Goal: Information Seeking & Learning: Learn about a topic

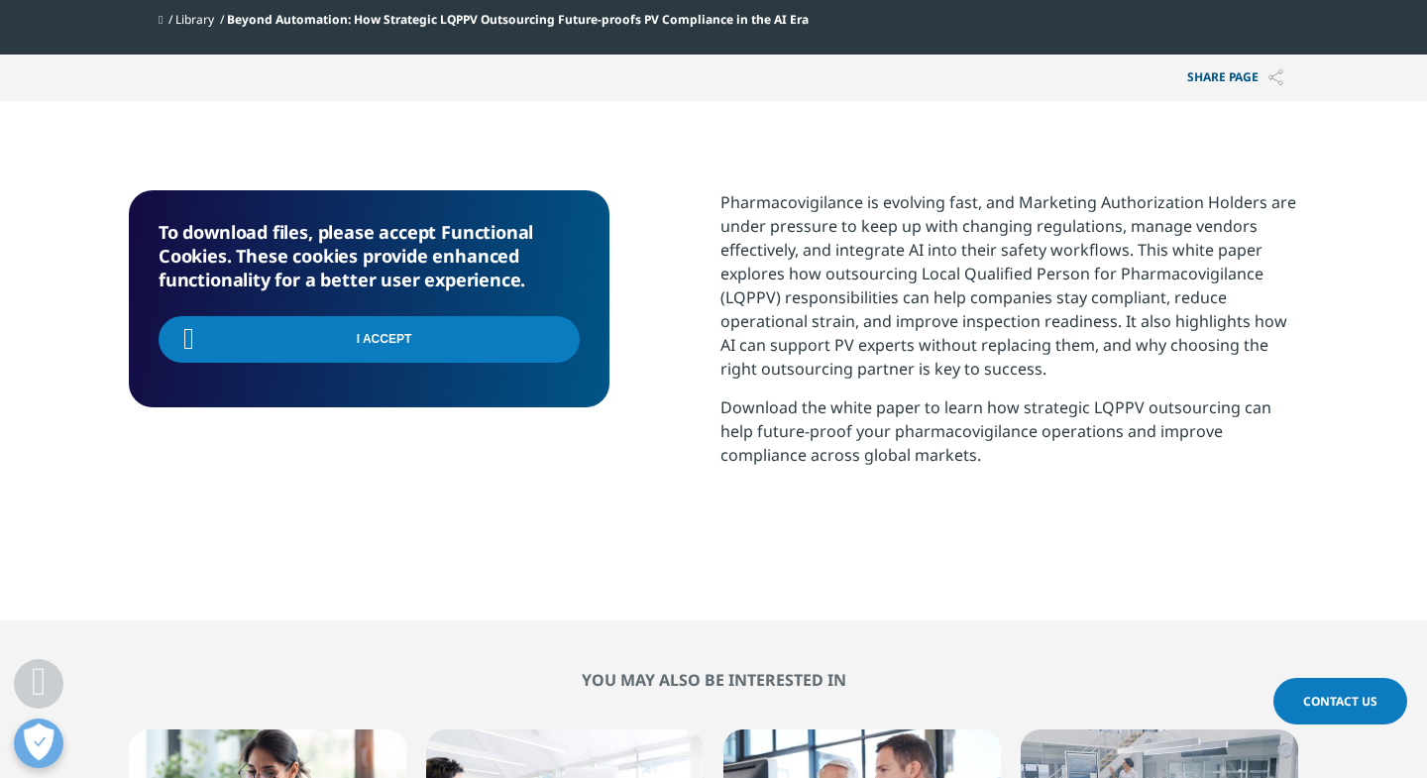
scroll to position [674, 0]
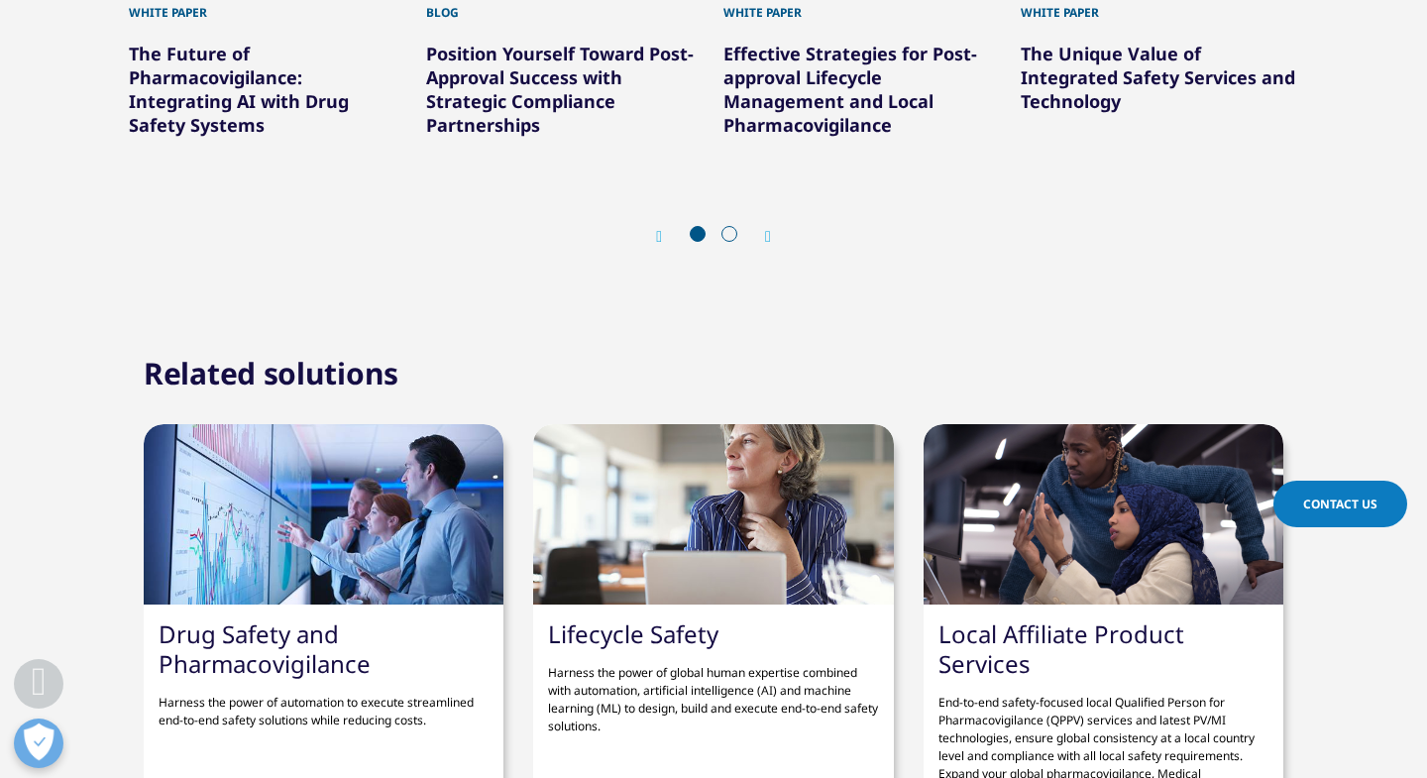
scroll to position [2745, 0]
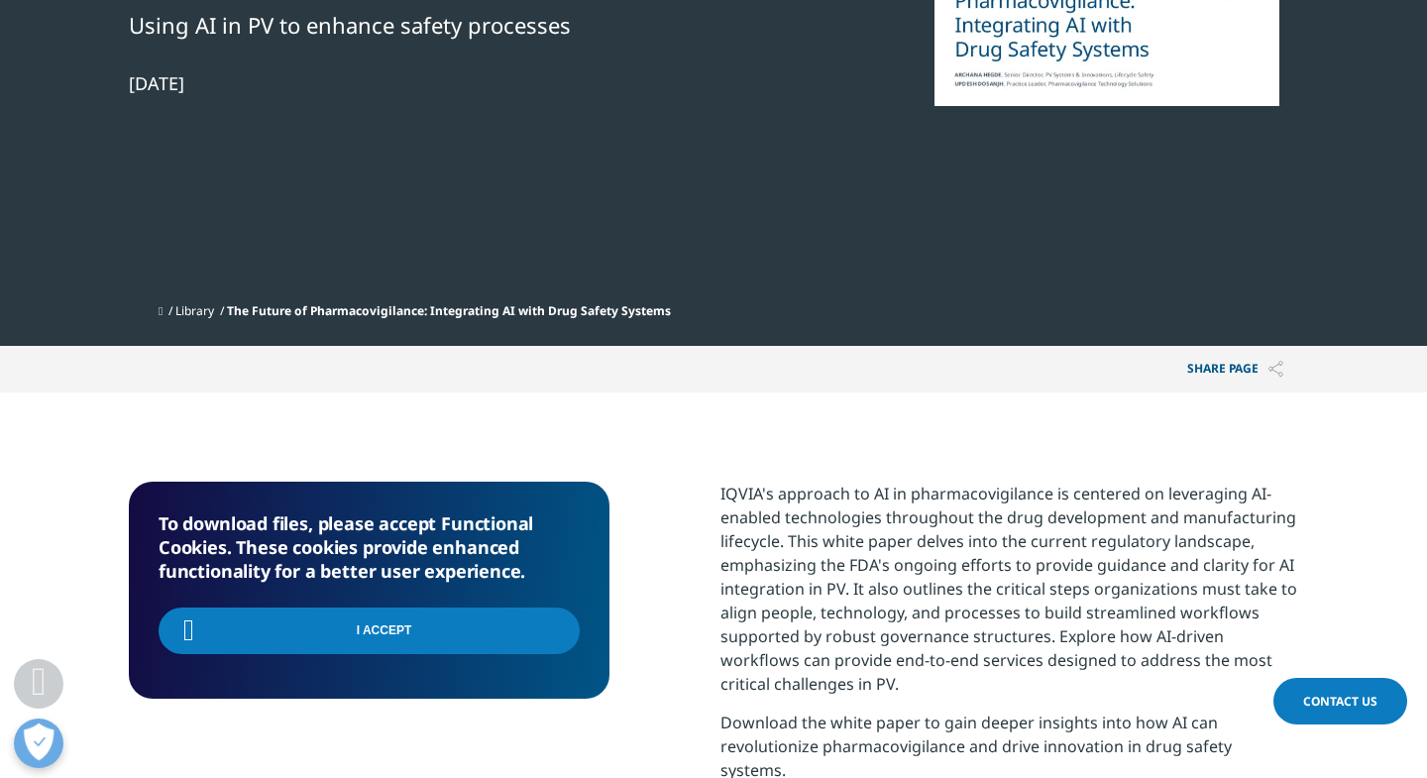
scroll to position [341, 1169]
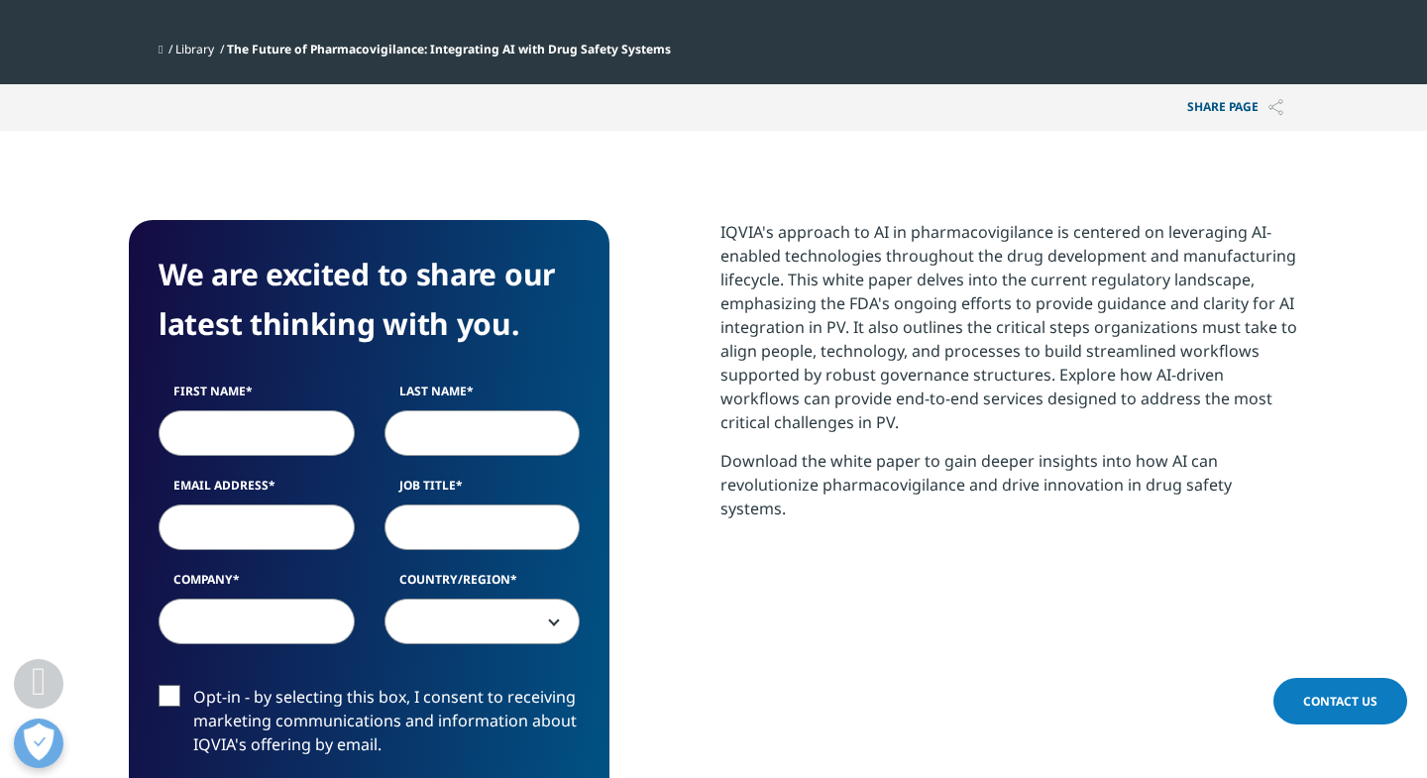
scroll to position [1461, 0]
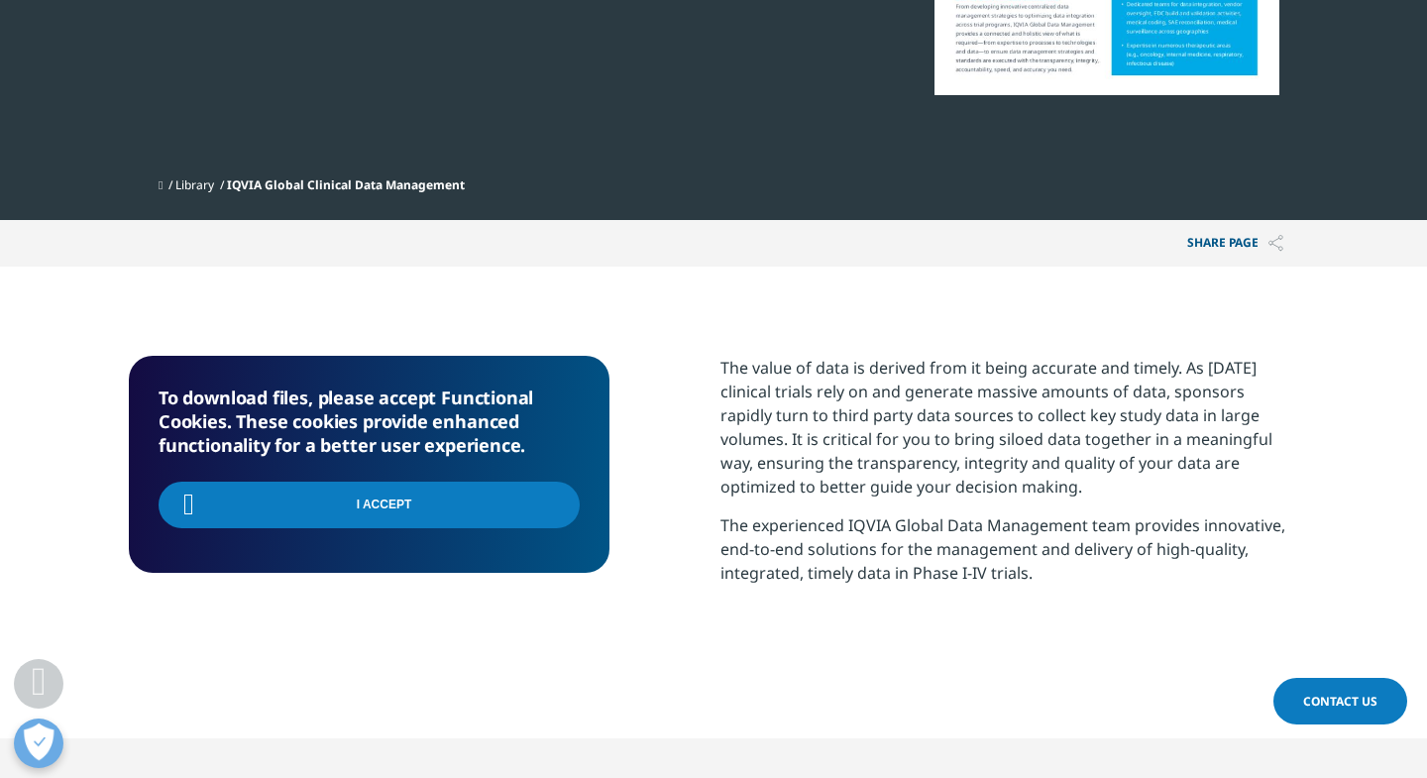
scroll to position [0, 369]
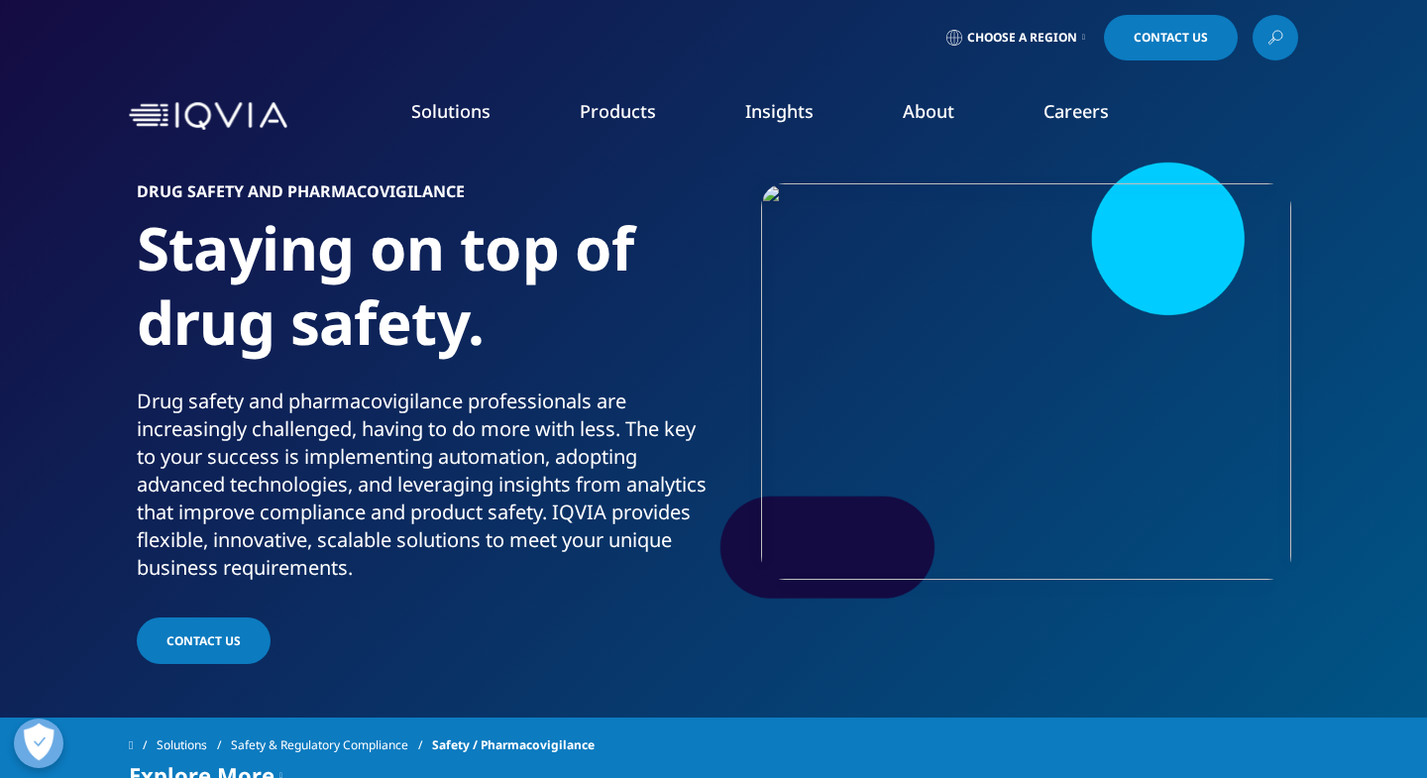
click at [177, 329] on link "Research & Development" at bounding box center [136, 320] width 172 height 20
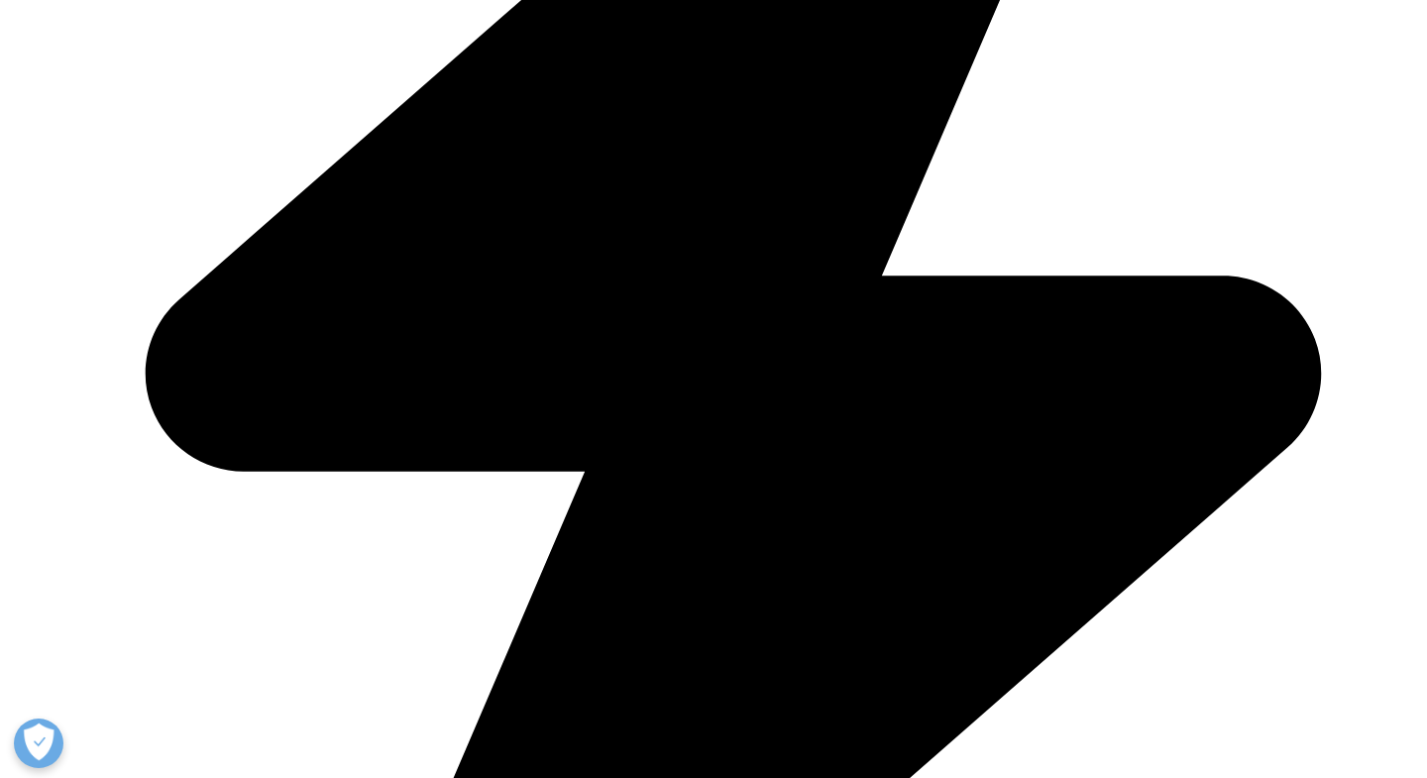
scroll to position [5205, 0]
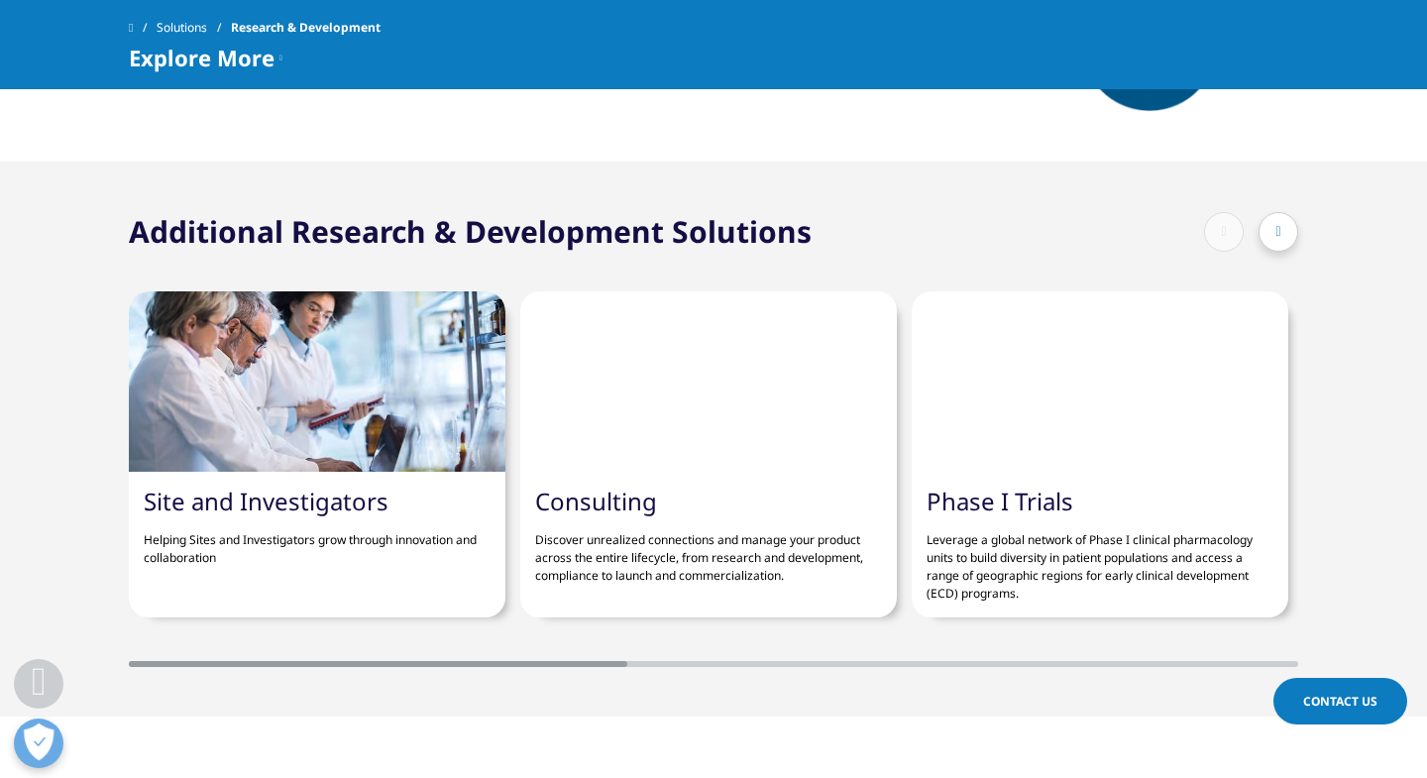
click at [1285, 237] on div at bounding box center [1279, 232] width 40 height 40
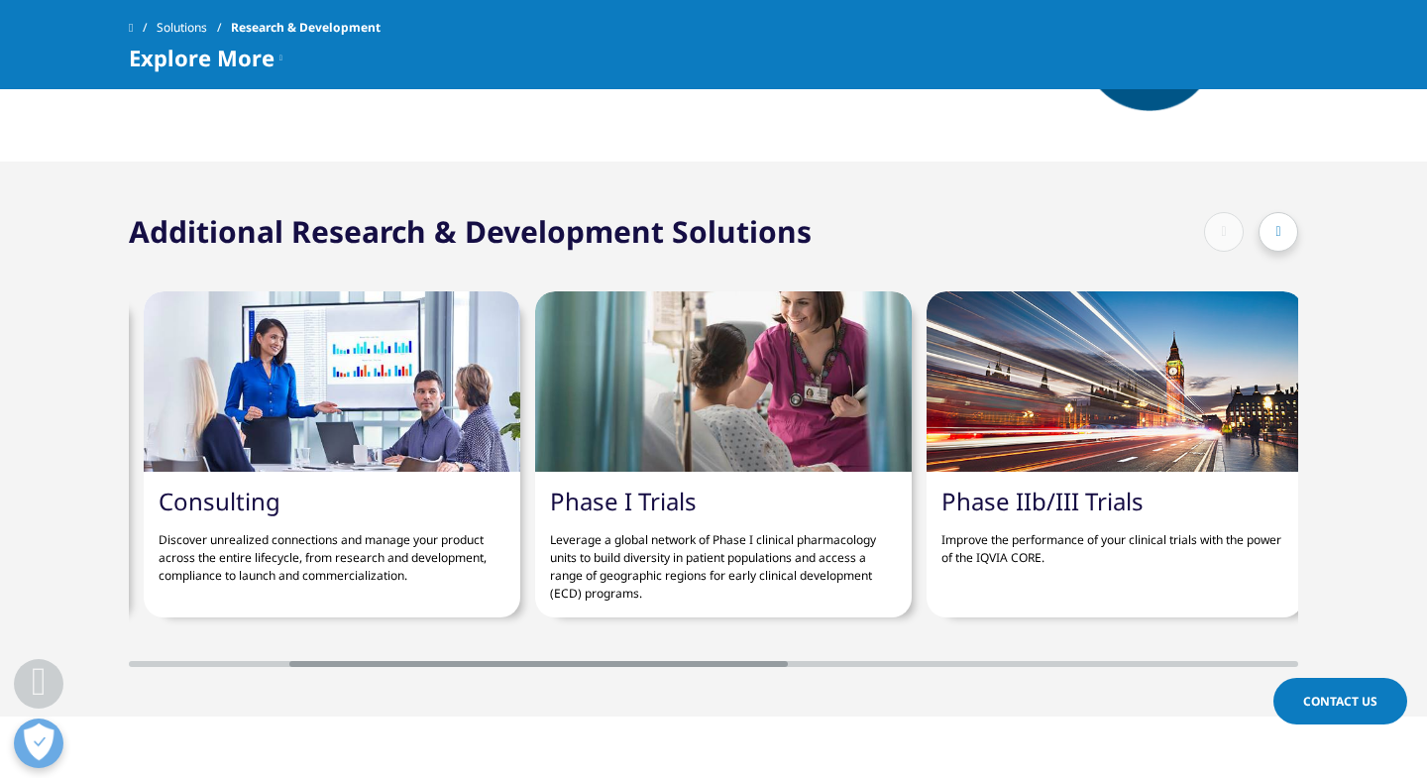
click at [1285, 237] on div at bounding box center [1279, 232] width 40 height 40
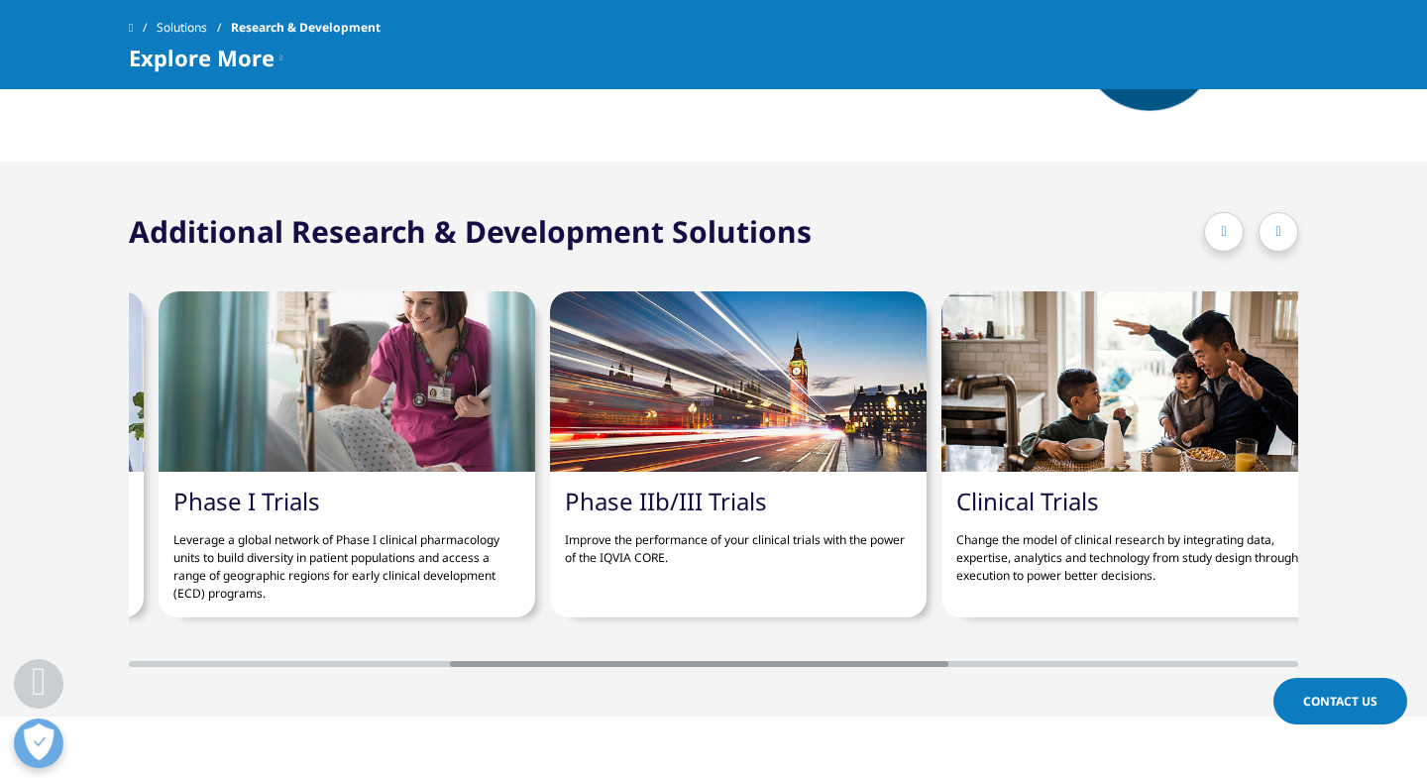
click at [1285, 237] on div at bounding box center [1279, 232] width 40 height 40
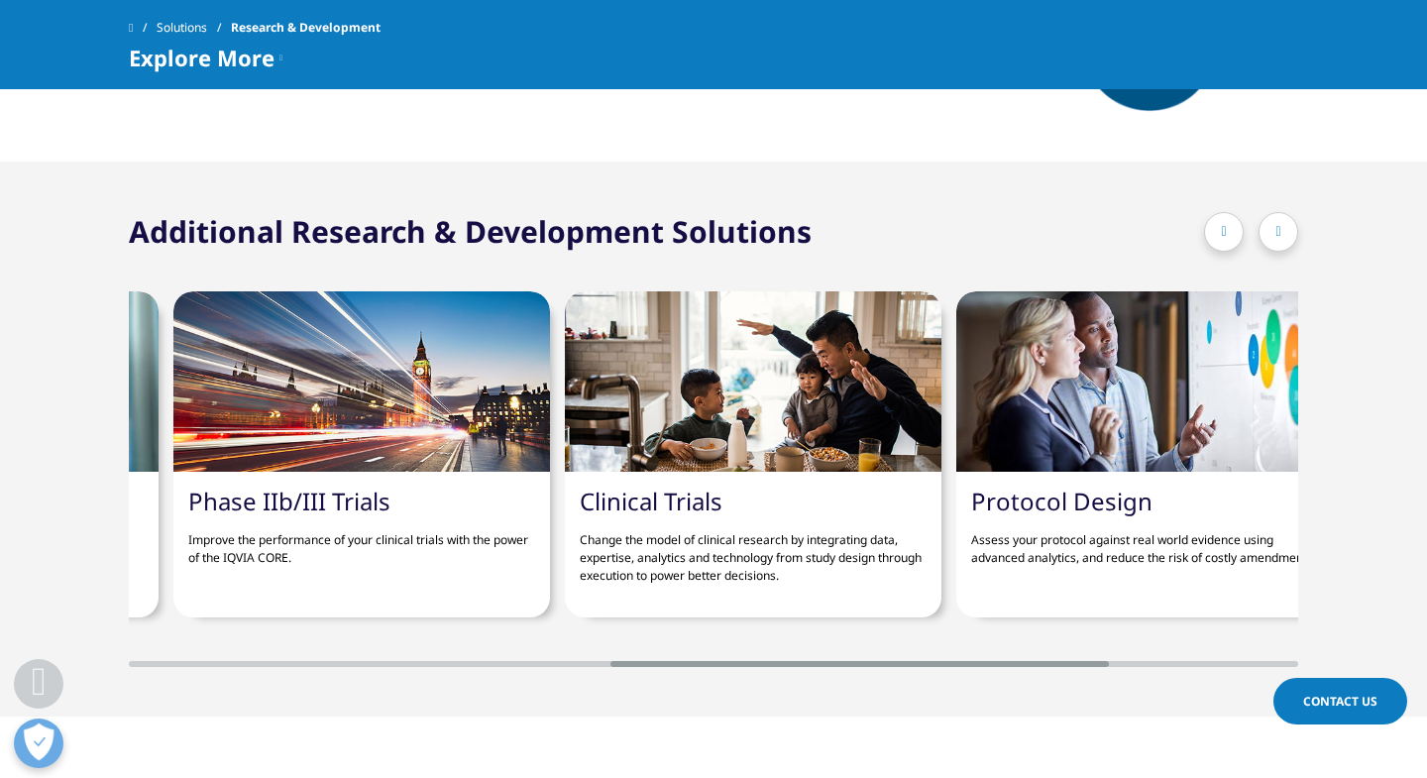
click at [1285, 237] on div at bounding box center [1279, 232] width 40 height 40
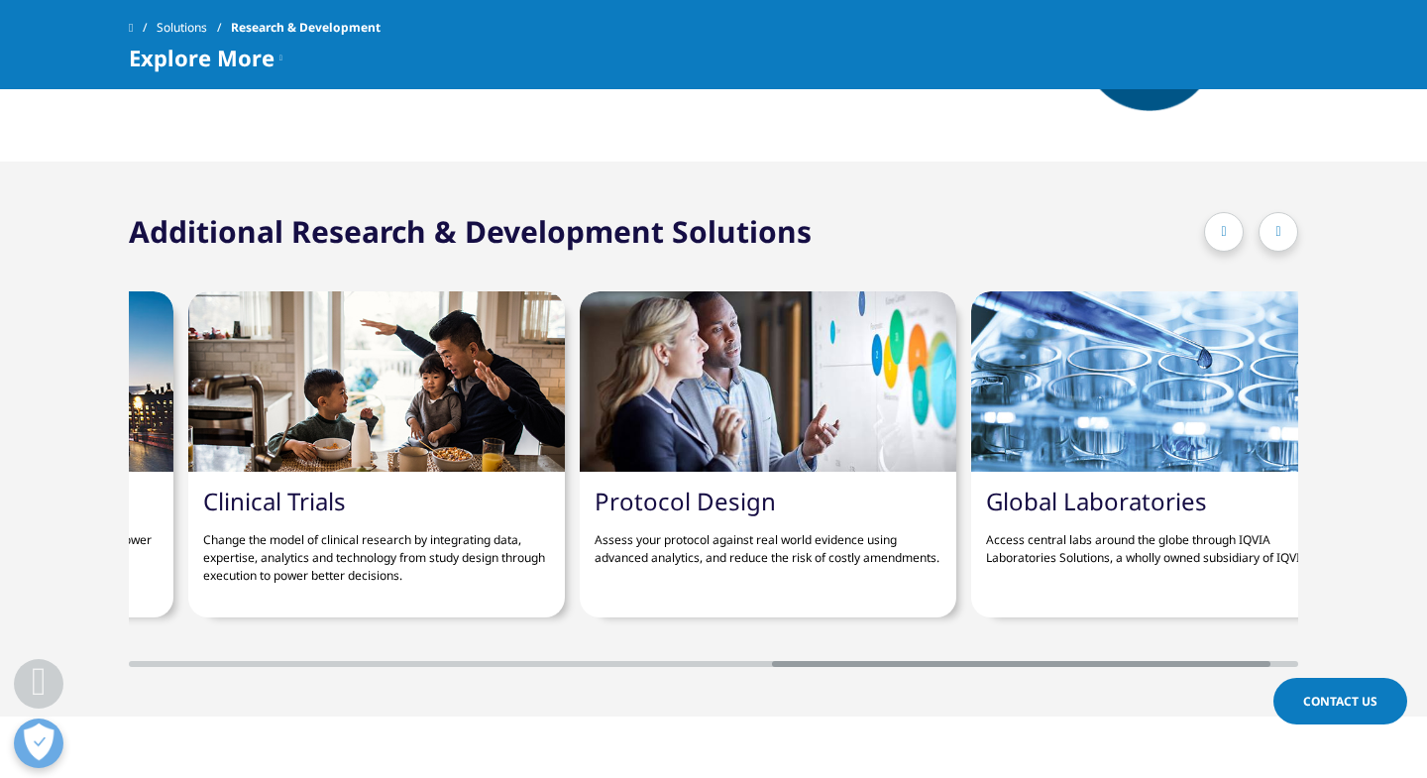
click at [1285, 238] on div at bounding box center [1279, 232] width 40 height 40
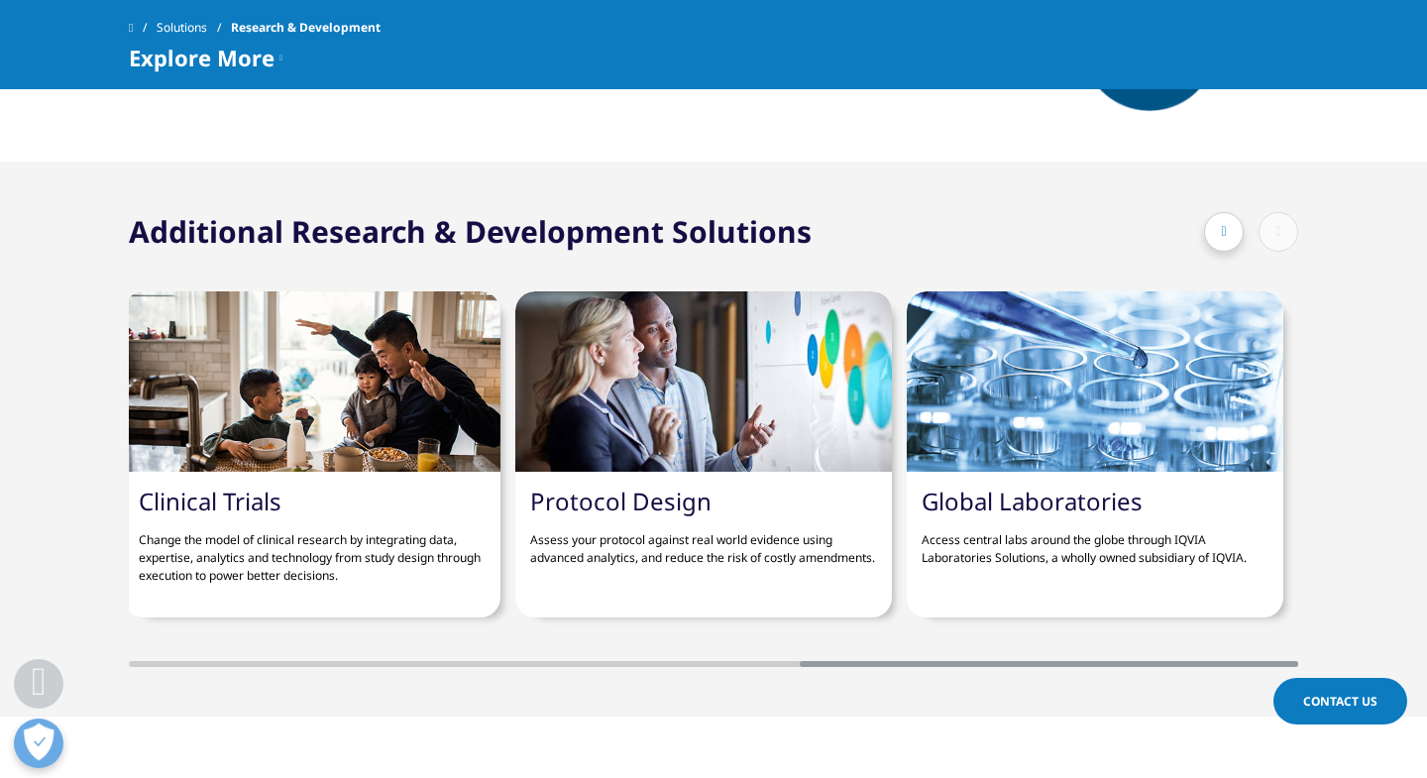
click at [1285, 238] on div at bounding box center [1251, 232] width 94 height 40
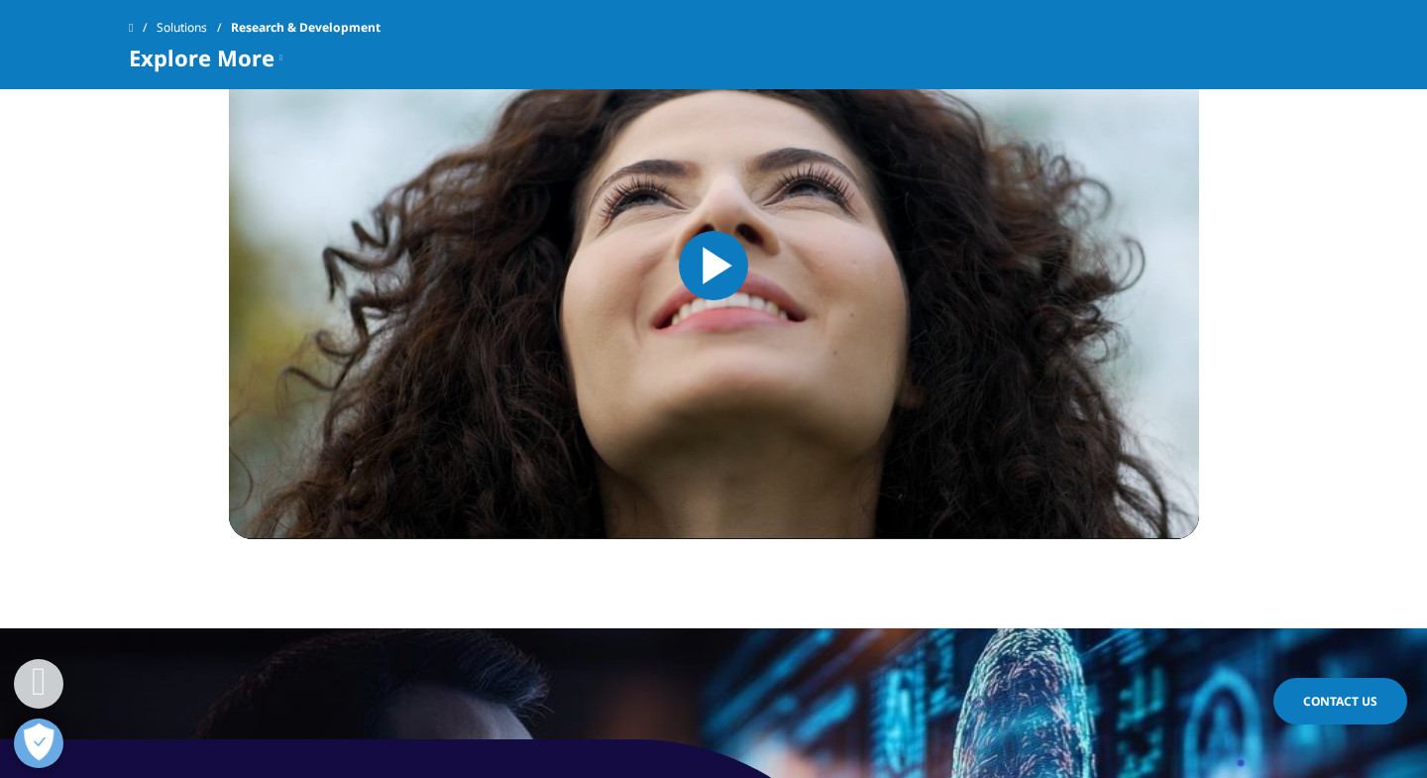
scroll to position [0, 0]
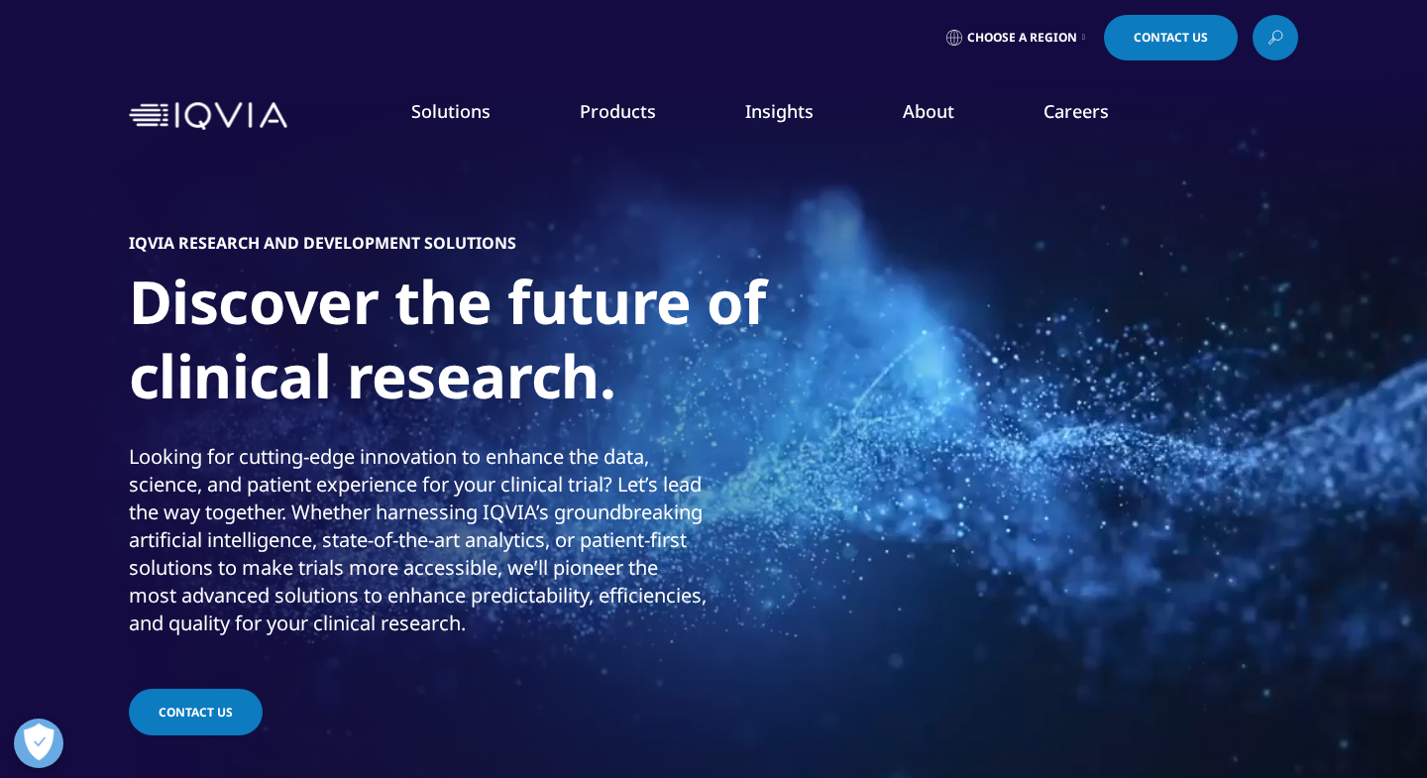
click at [1201, 425] on link "Functional Services" at bounding box center [1269, 423] width 296 height 22
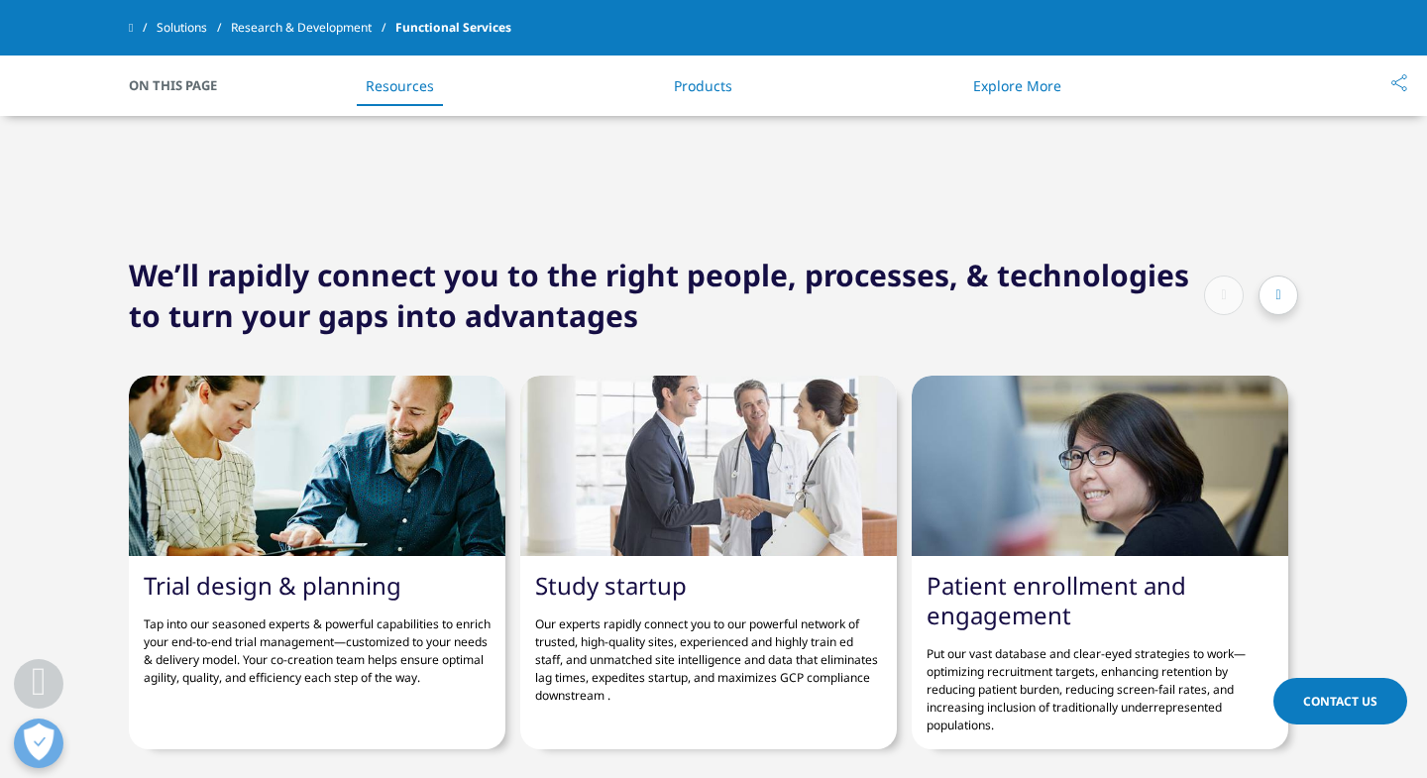
scroll to position [2554, 0]
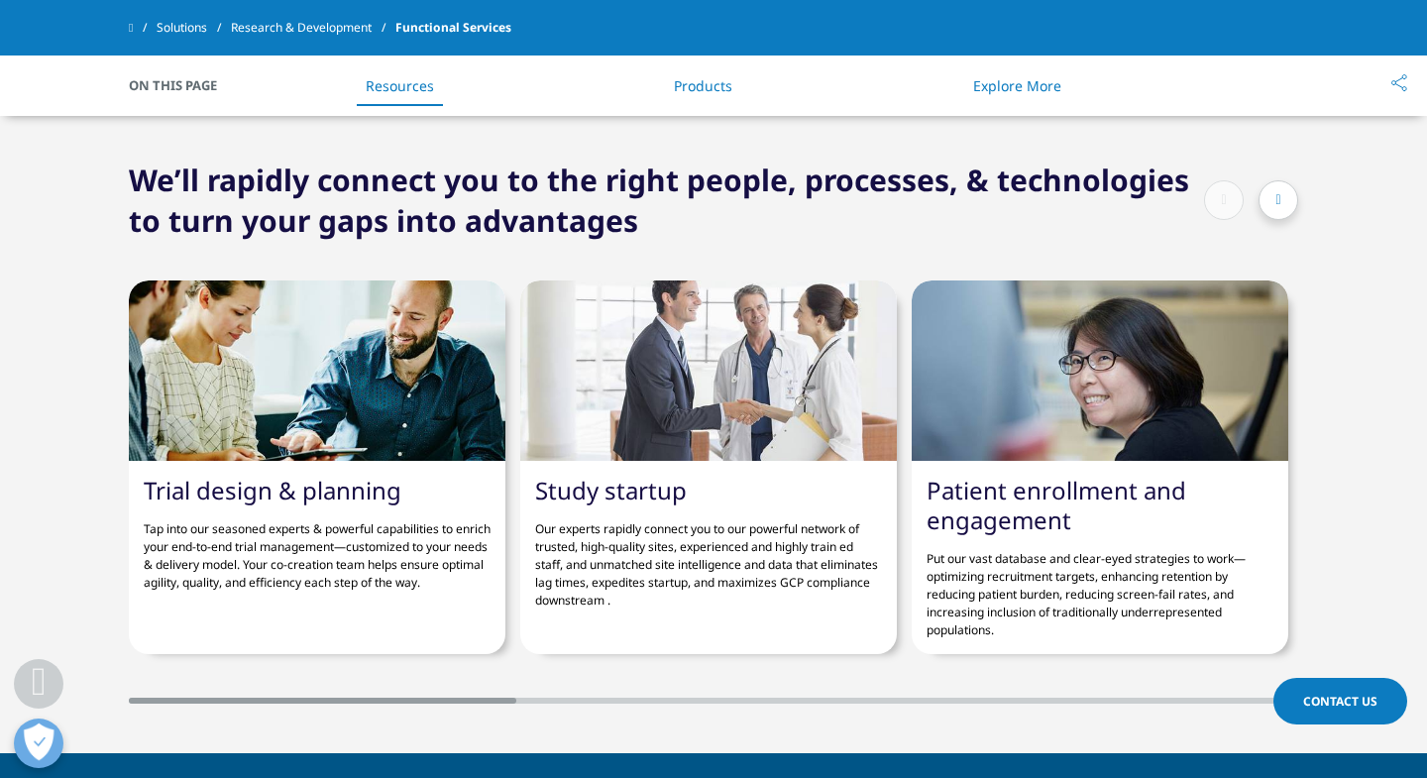
click at [1278, 194] on icon at bounding box center [1278, 200] width 5 height 14
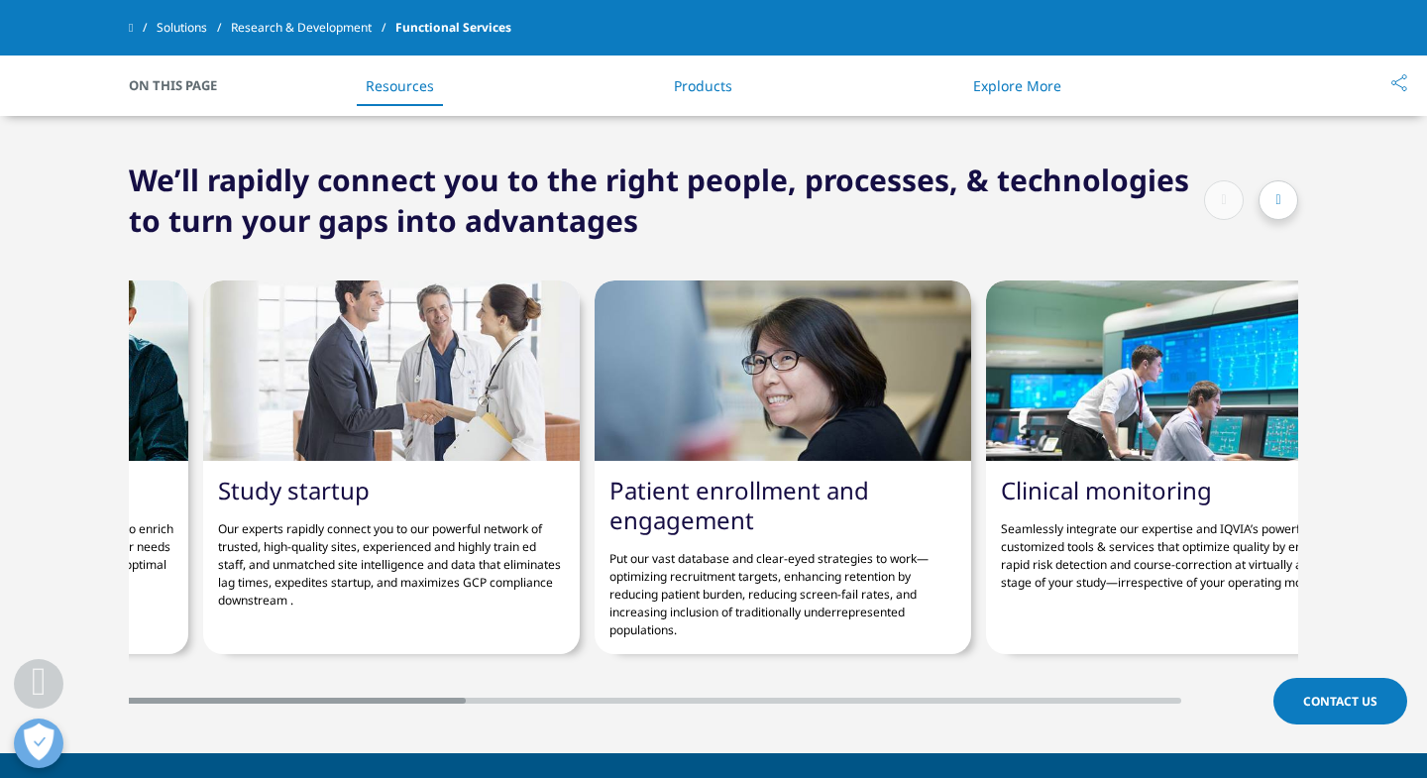
scroll to position [0, 377]
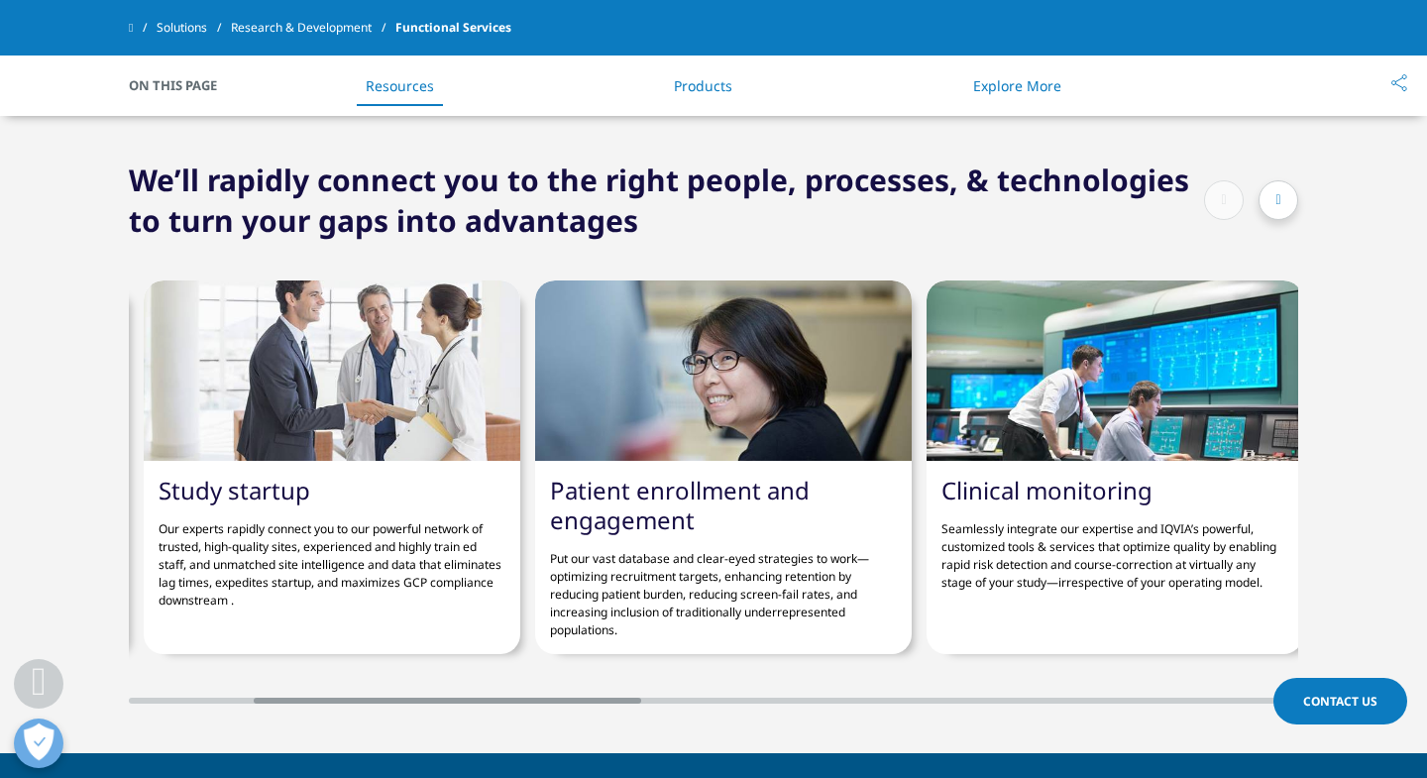
click at [1278, 194] on icon at bounding box center [1278, 200] width 5 height 14
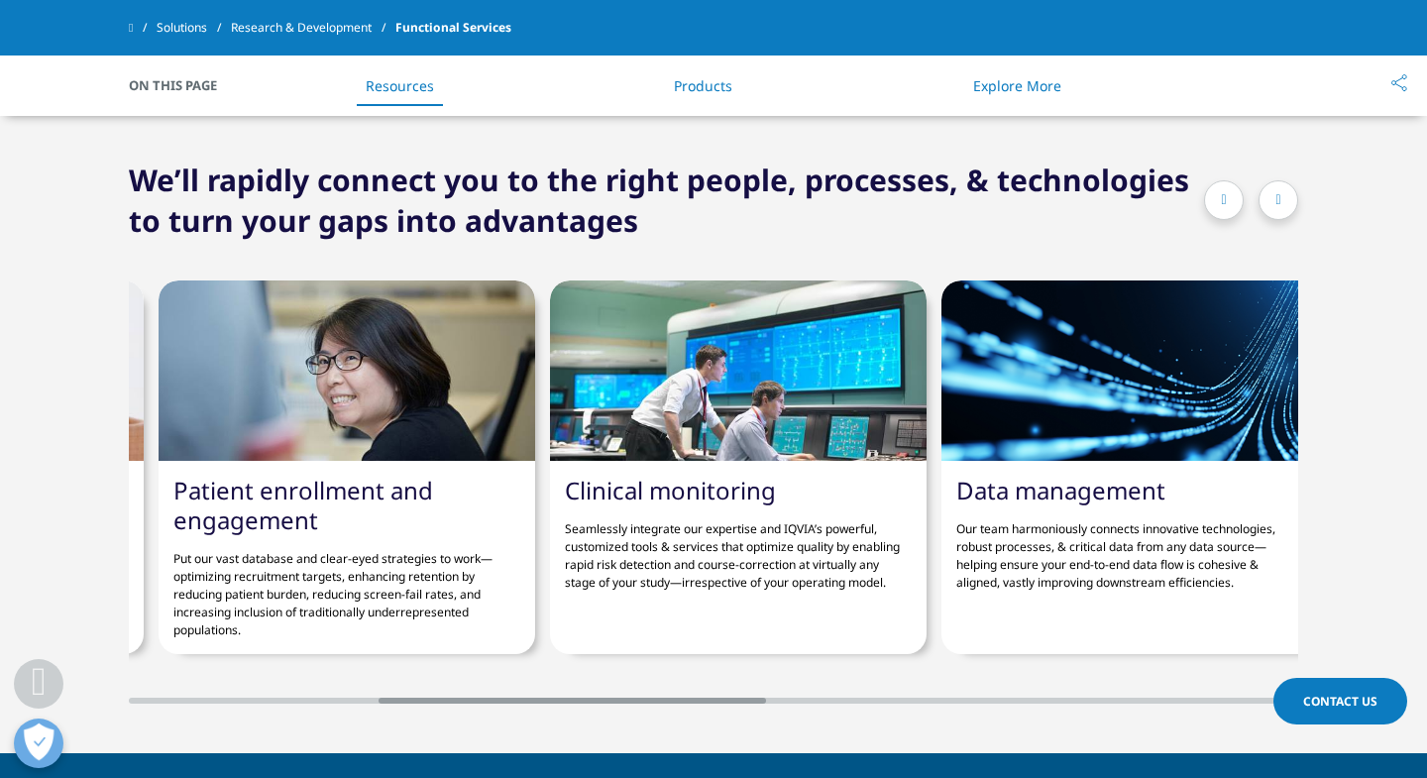
click at [1278, 194] on icon at bounding box center [1278, 200] width 5 height 14
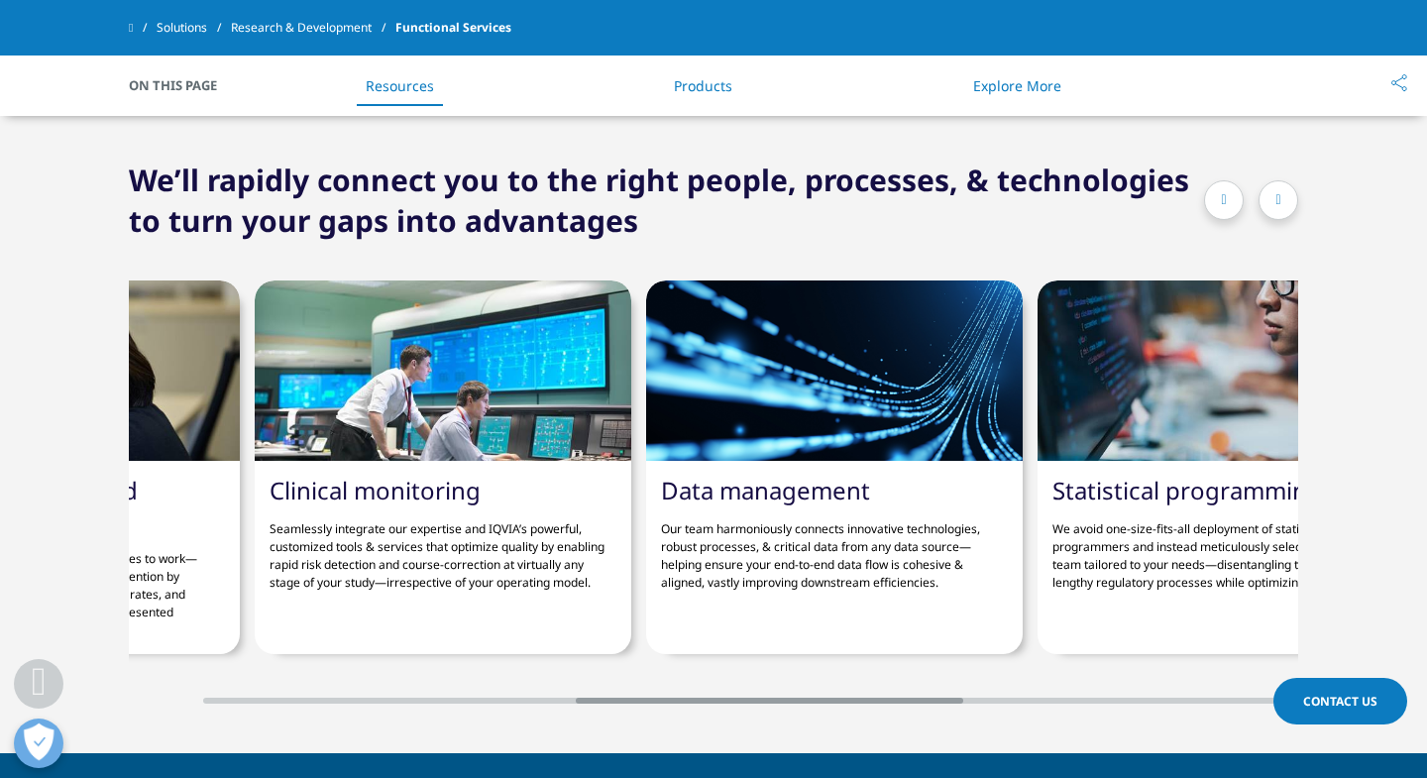
scroll to position [0, 1130]
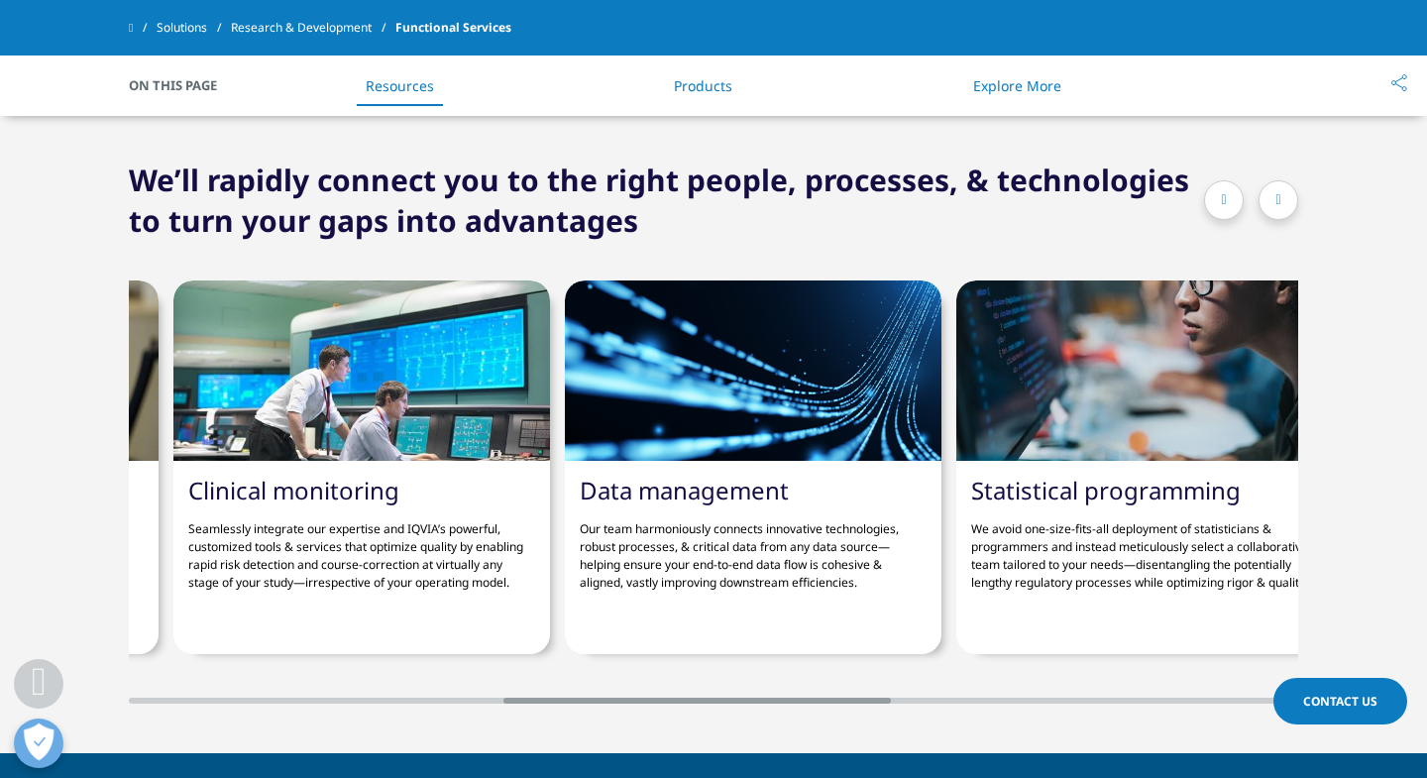
click at [636, 539] on p "Our team harmoniously connects innovative technologies, robust processes, & cri…" at bounding box center [753, 548] width 347 height 86
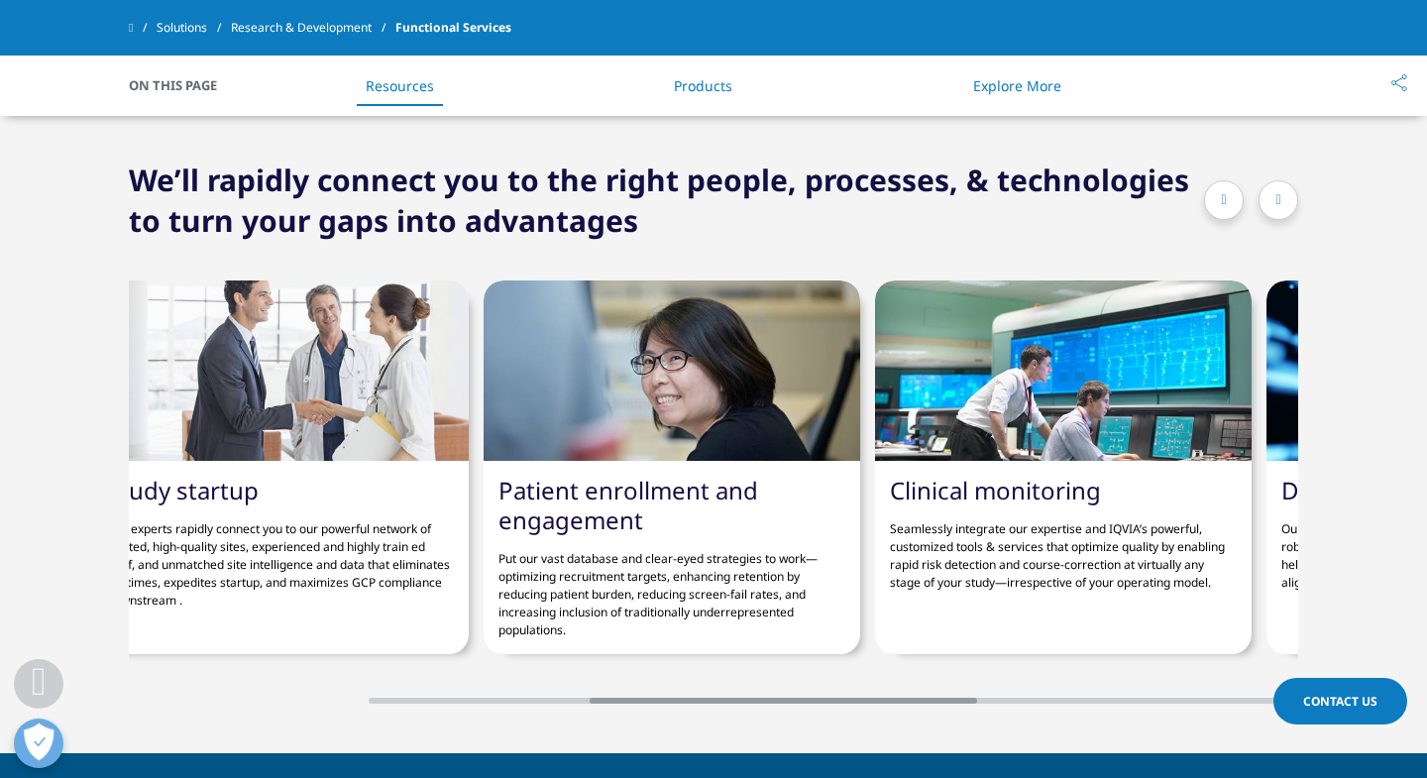
scroll to position [0, 0]
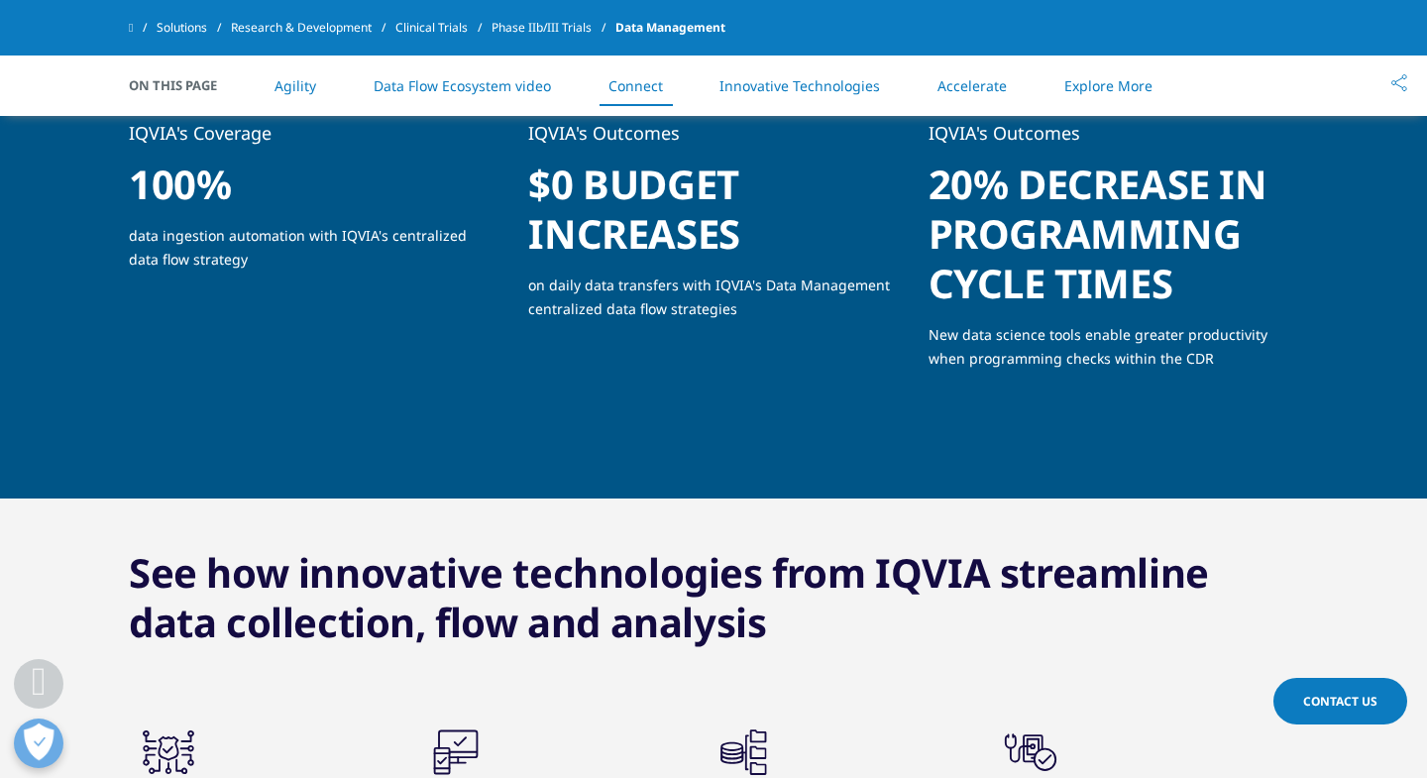
scroll to position [2895, 0]
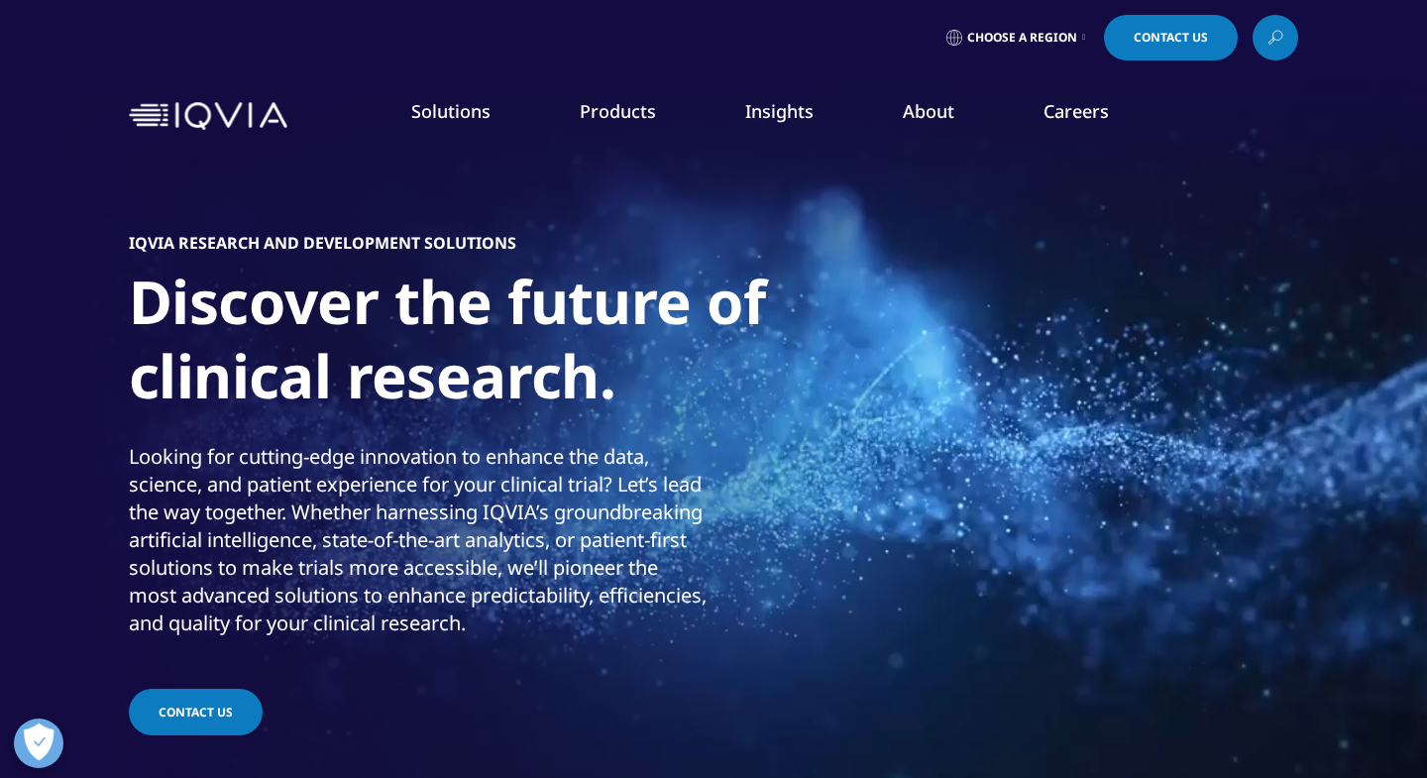
click at [1184, 384] on link "Clinical Trials" at bounding box center [1269, 386] width 296 height 22
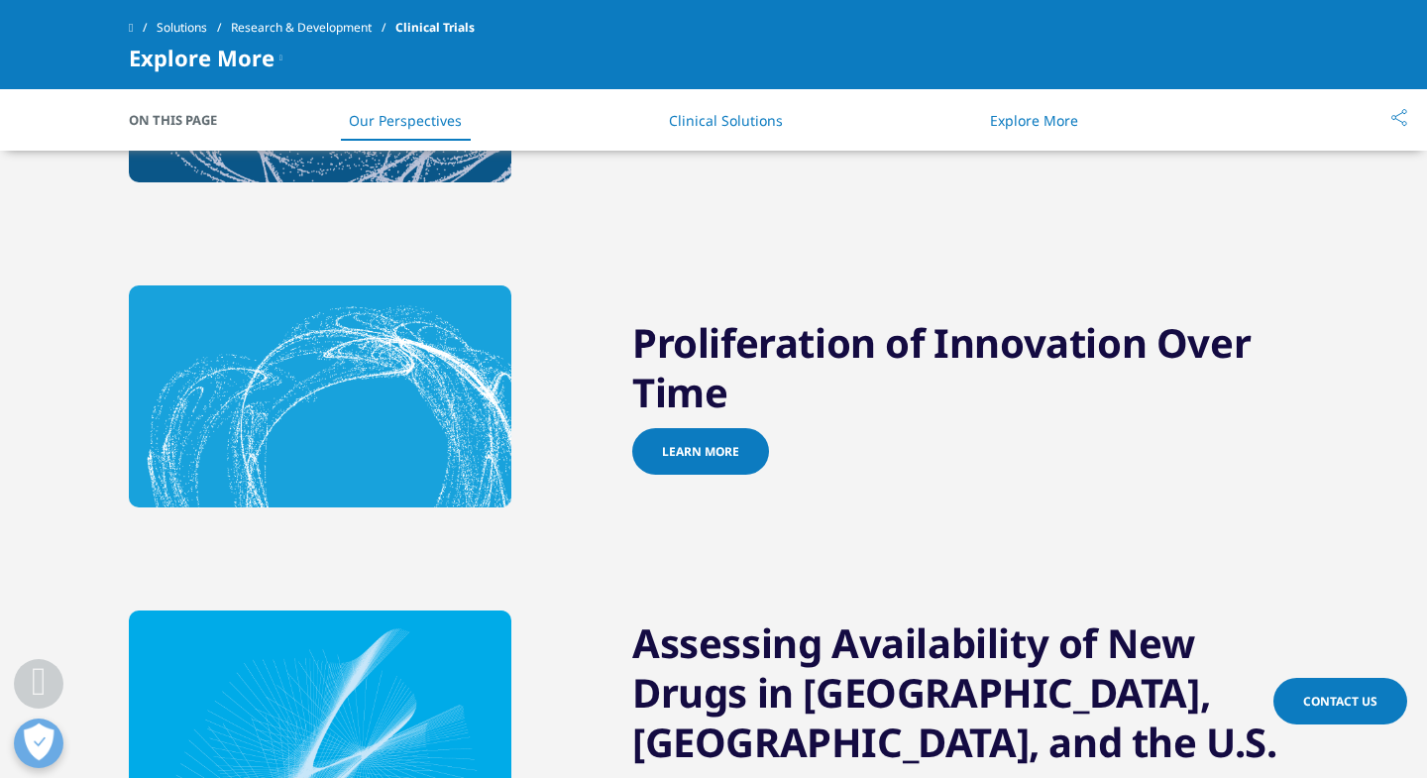
scroll to position [579, 0]
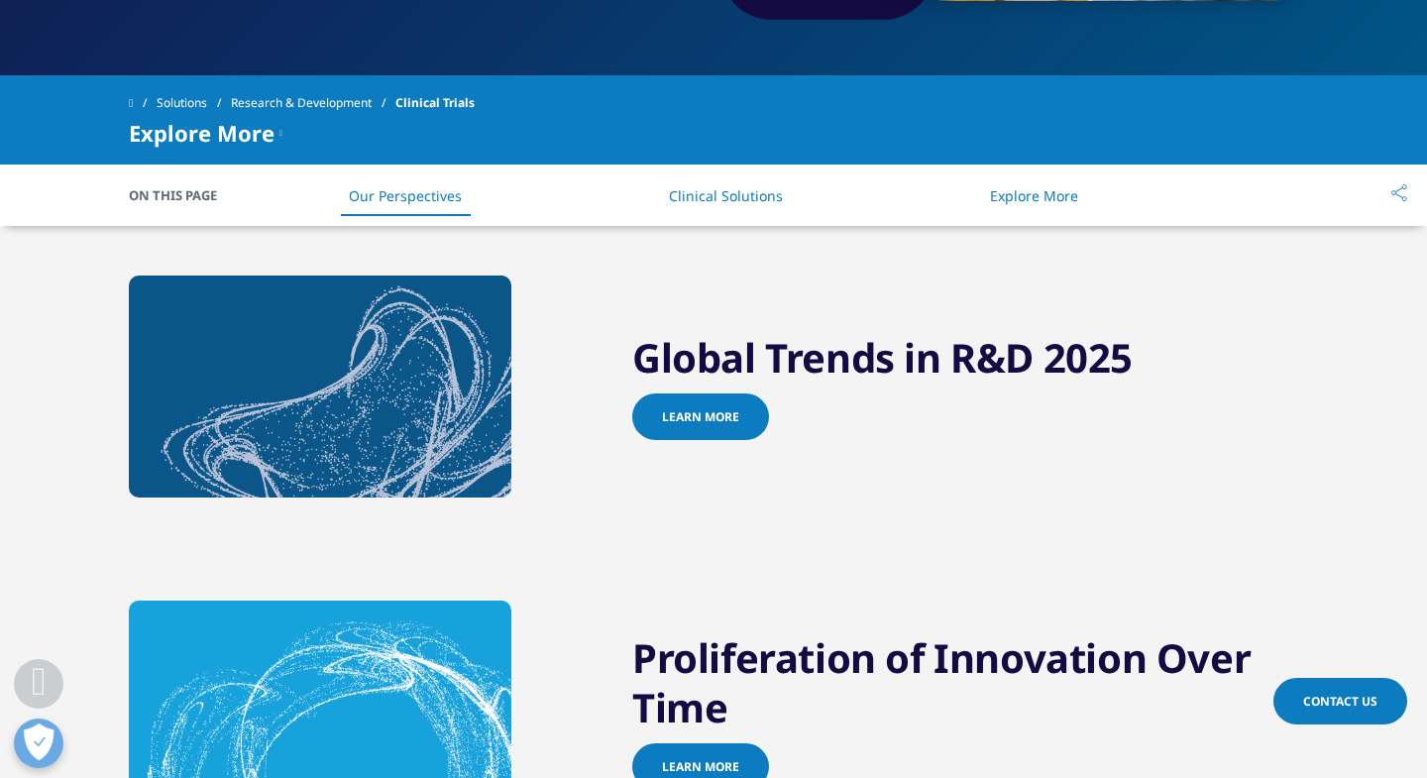
click at [697, 426] on link "Learn more" at bounding box center [700, 416] width 137 height 47
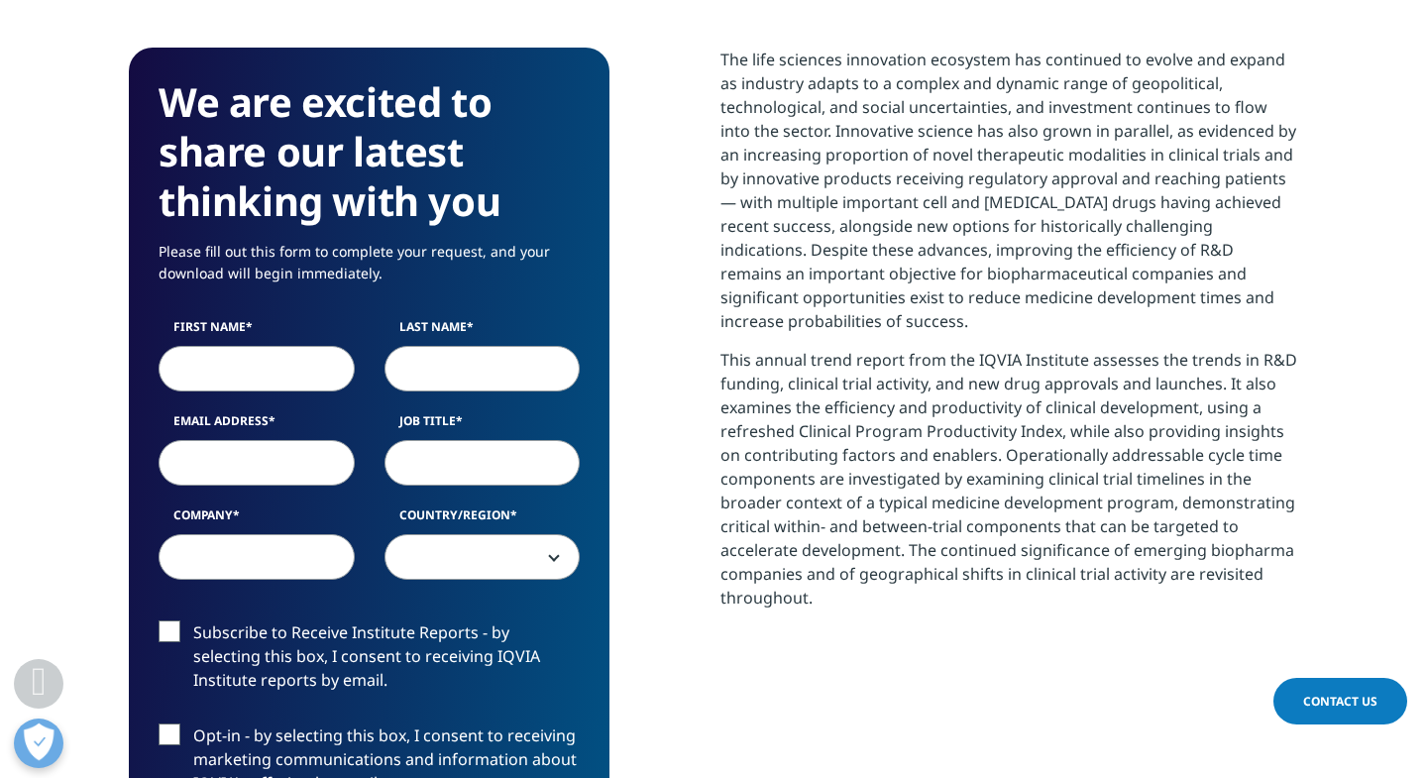
scroll to position [929, 0]
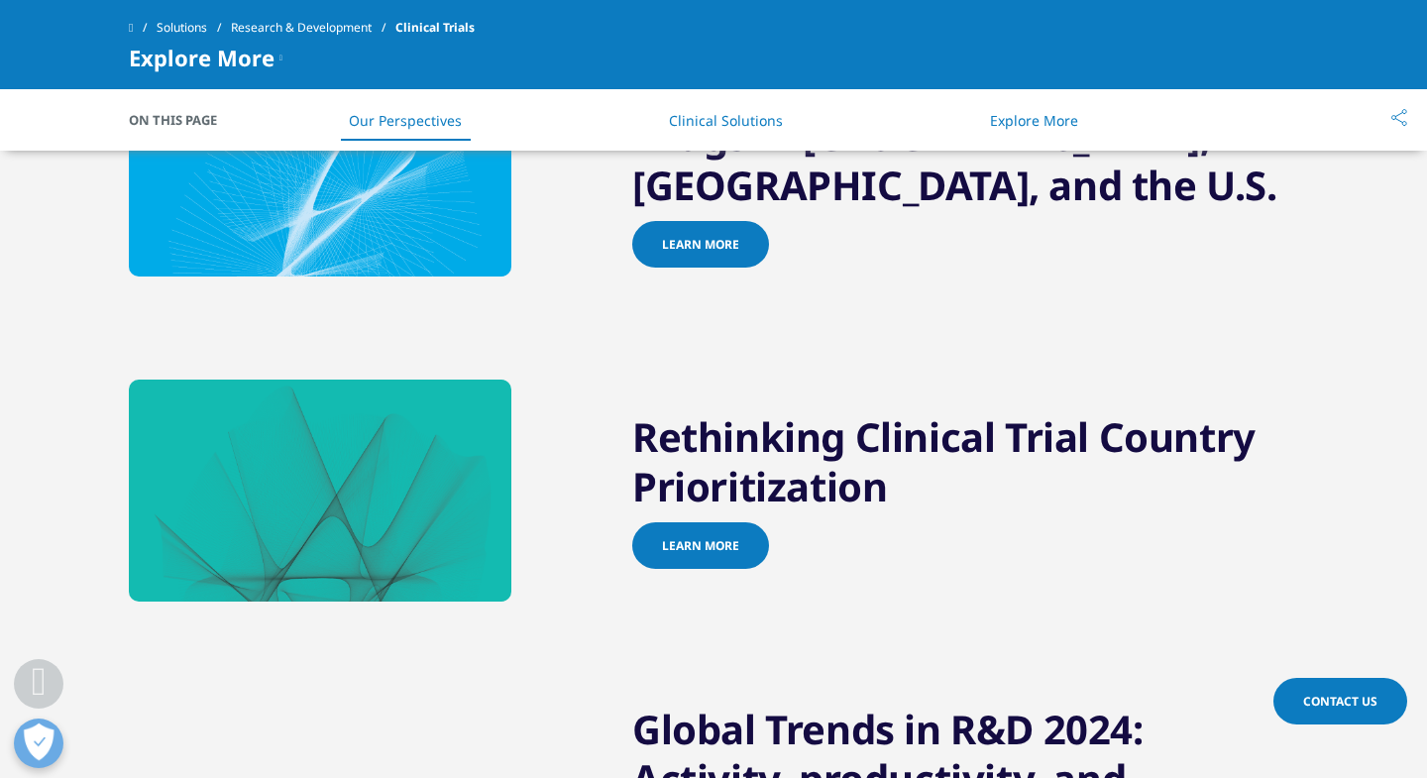
scroll to position [1636, 0]
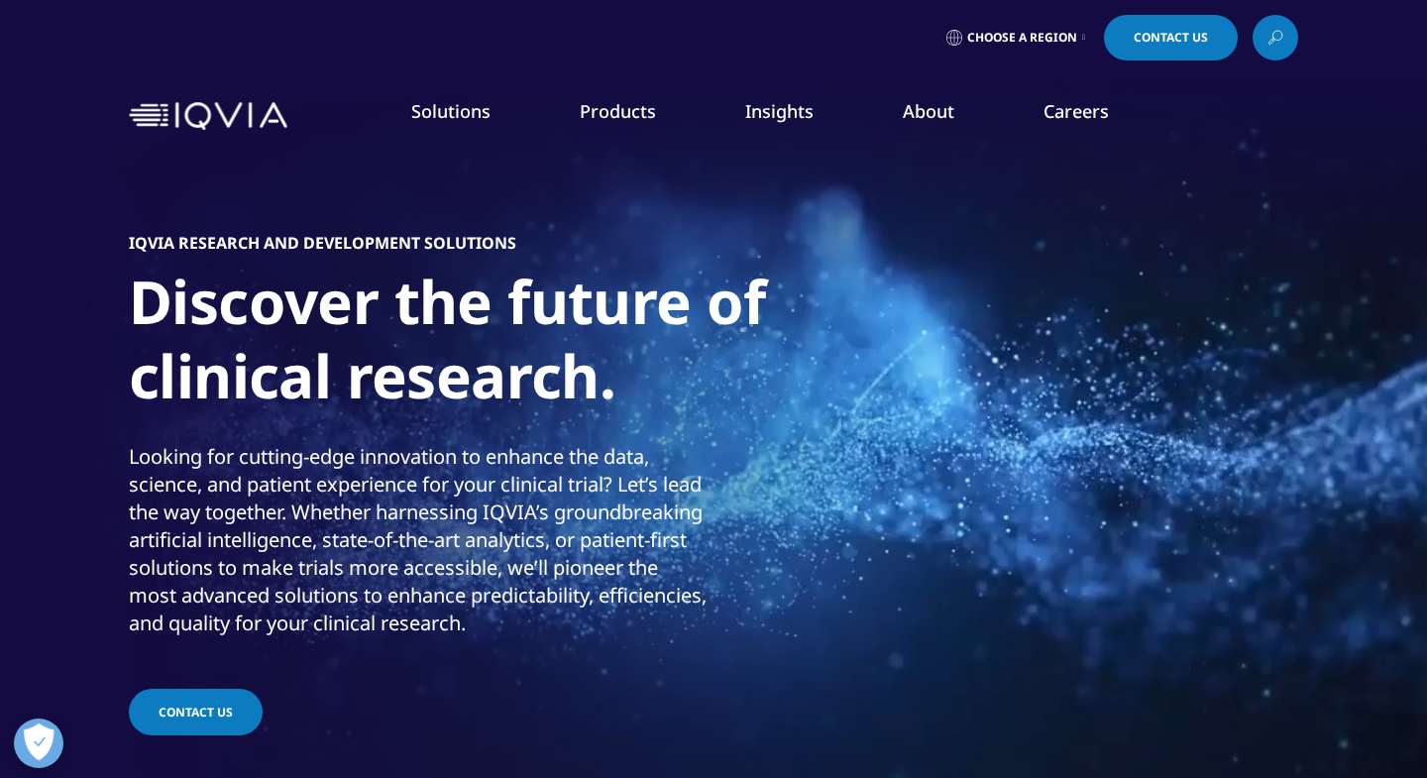
click at [1178, 466] on link "Patient & Site Centric Solutions" at bounding box center [1269, 461] width 296 height 22
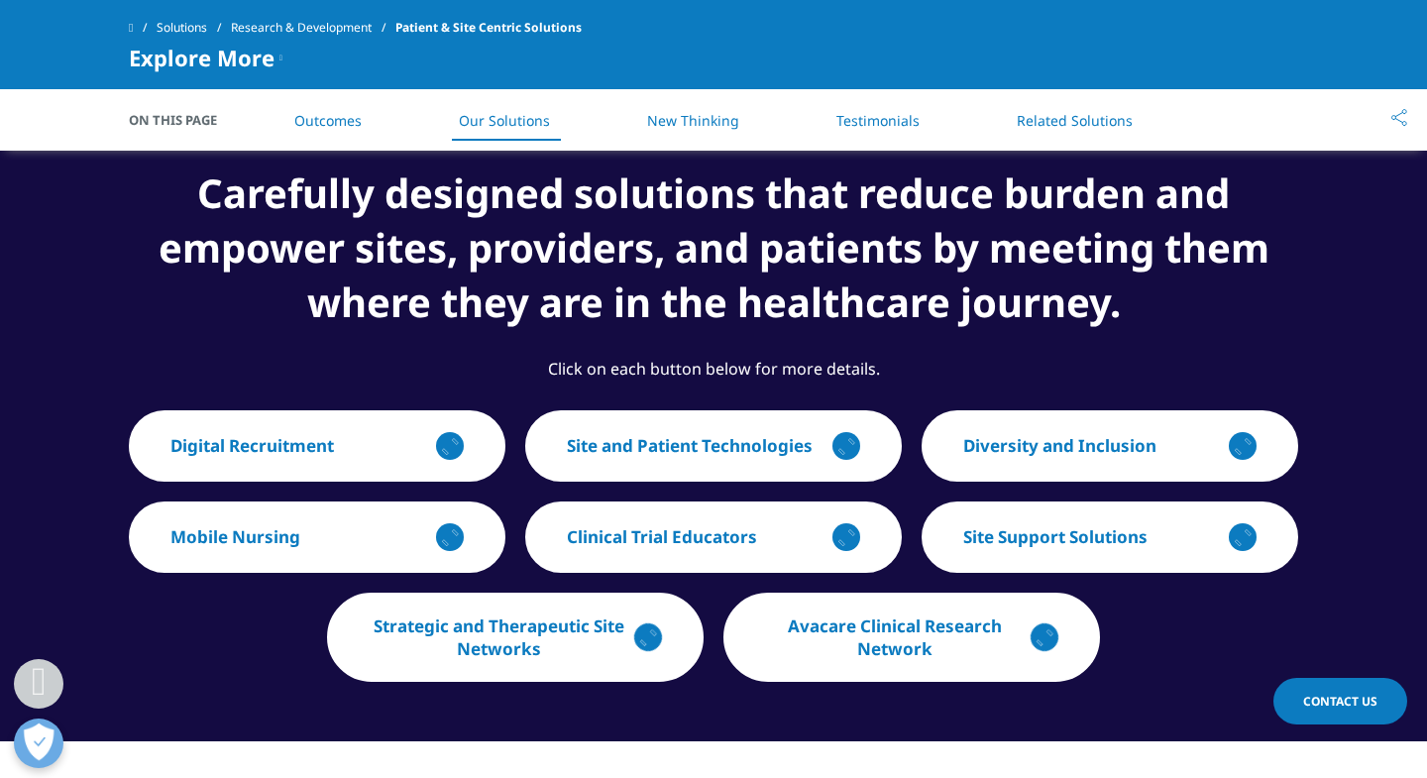
scroll to position [2771, 0]
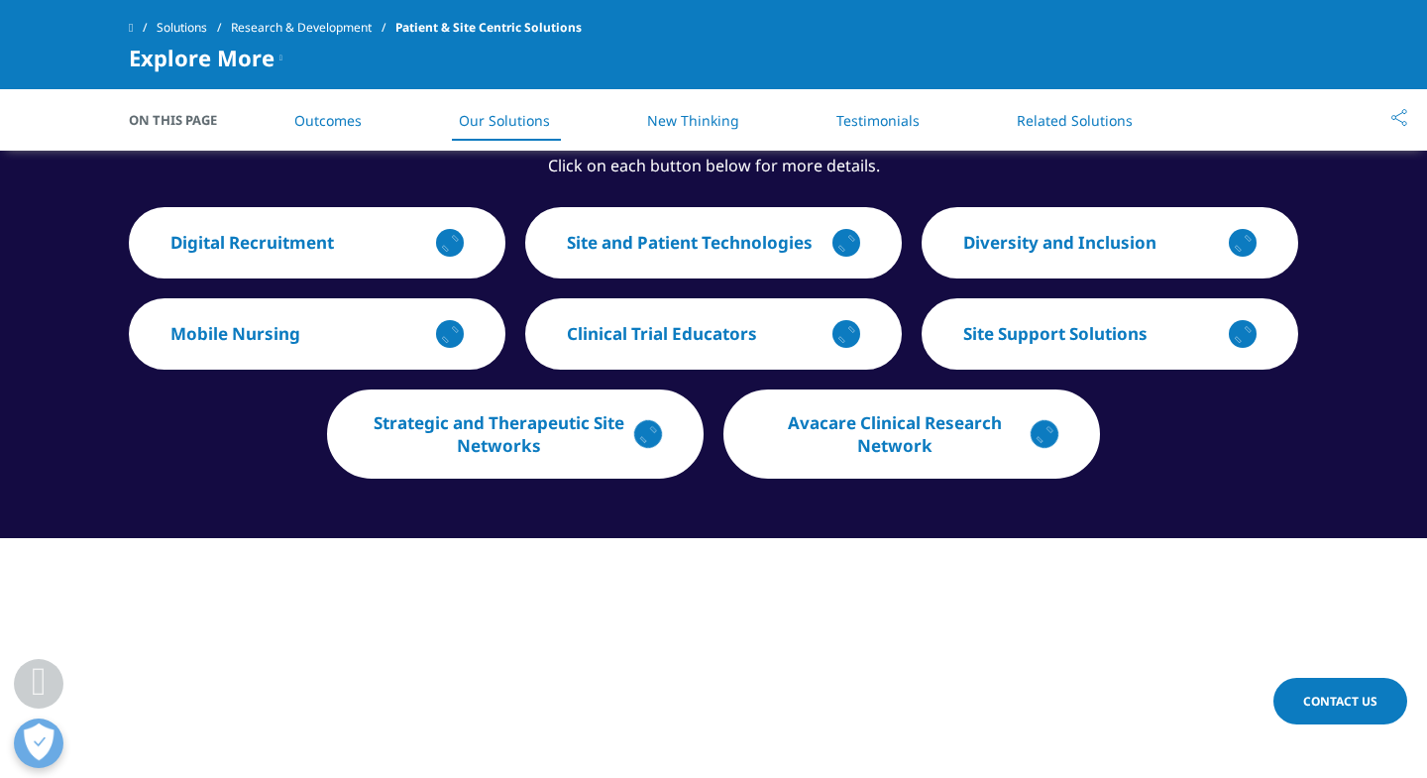
click at [1264, 340] on button "Site Support Solutions" at bounding box center [1110, 333] width 377 height 71
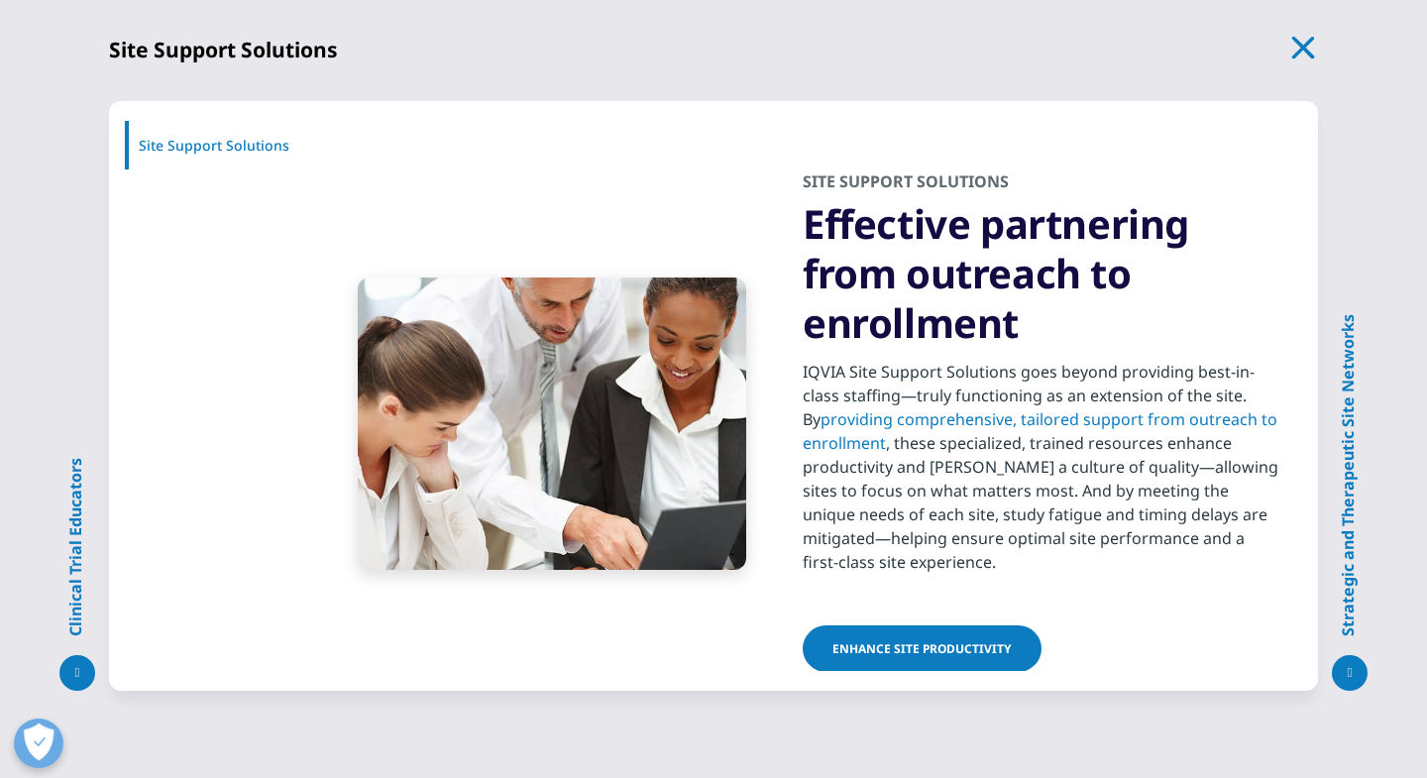
scroll to position [54, 0]
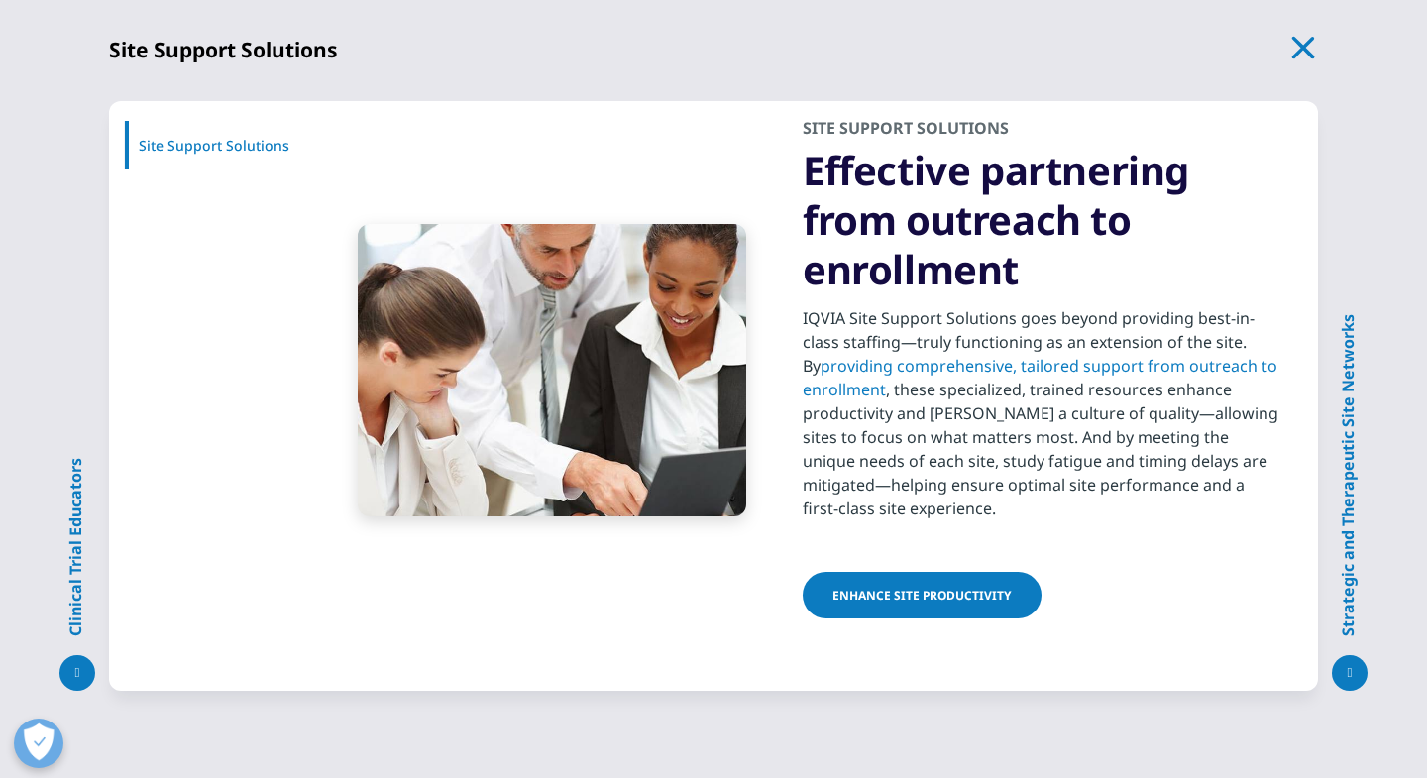
click at [1306, 32] on div "Clinical Trial Educators Site Support Solutions Jump to Site Support Solutions …" at bounding box center [713, 389] width 1427 height 778
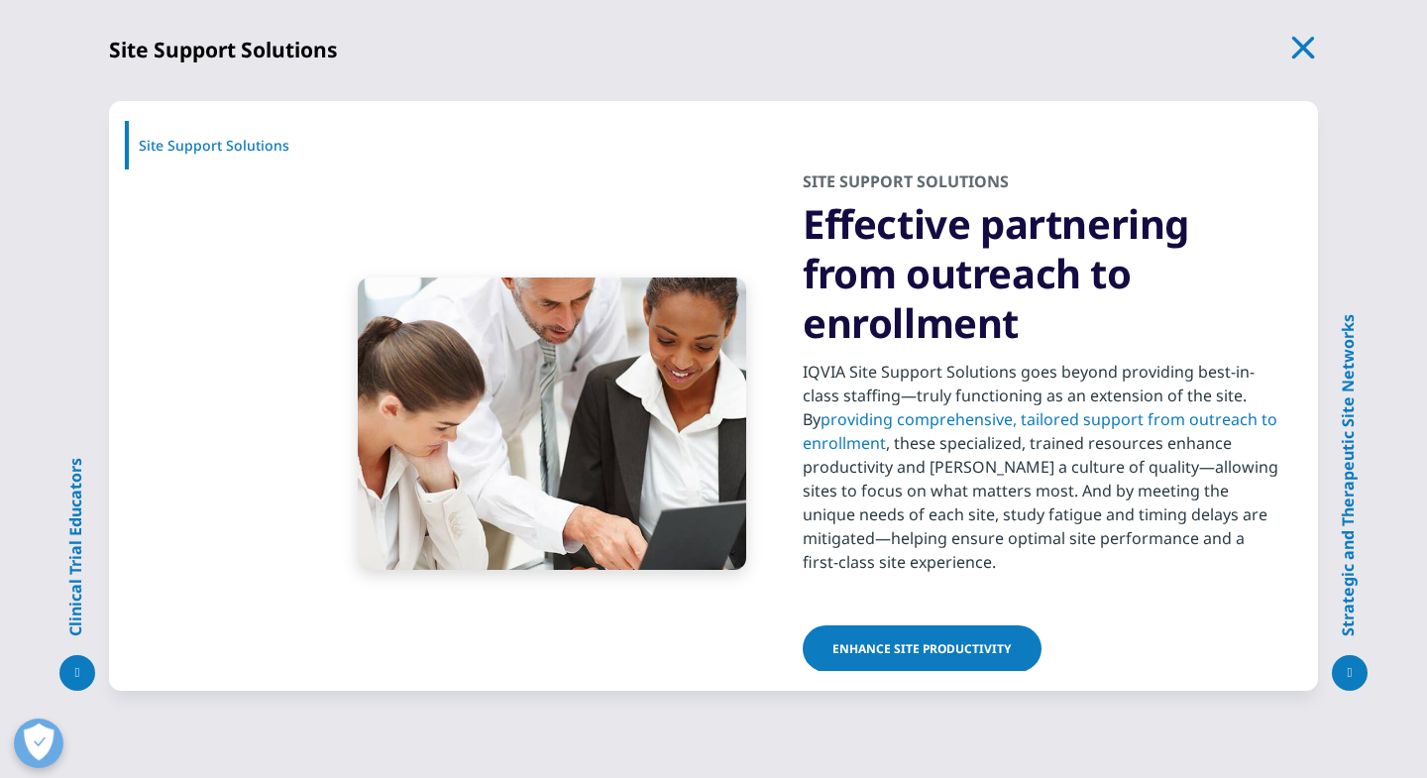
click at [1311, 37] on icon "button" at bounding box center [1304, 48] width 28 height 28
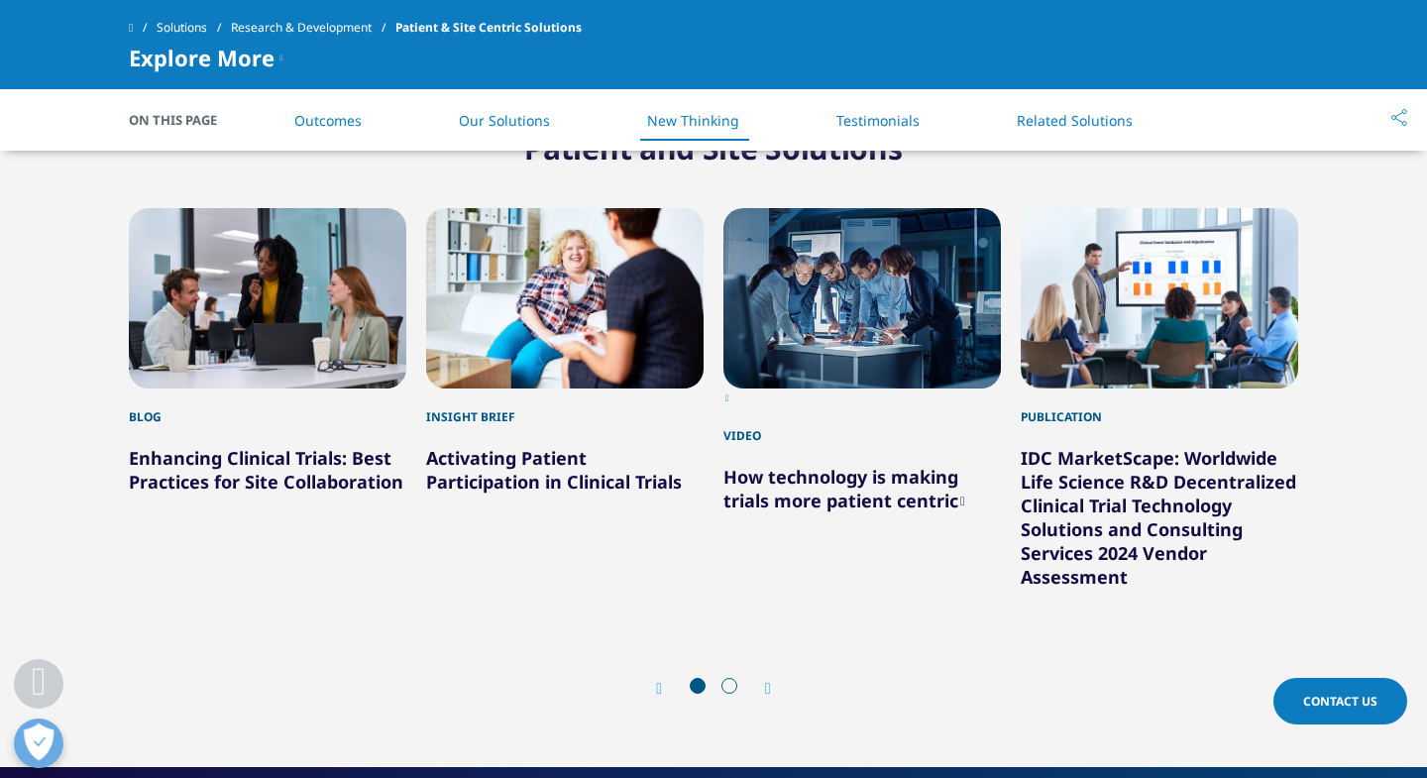
scroll to position [3791, 0]
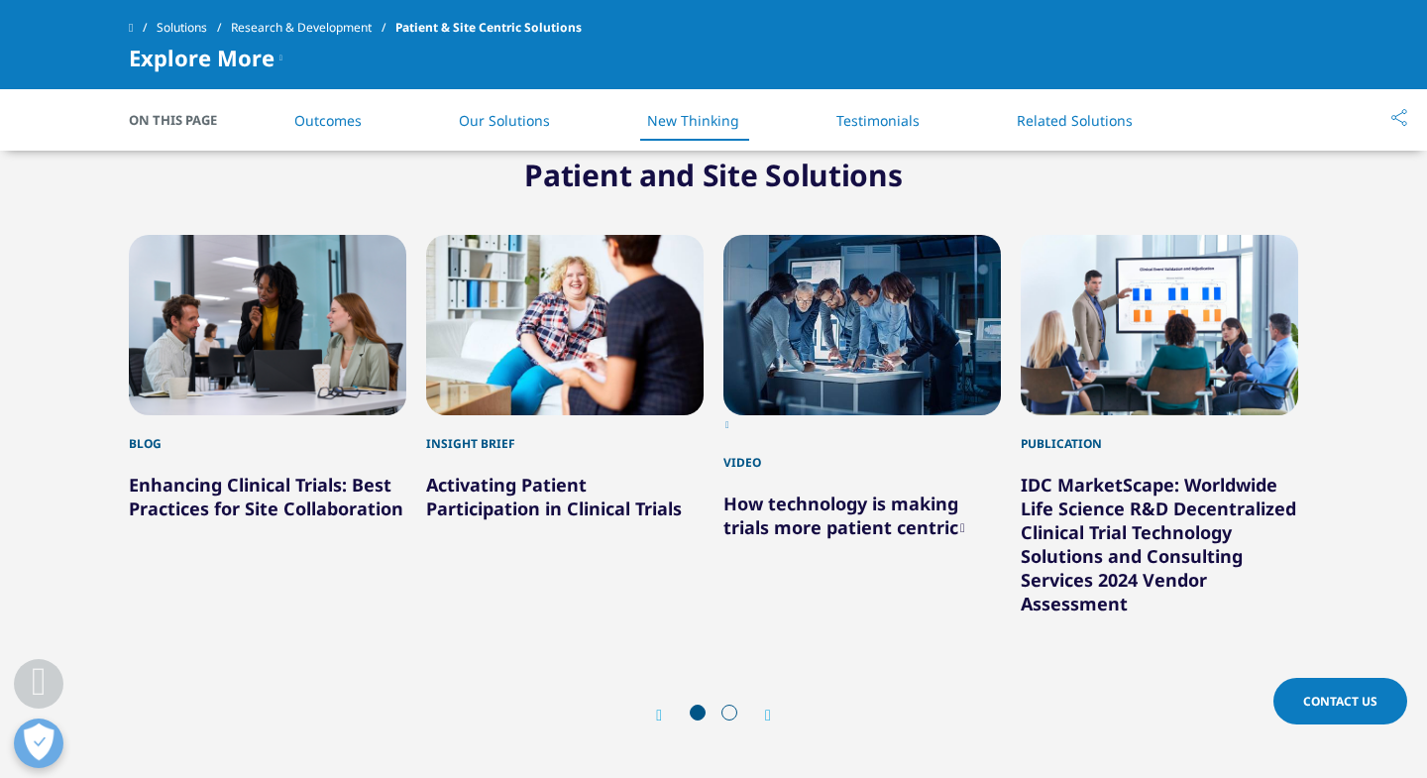
click at [767, 717] on icon "Next slide" at bounding box center [768, 716] width 6 height 16
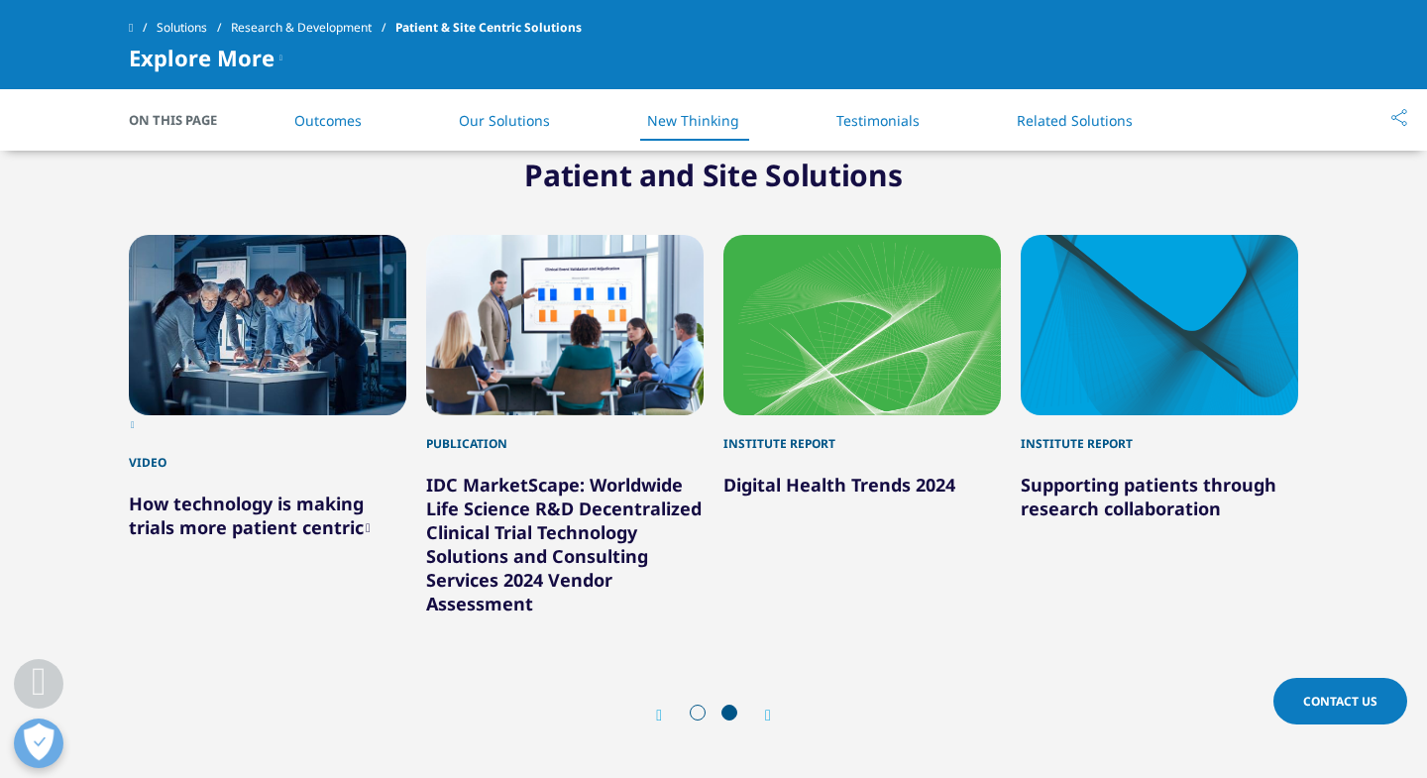
click at [767, 717] on icon "Next slide" at bounding box center [768, 716] width 6 height 16
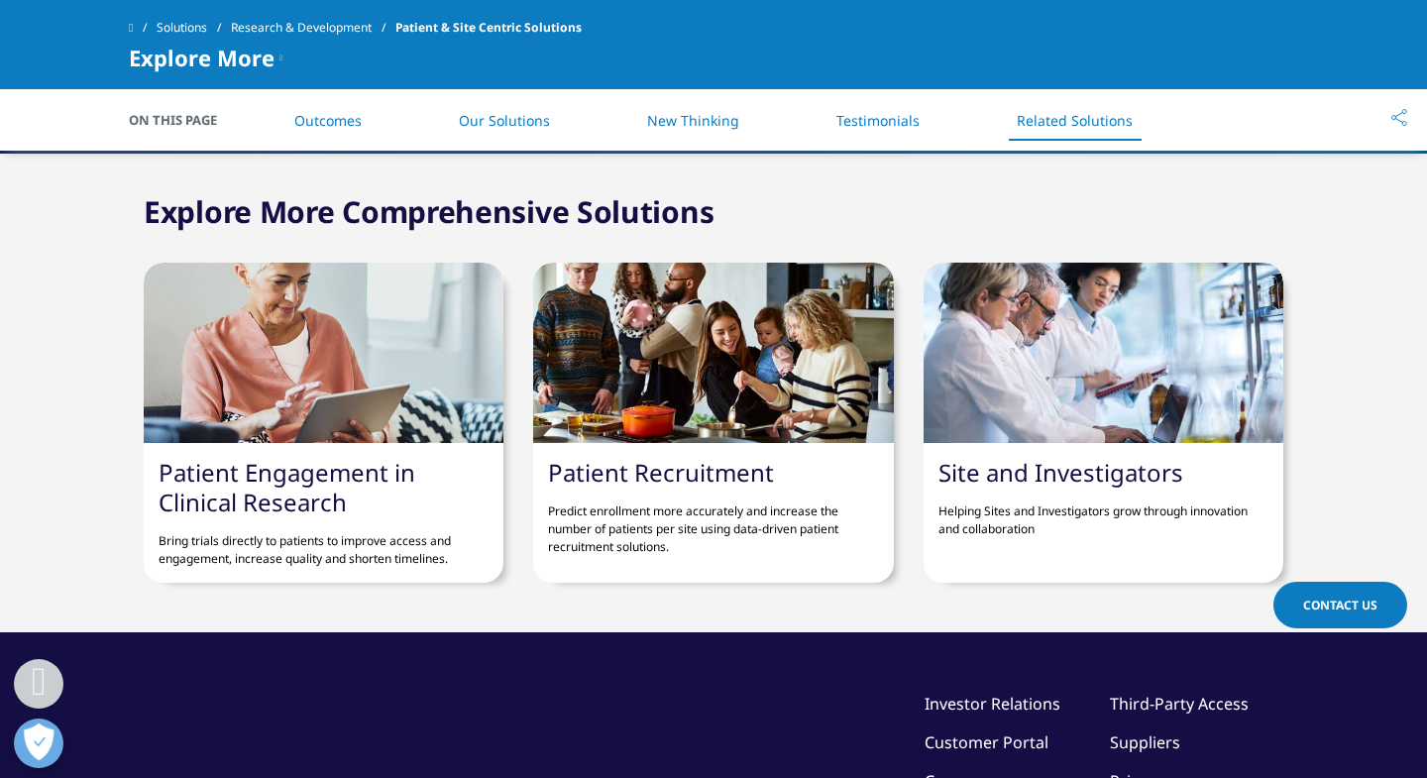
scroll to position [4905, 0]
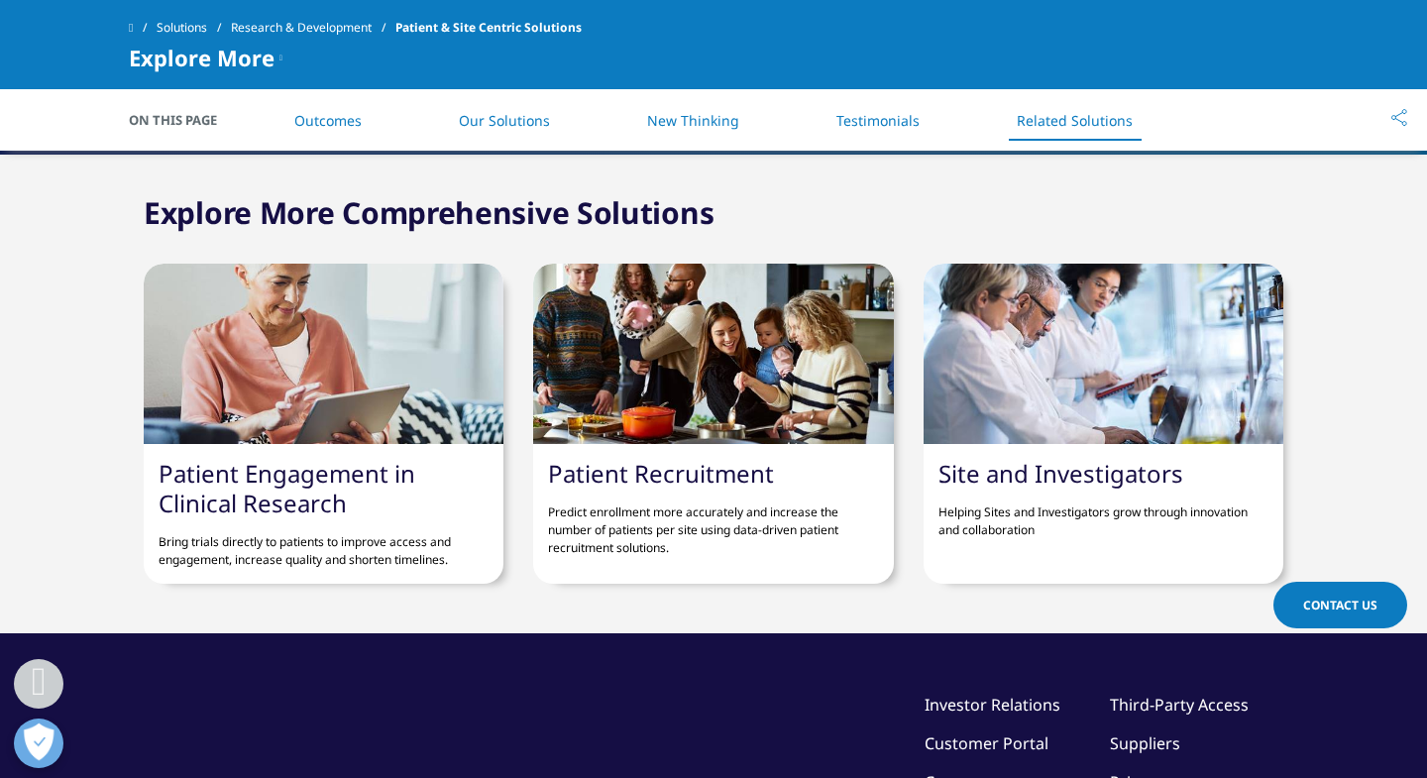
click at [187, 30] on link "Solutions" at bounding box center [194, 28] width 74 height 36
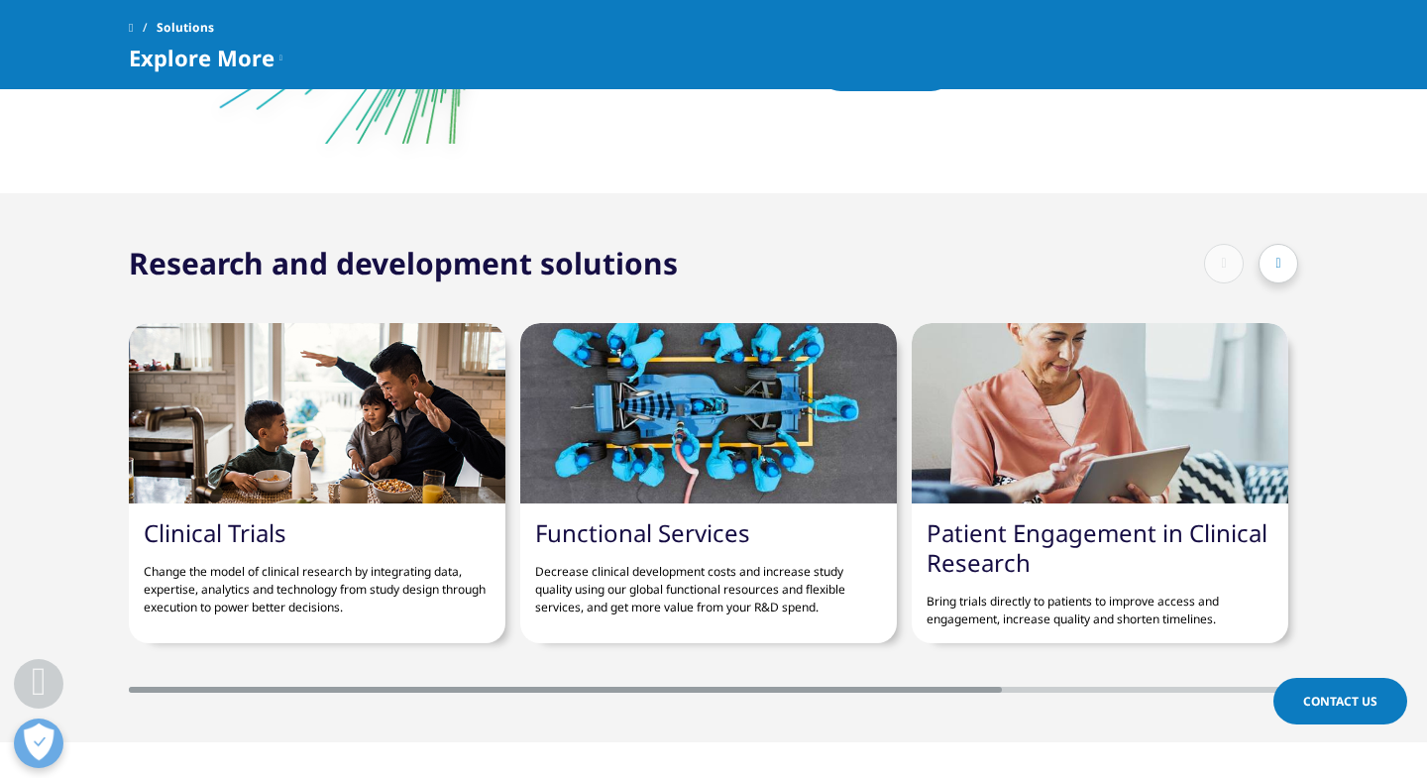
scroll to position [774, 0]
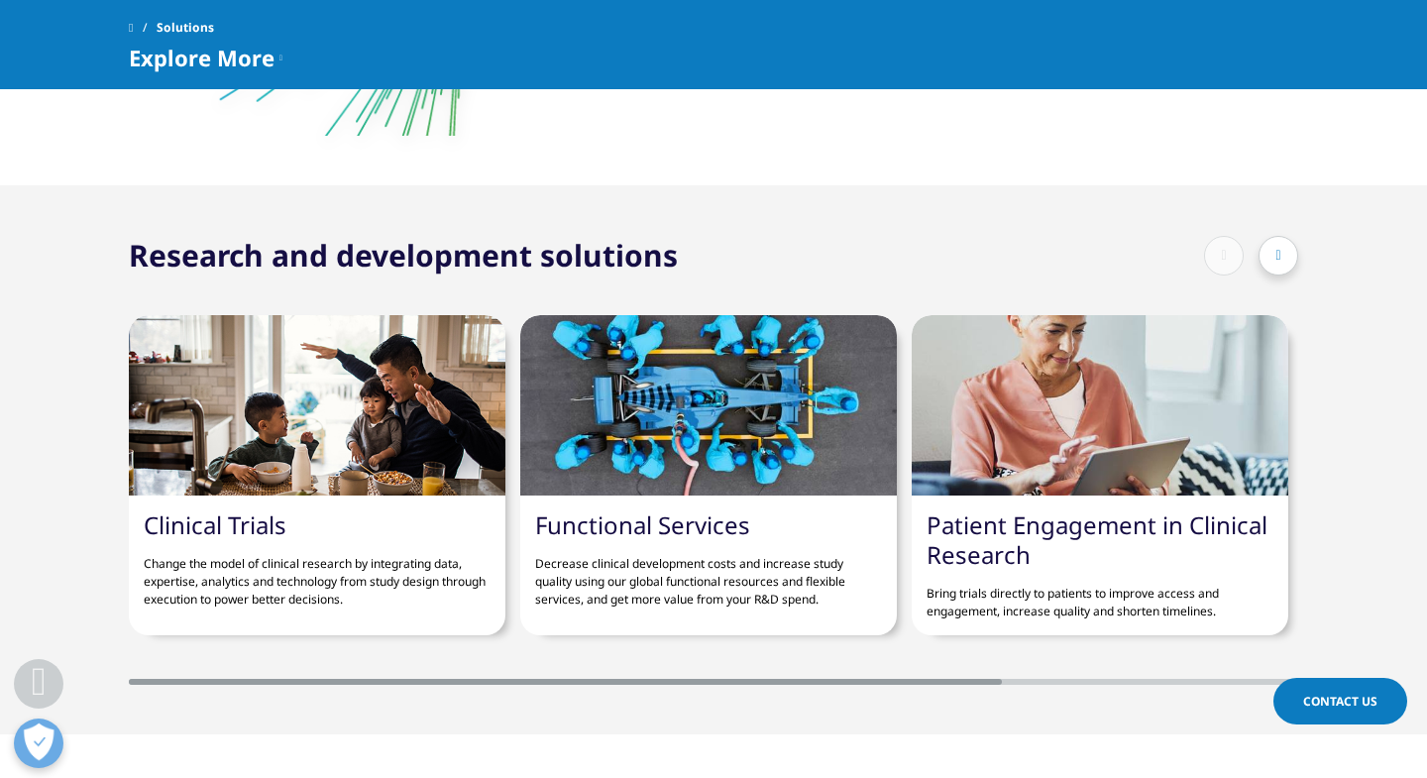
click at [1287, 257] on div at bounding box center [1279, 256] width 40 height 40
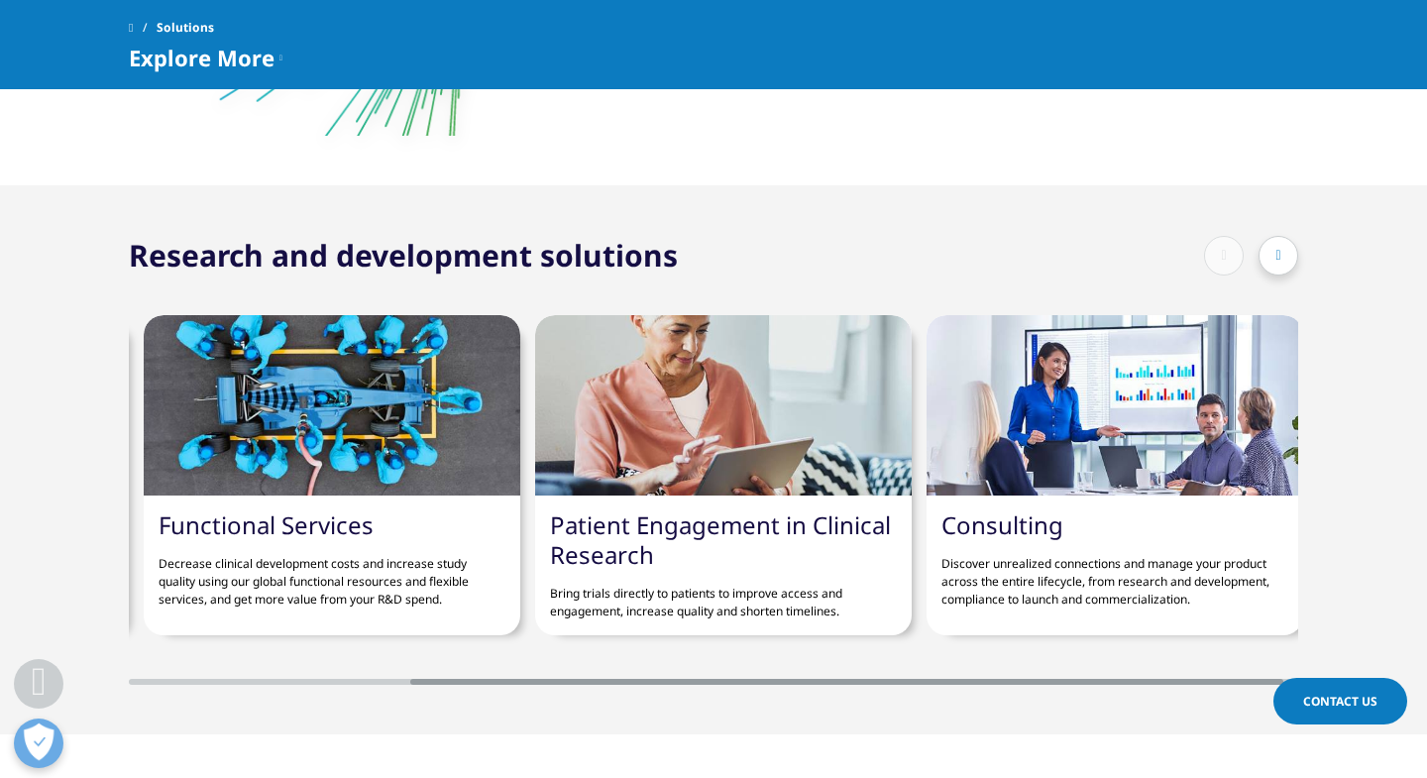
click at [1287, 257] on div at bounding box center [1279, 256] width 40 height 40
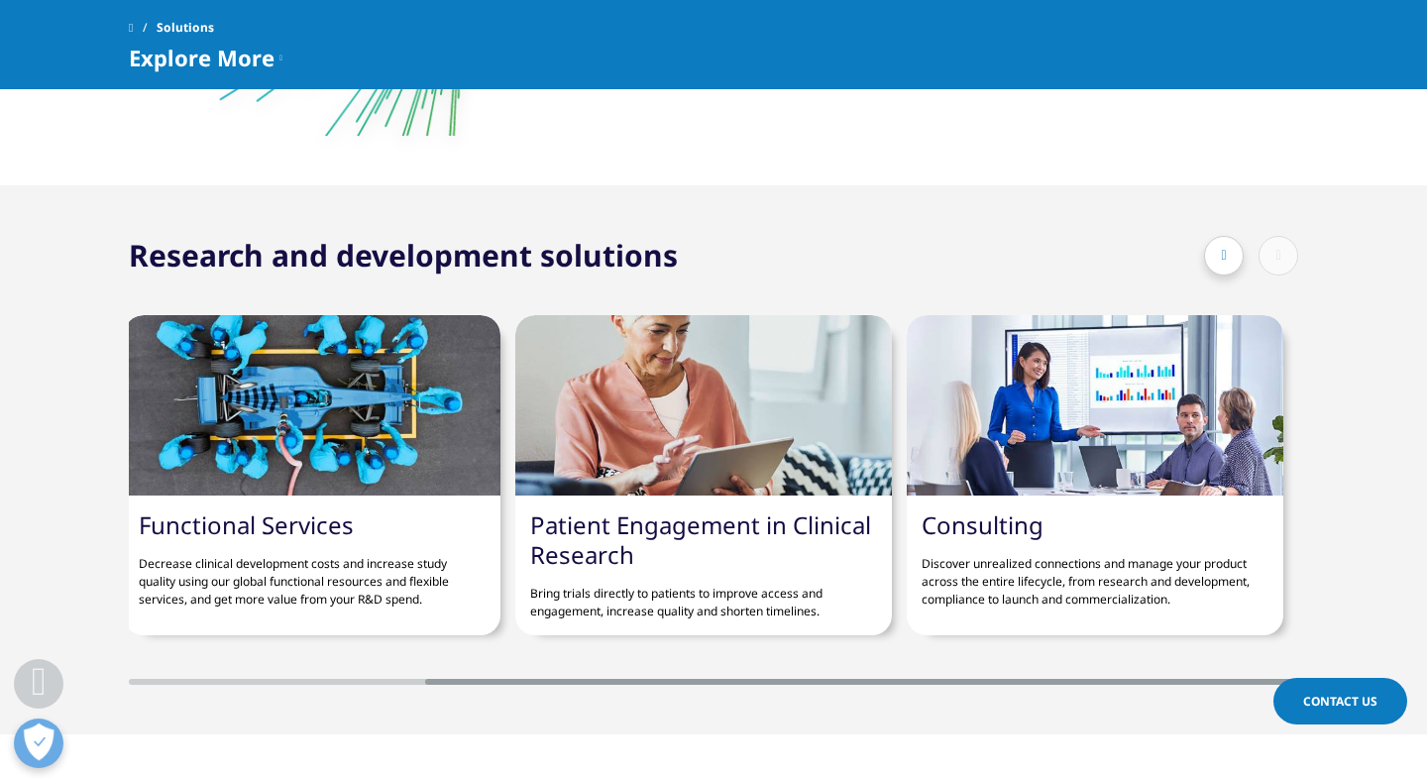
click at [1182, 269] on div "Research and development solutions" at bounding box center [713, 255] width 1169 height 41
click at [1218, 257] on div at bounding box center [1224, 256] width 40 height 40
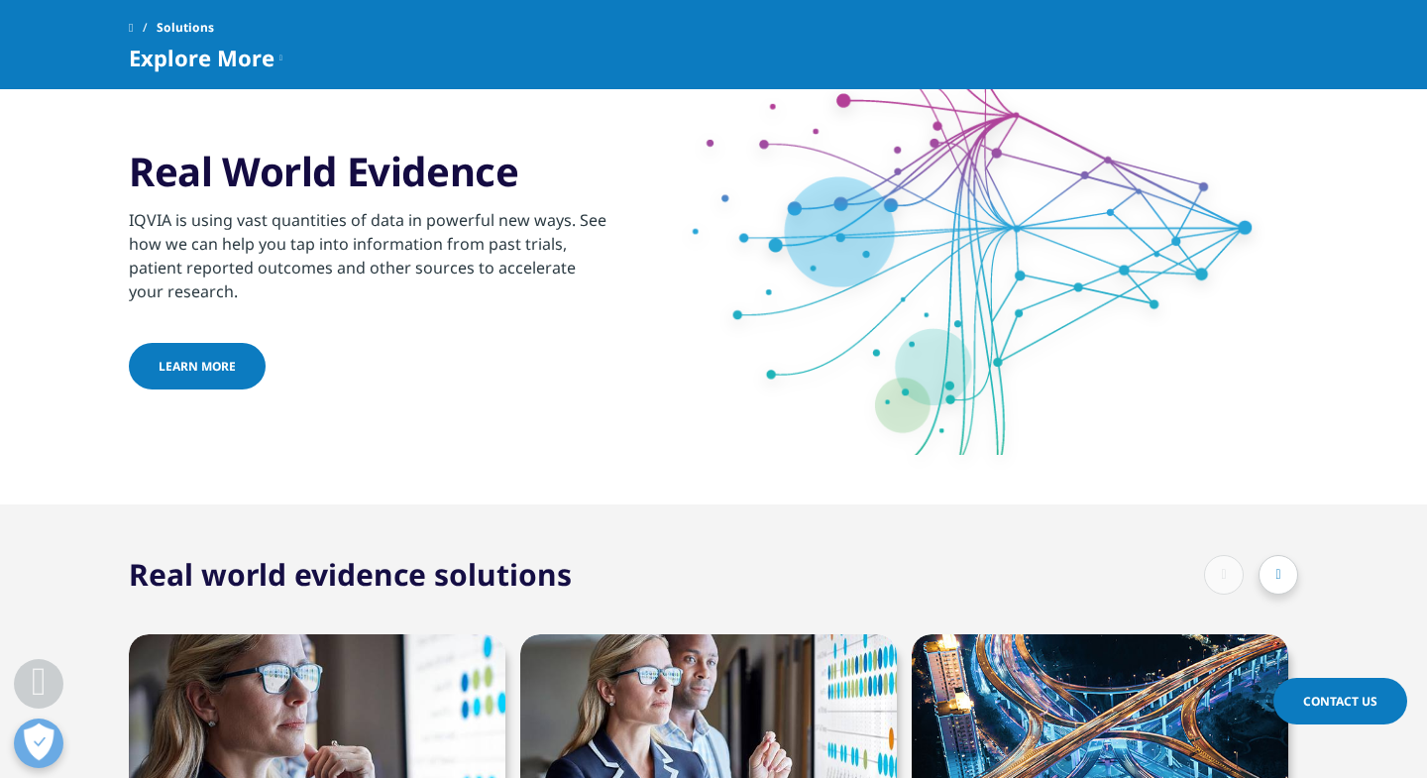
scroll to position [1841, 0]
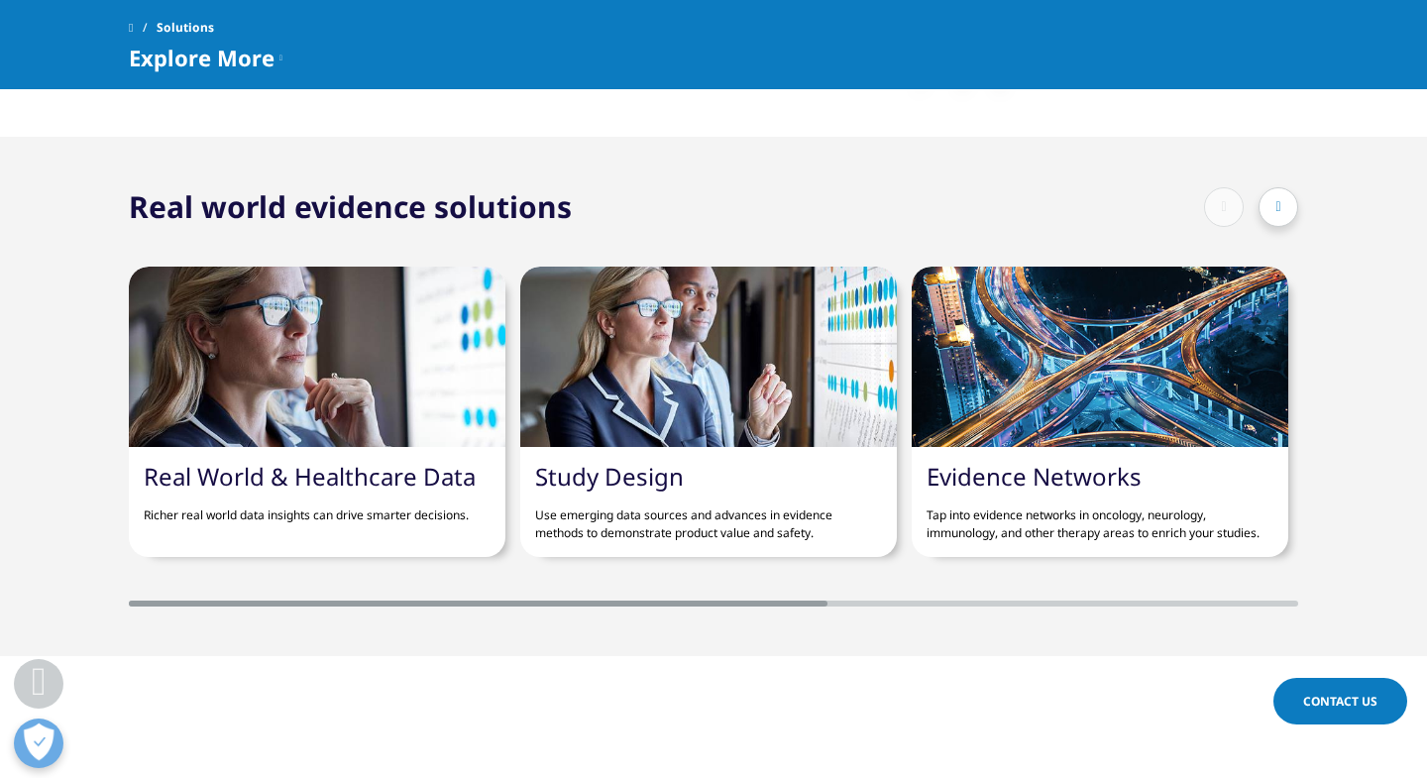
click at [1276, 212] on icon at bounding box center [1278, 207] width 5 height 14
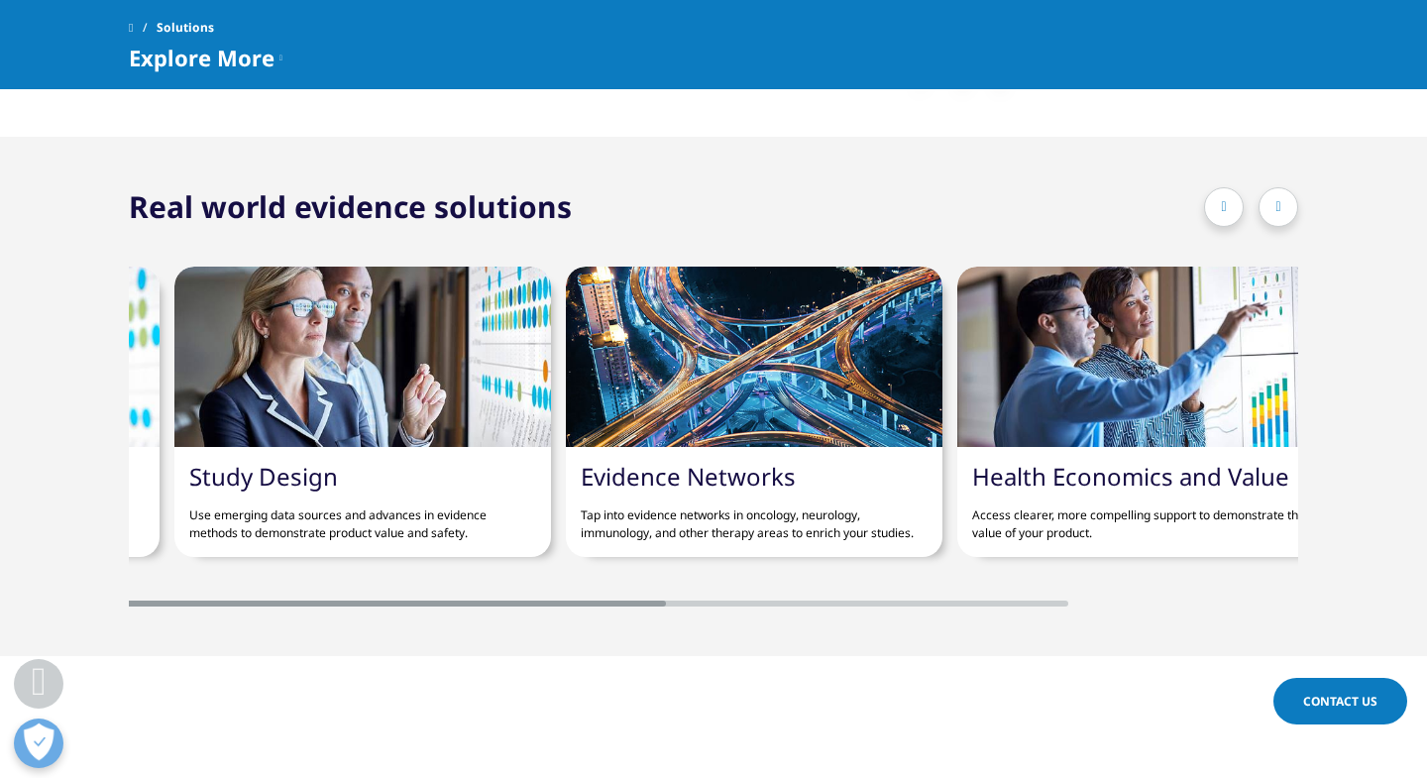
scroll to position [0, 377]
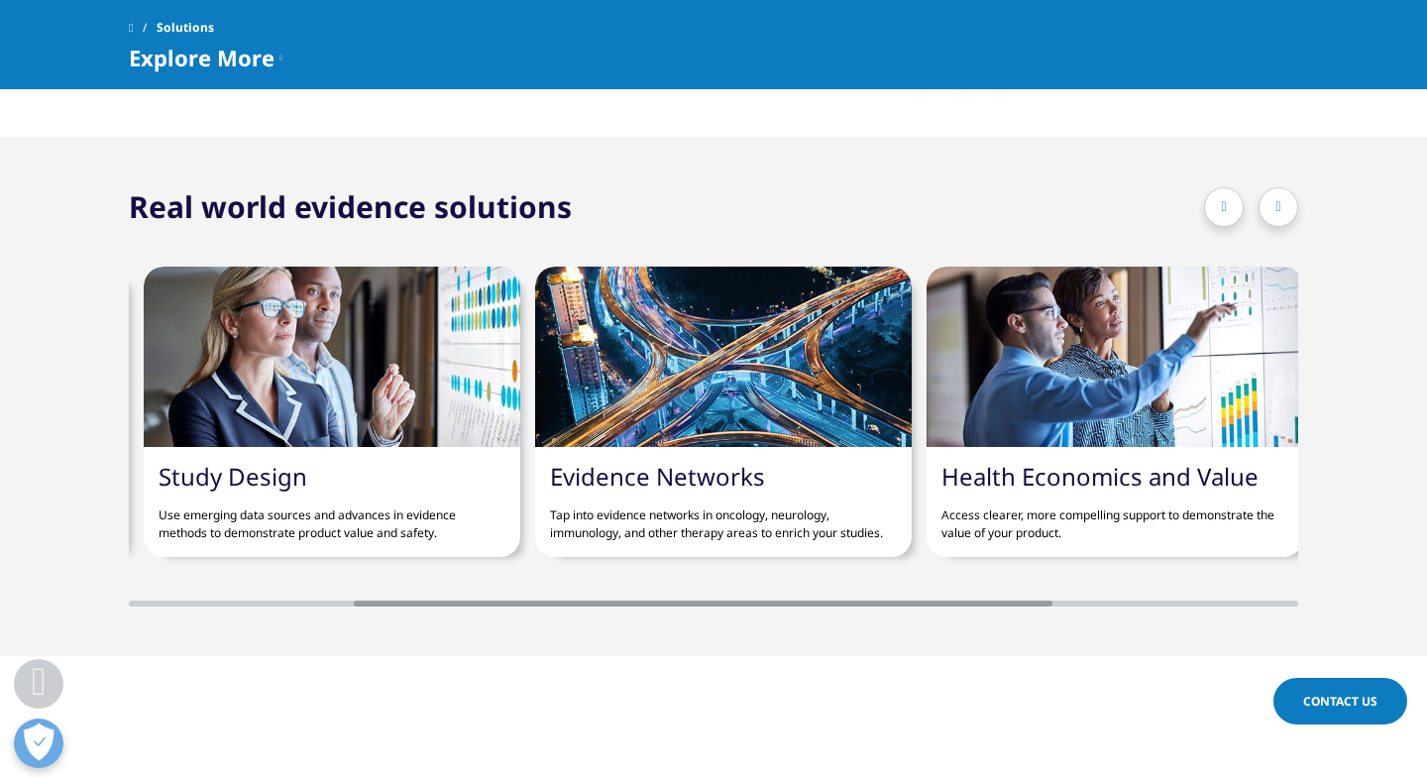
click at [1276, 212] on icon at bounding box center [1278, 207] width 5 height 14
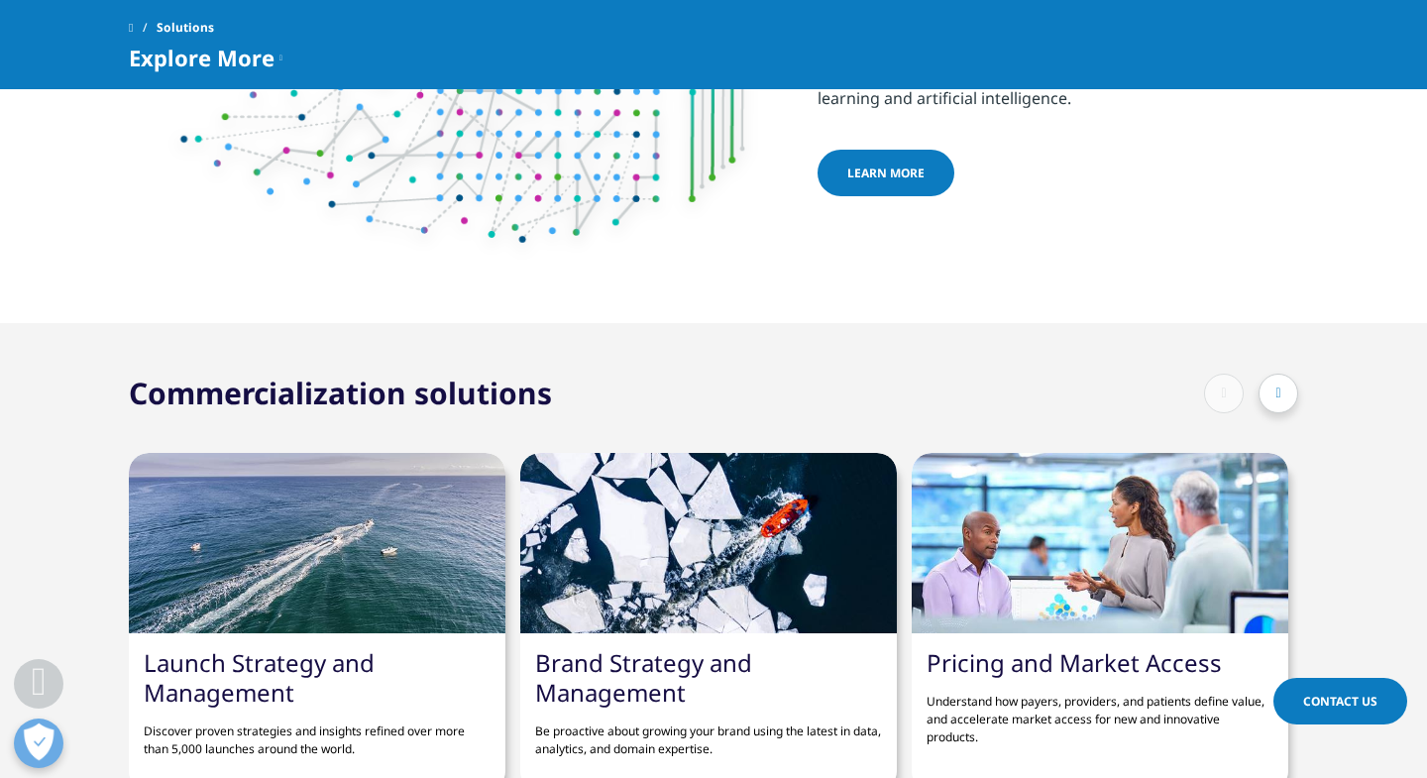
scroll to position [2901, 0]
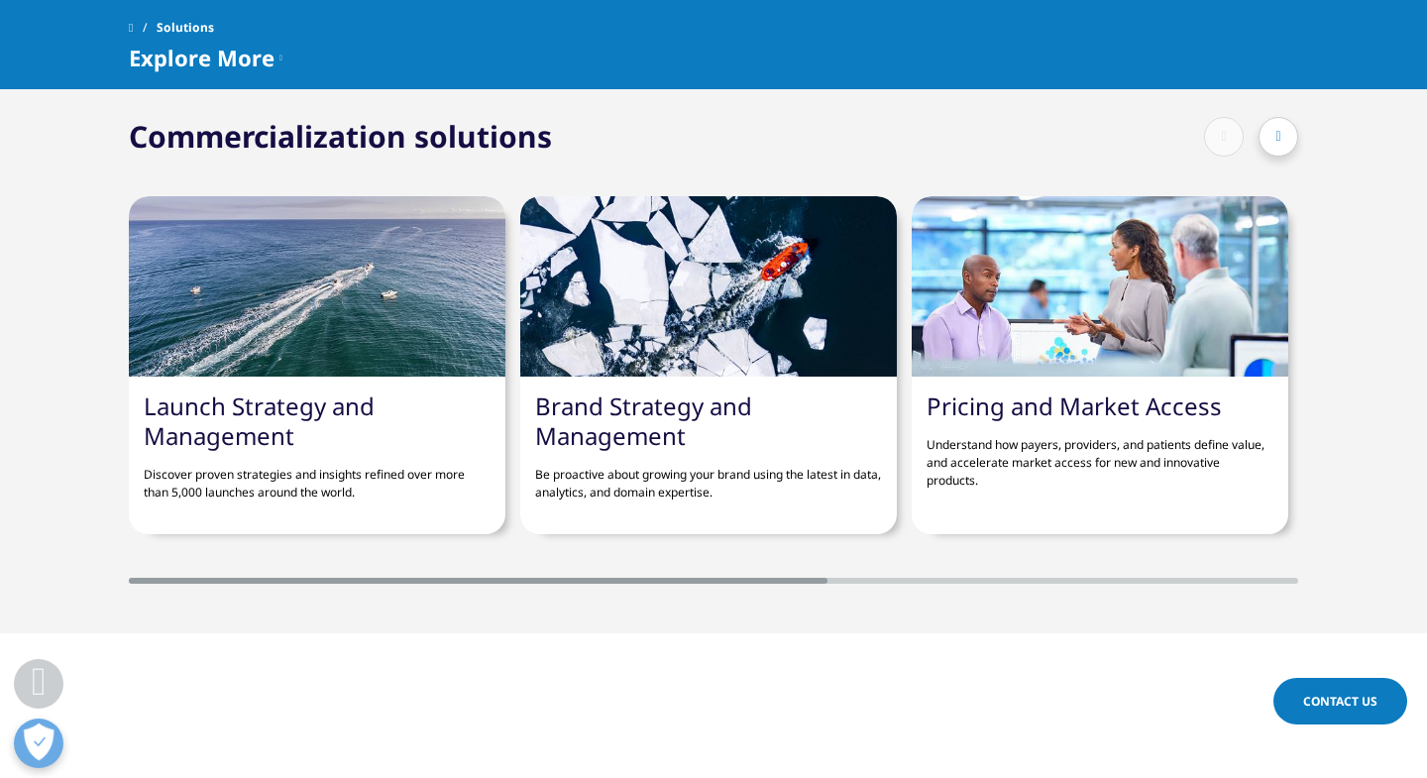
click at [1270, 140] on div at bounding box center [1279, 137] width 40 height 40
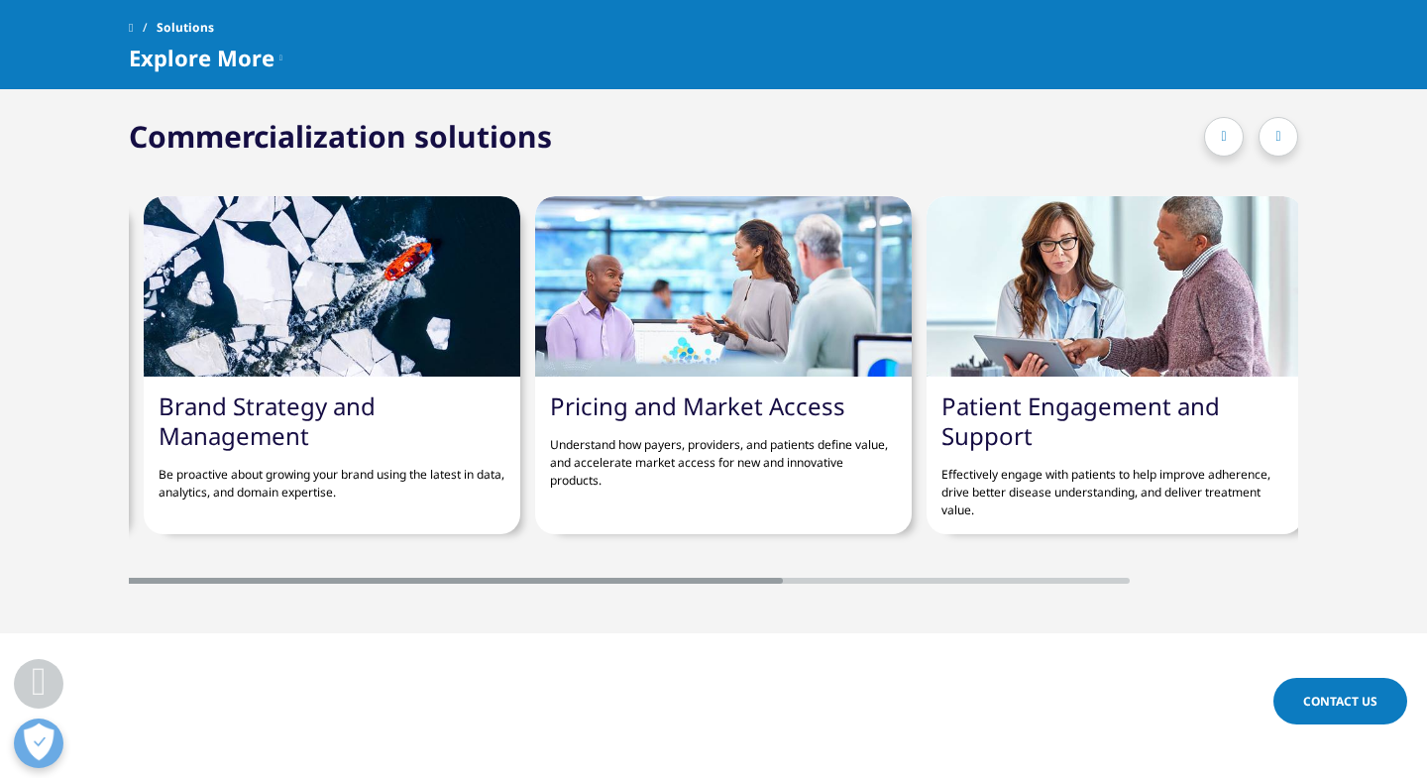
click at [1270, 140] on div at bounding box center [1279, 137] width 40 height 40
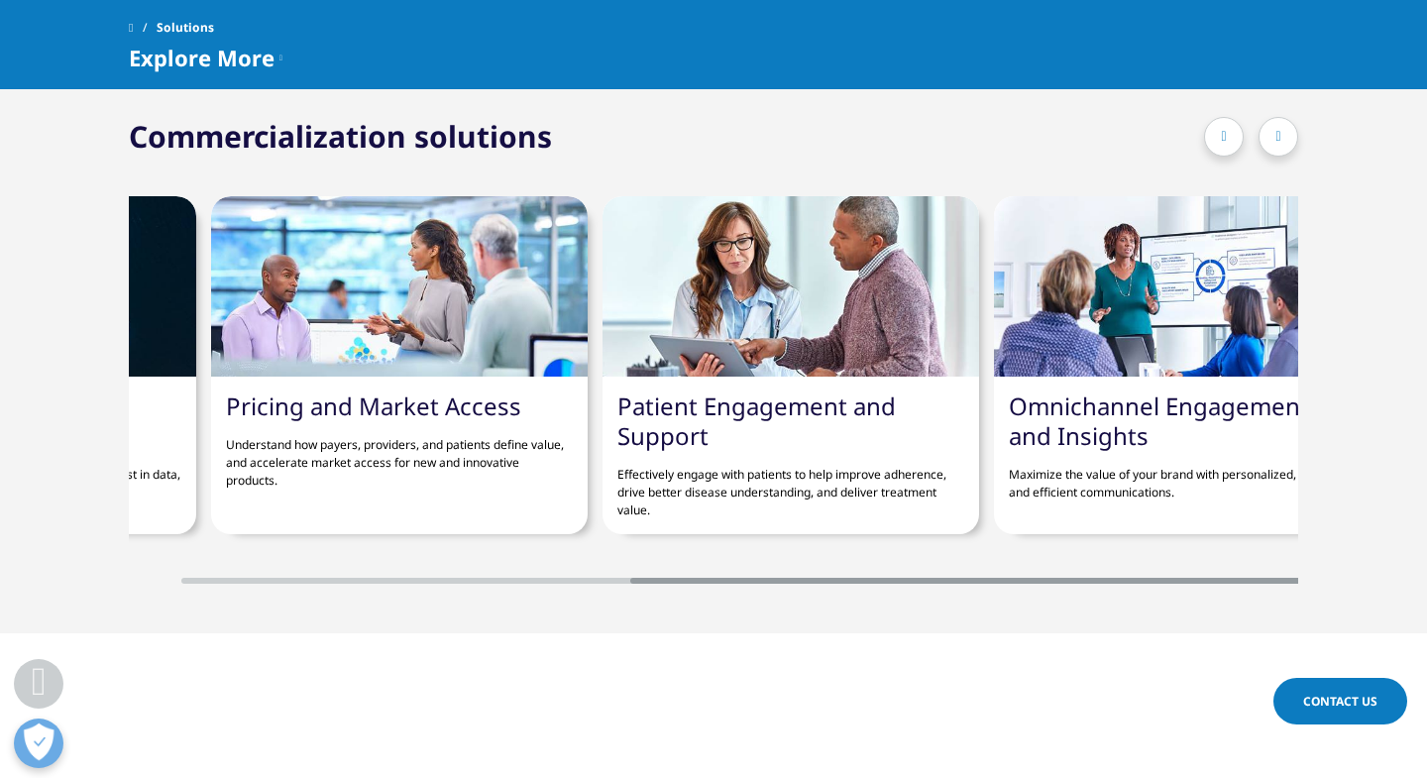
click at [1270, 140] on div at bounding box center [1279, 137] width 40 height 40
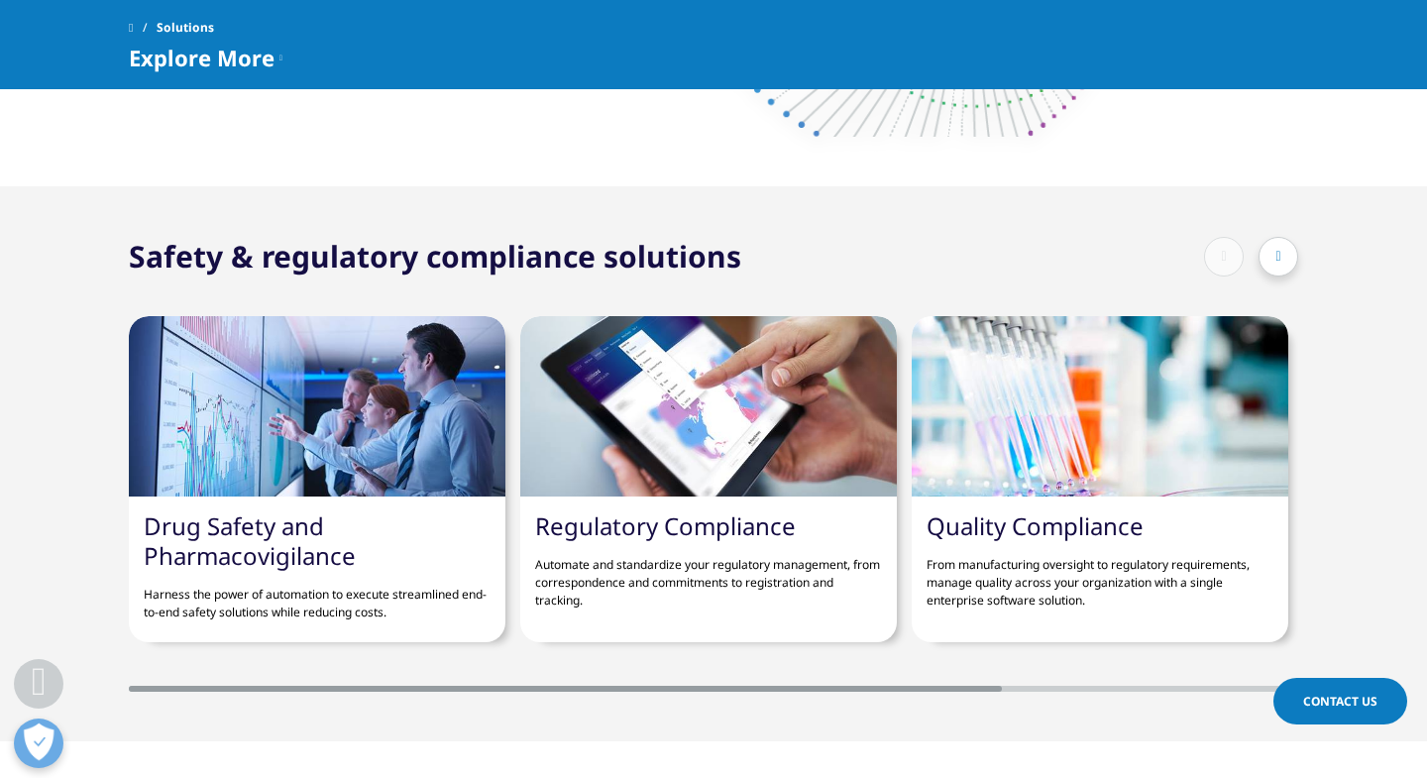
scroll to position [3819, 0]
click at [1282, 263] on div at bounding box center [1279, 256] width 40 height 40
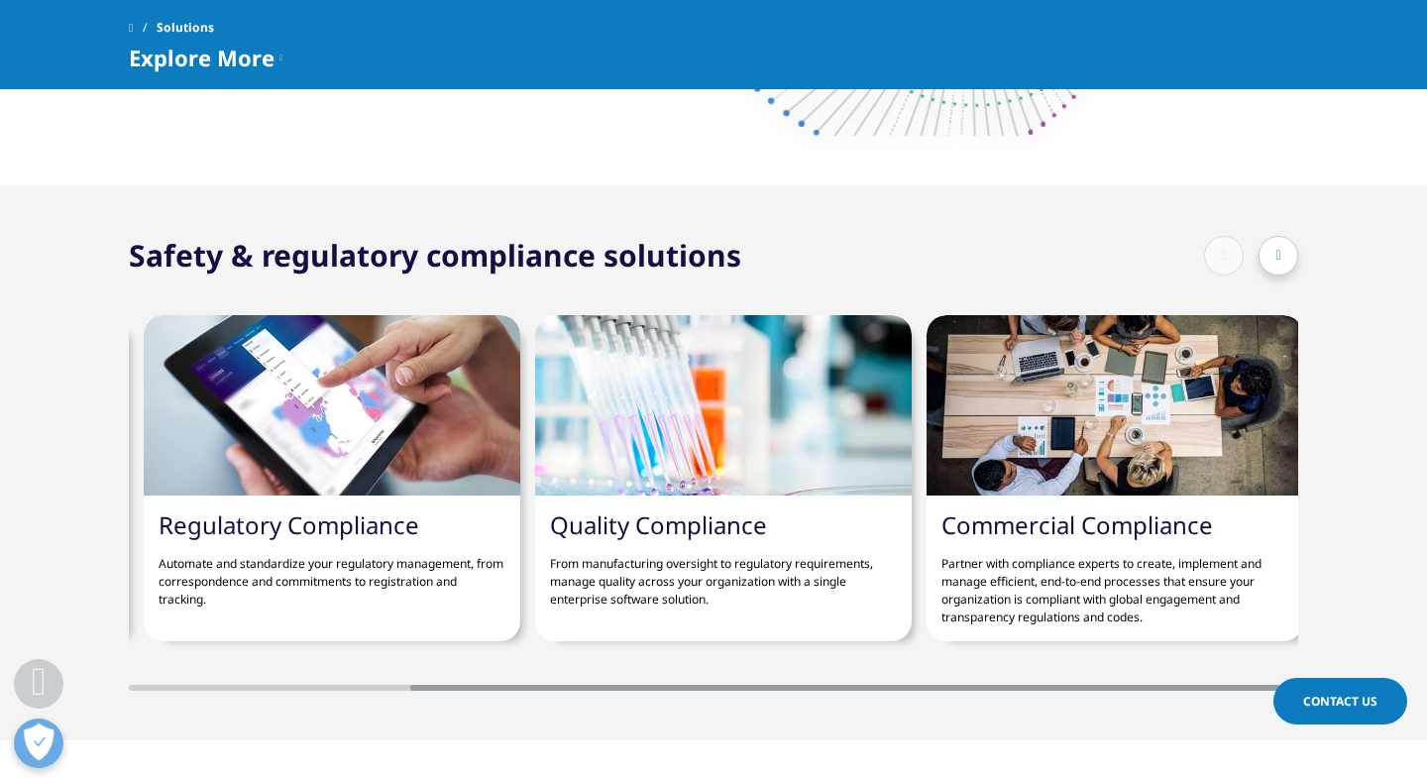
click at [1282, 263] on div at bounding box center [1279, 256] width 40 height 40
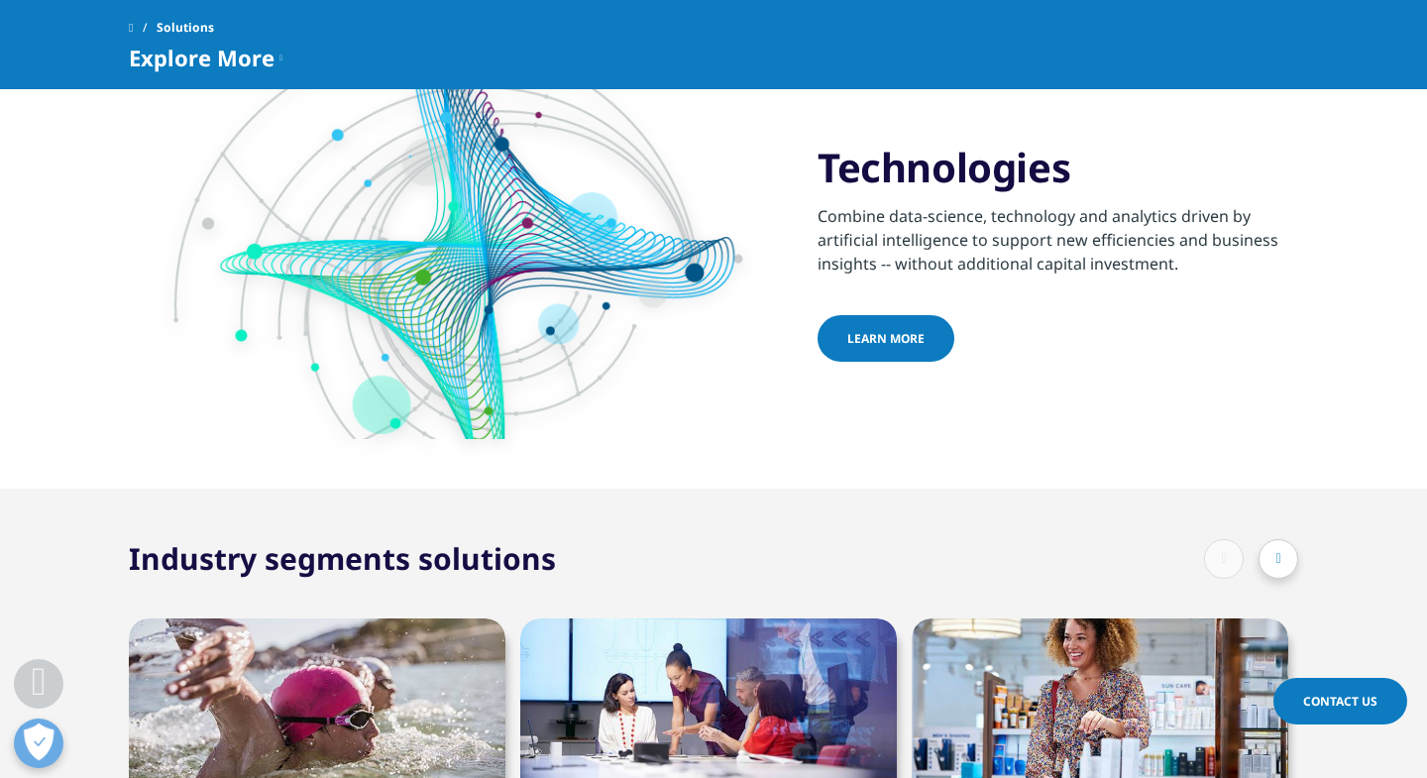
scroll to position [4873, 0]
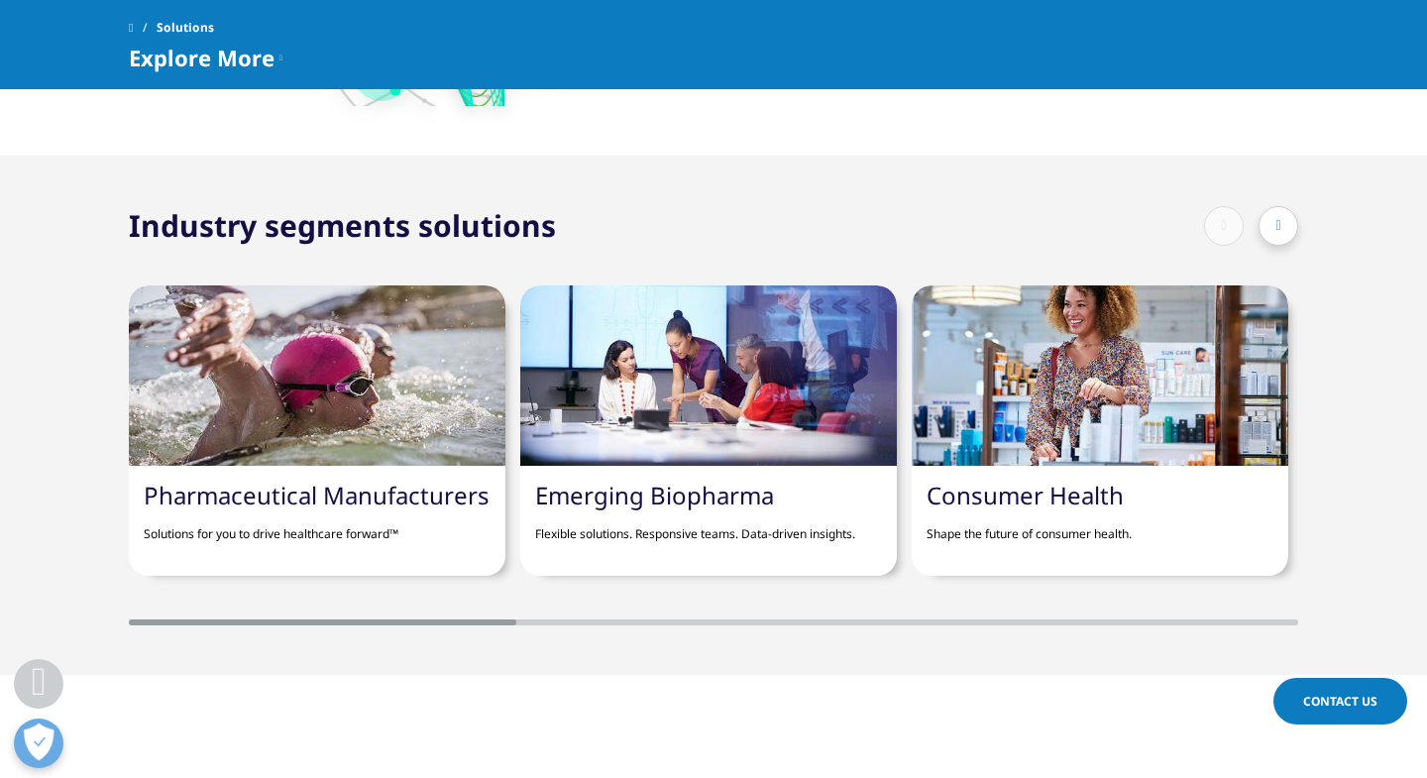
click at [1270, 228] on div at bounding box center [1279, 226] width 40 height 40
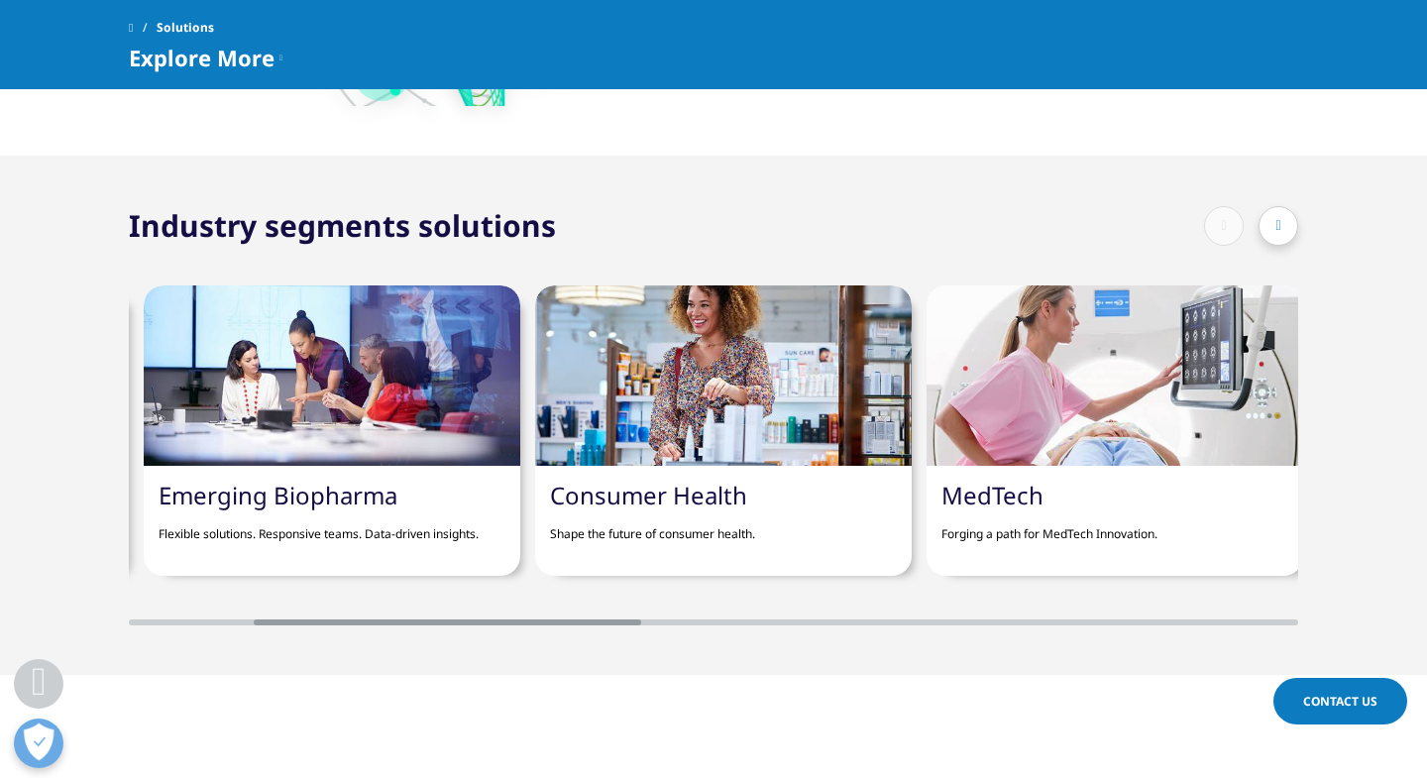
click at [1270, 228] on div at bounding box center [1279, 226] width 40 height 40
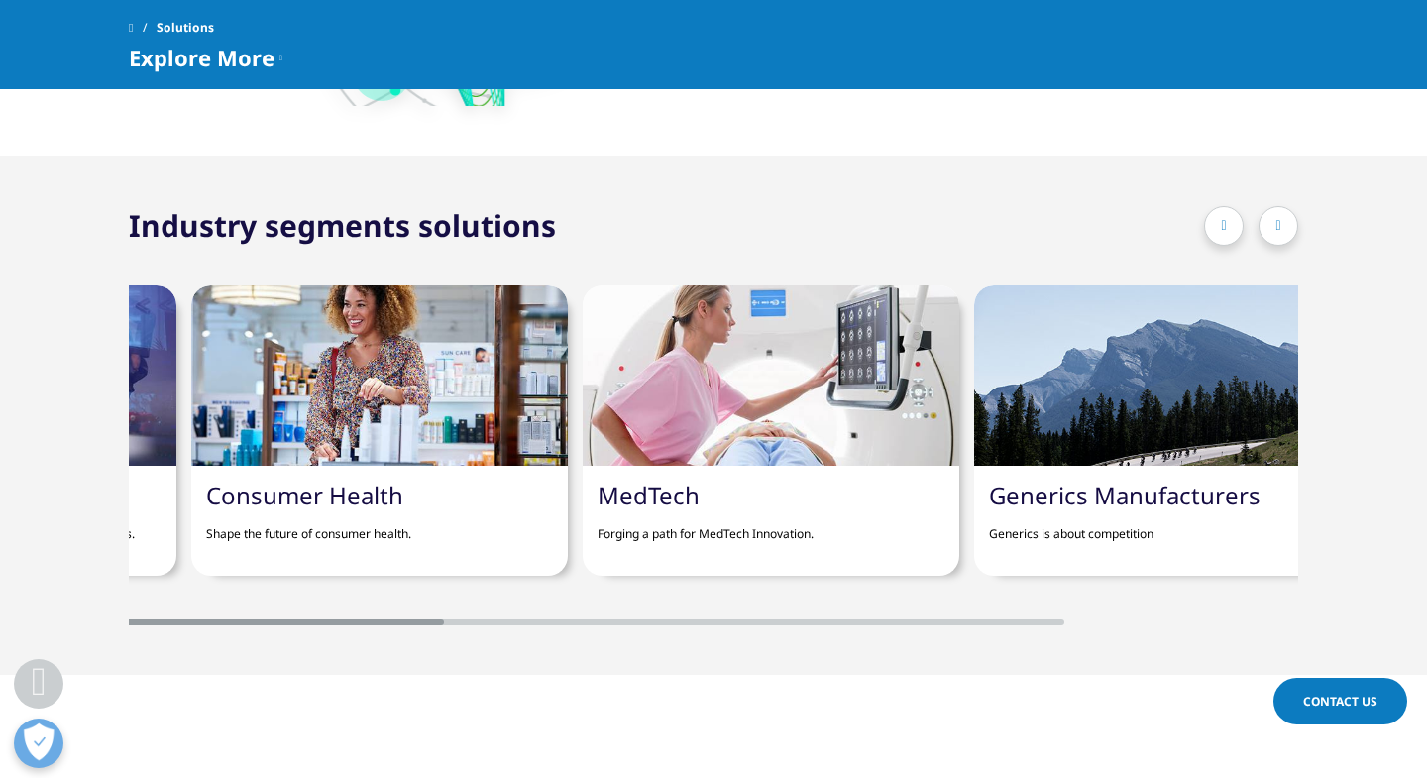
click at [1270, 228] on div at bounding box center [1279, 226] width 40 height 40
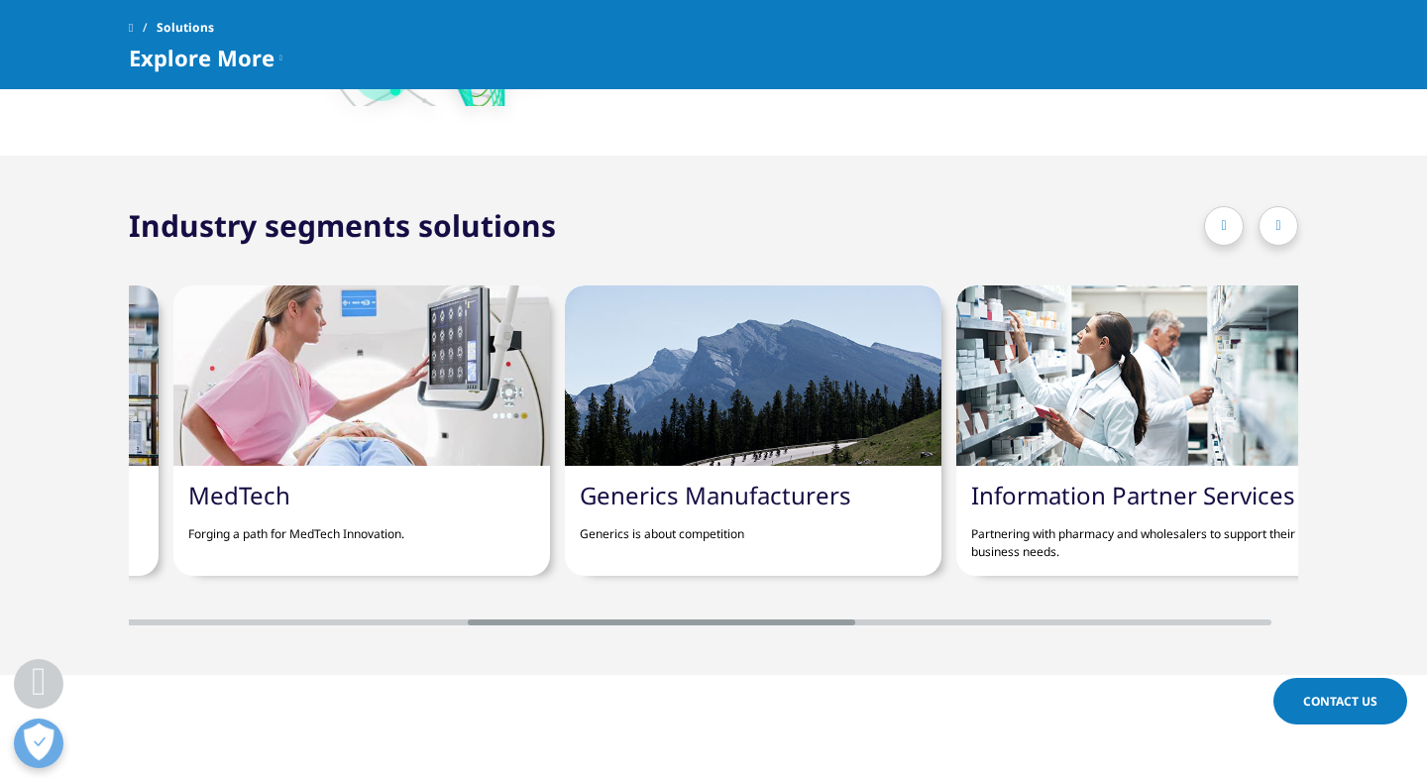
click at [1270, 228] on div at bounding box center [1279, 226] width 40 height 40
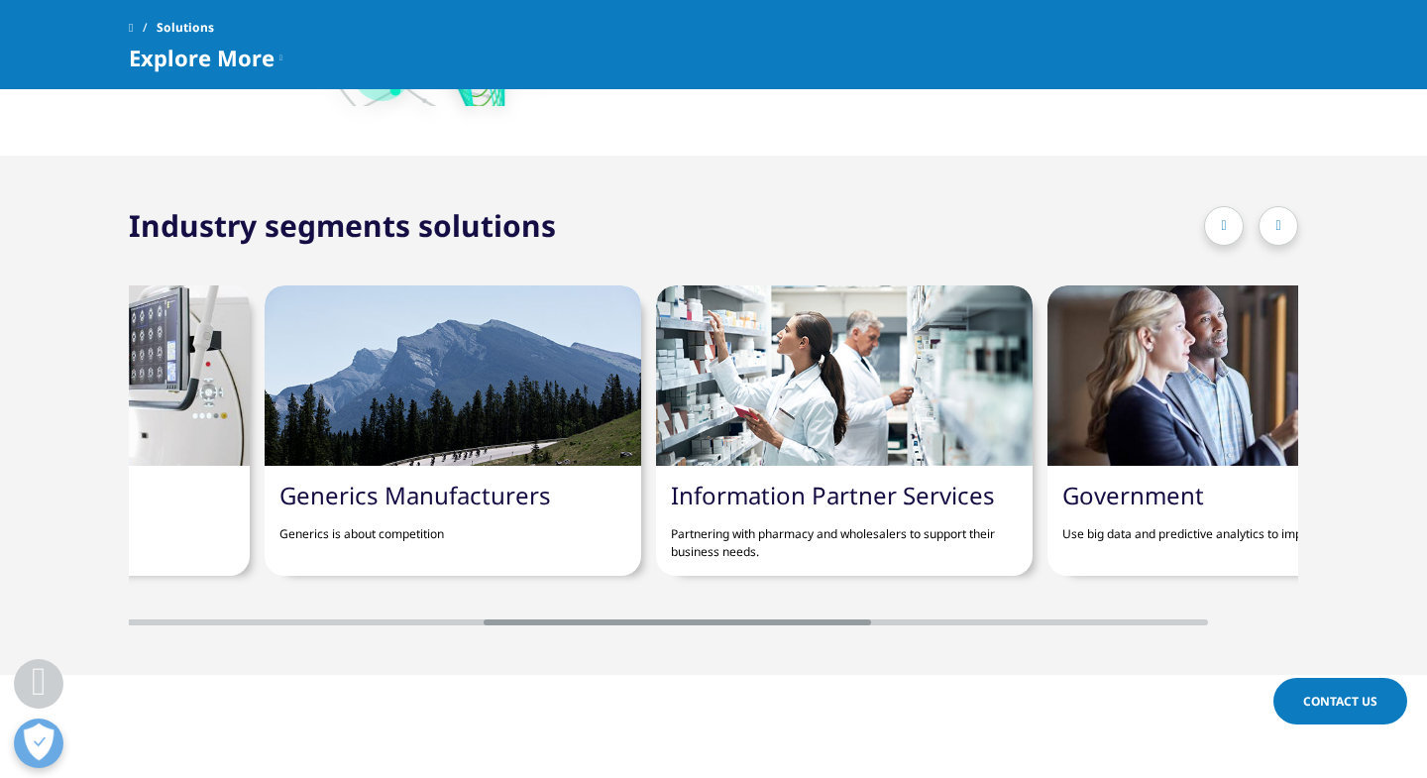
click at [1270, 228] on div at bounding box center [1279, 226] width 40 height 40
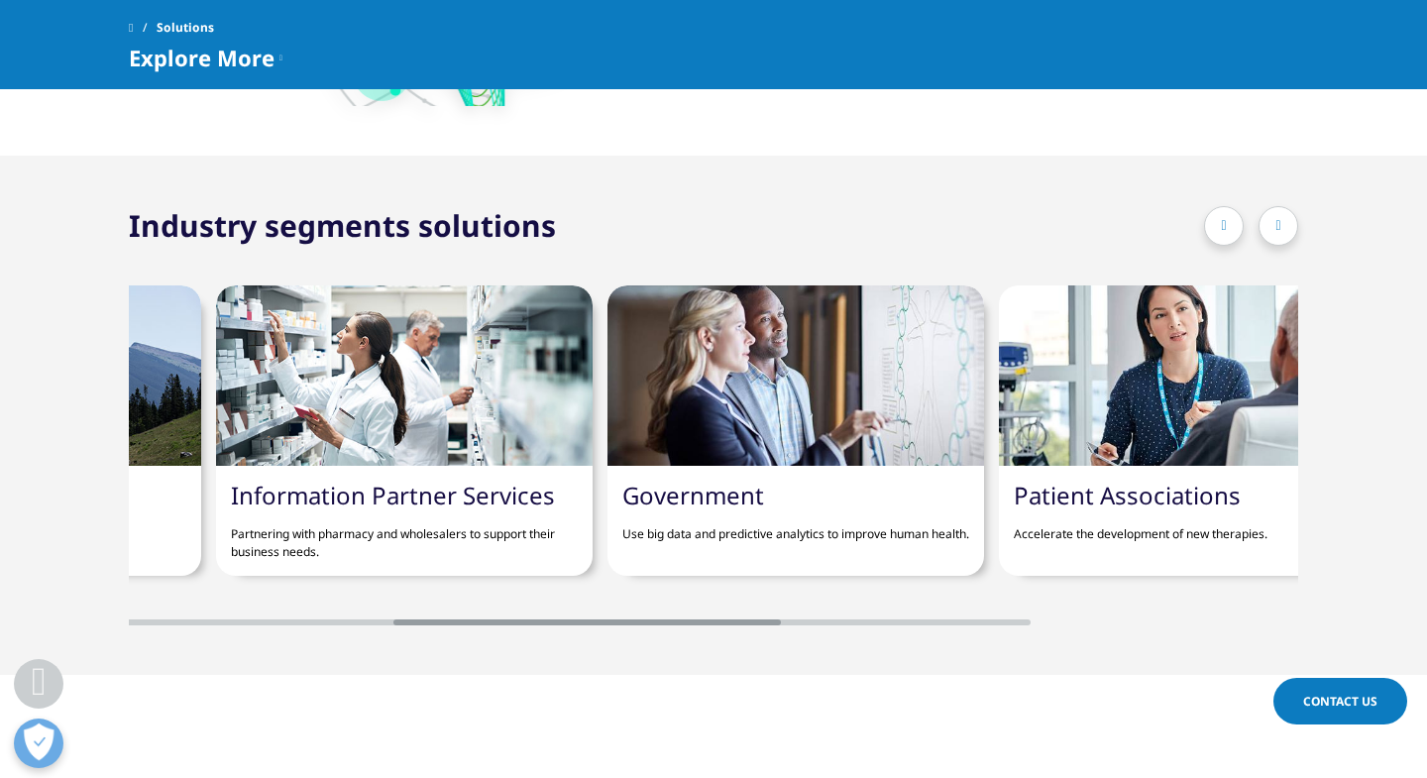
click at [1270, 228] on div at bounding box center [1279, 226] width 40 height 40
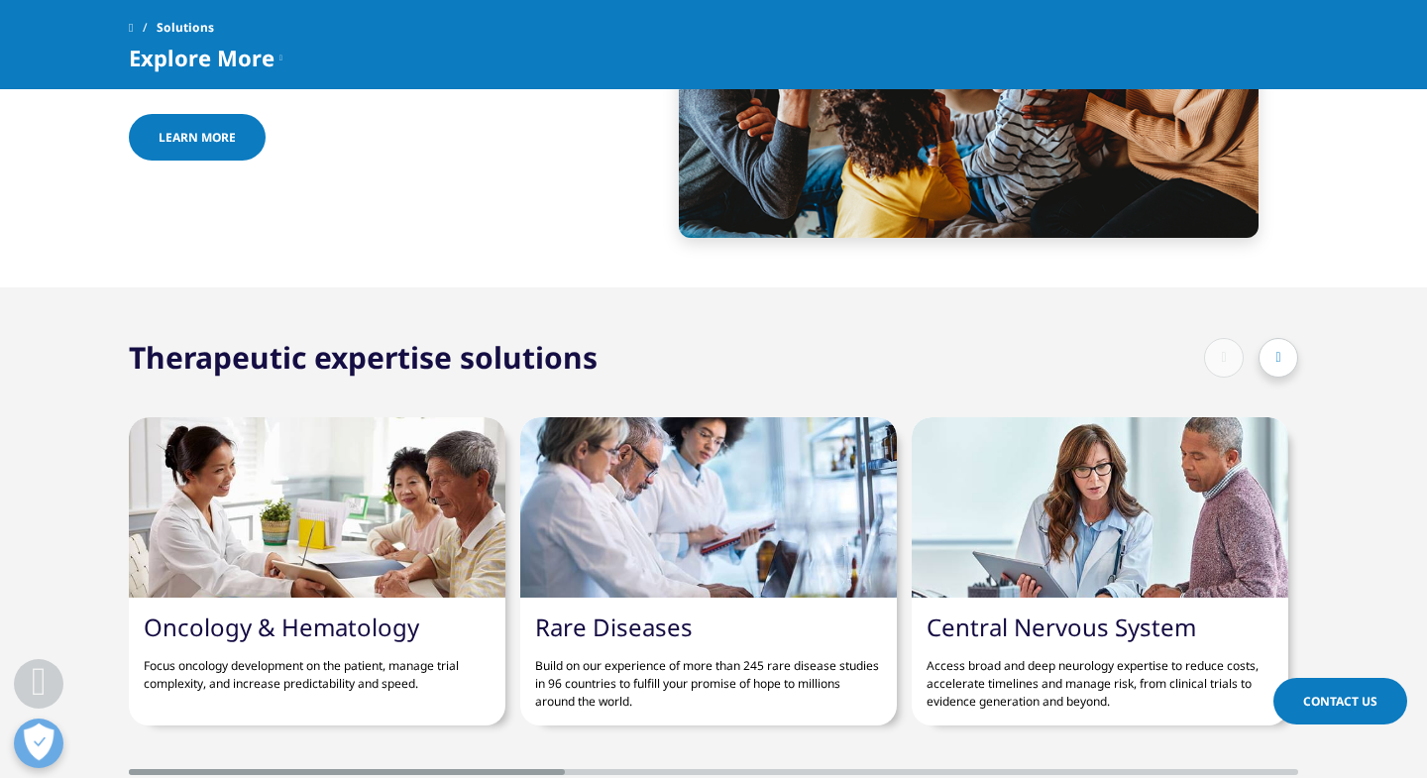
scroll to position [6988, 0]
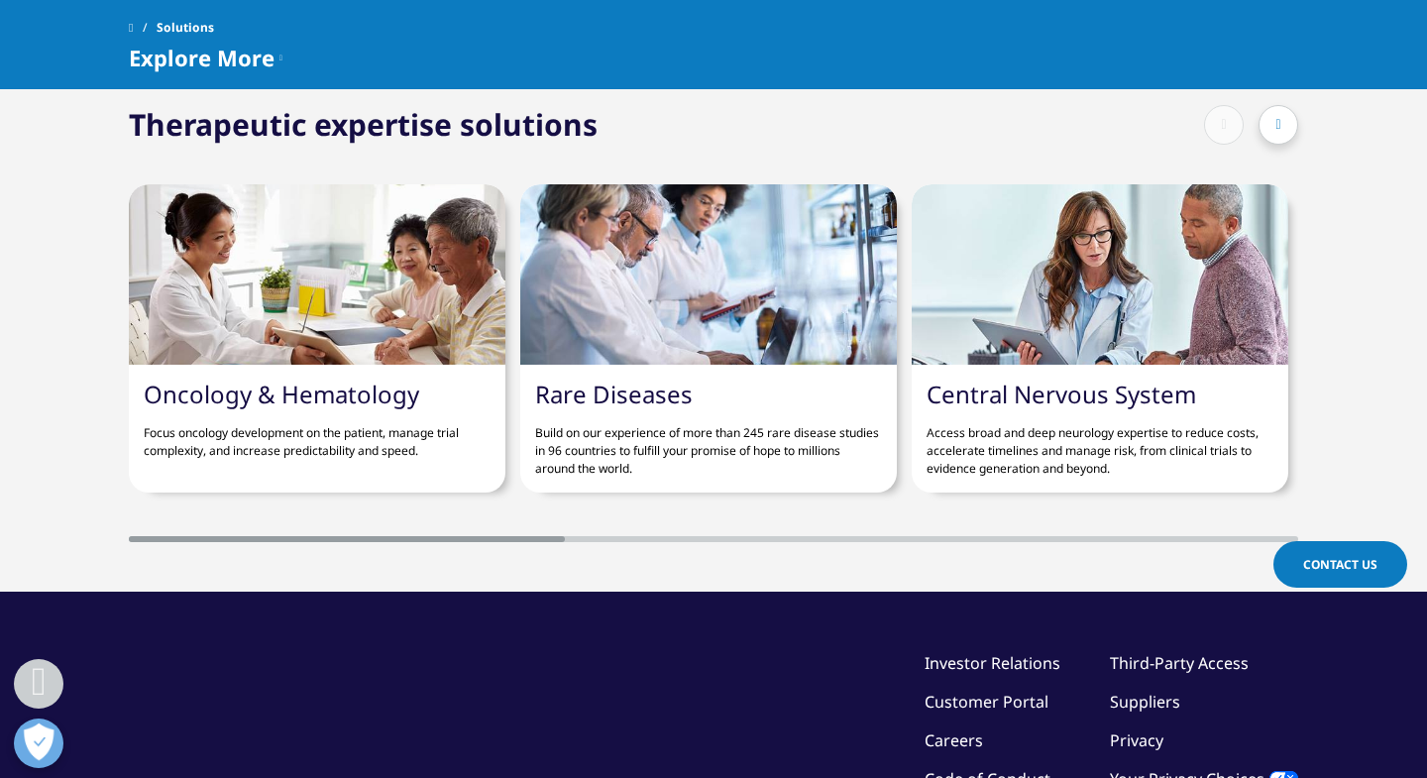
click at [1280, 128] on icon at bounding box center [1278, 125] width 5 height 14
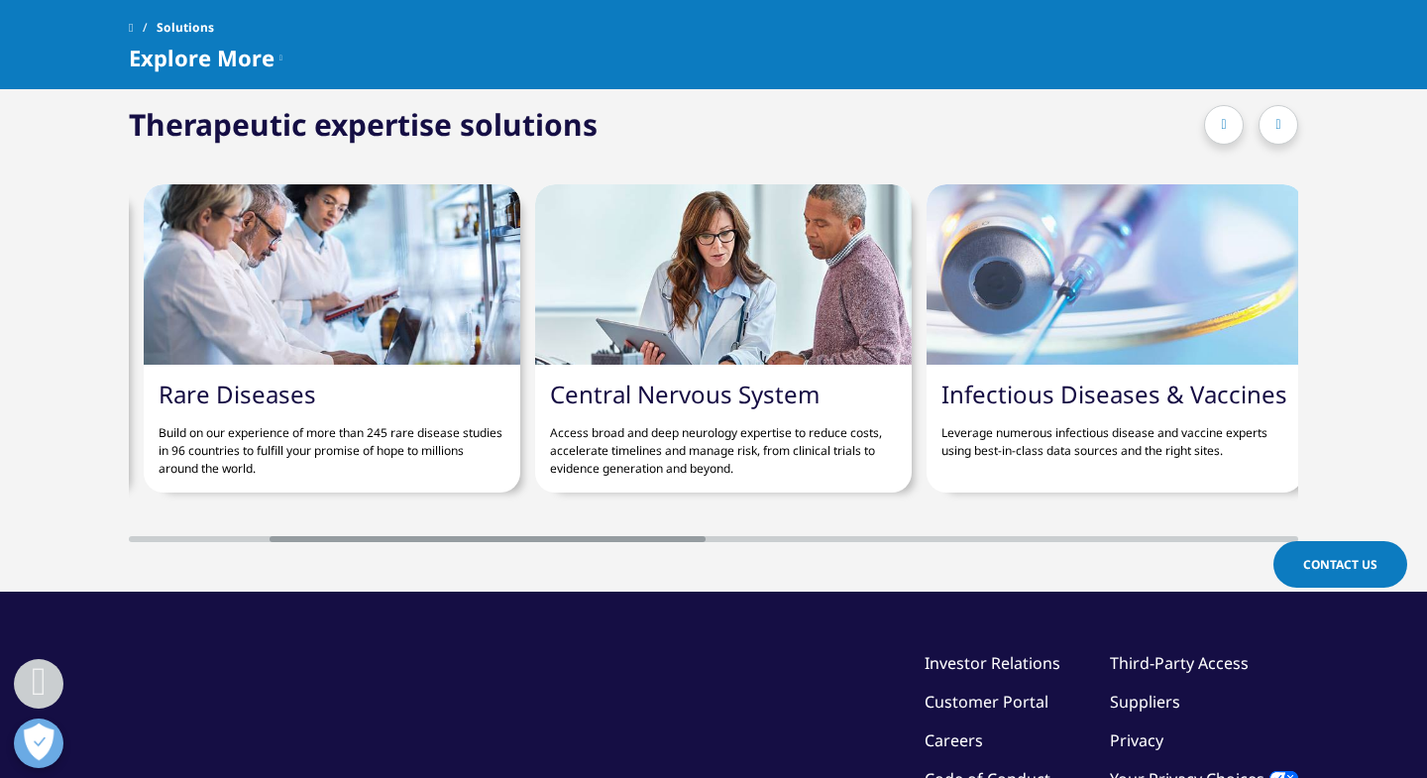
click at [1280, 128] on icon at bounding box center [1278, 125] width 5 height 14
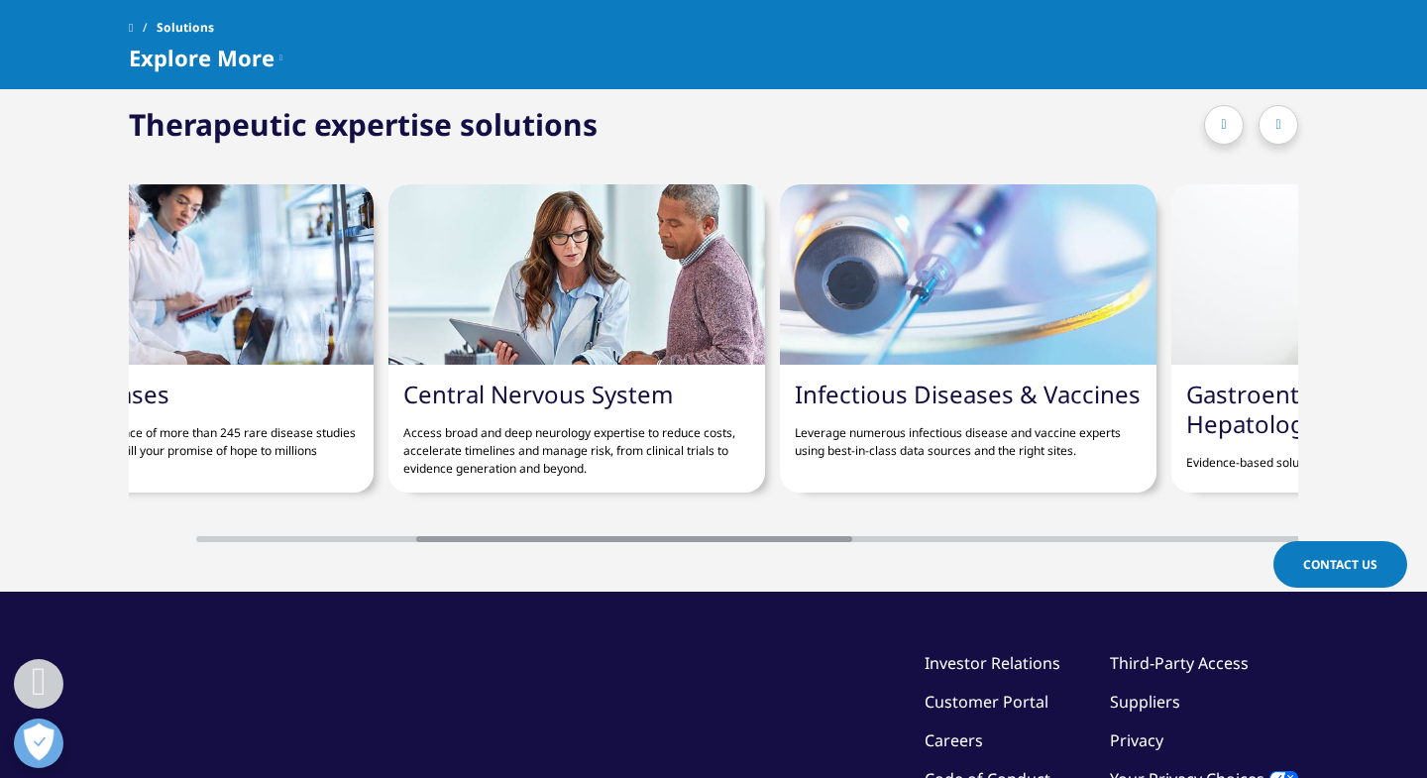
click at [1280, 128] on icon at bounding box center [1278, 125] width 5 height 14
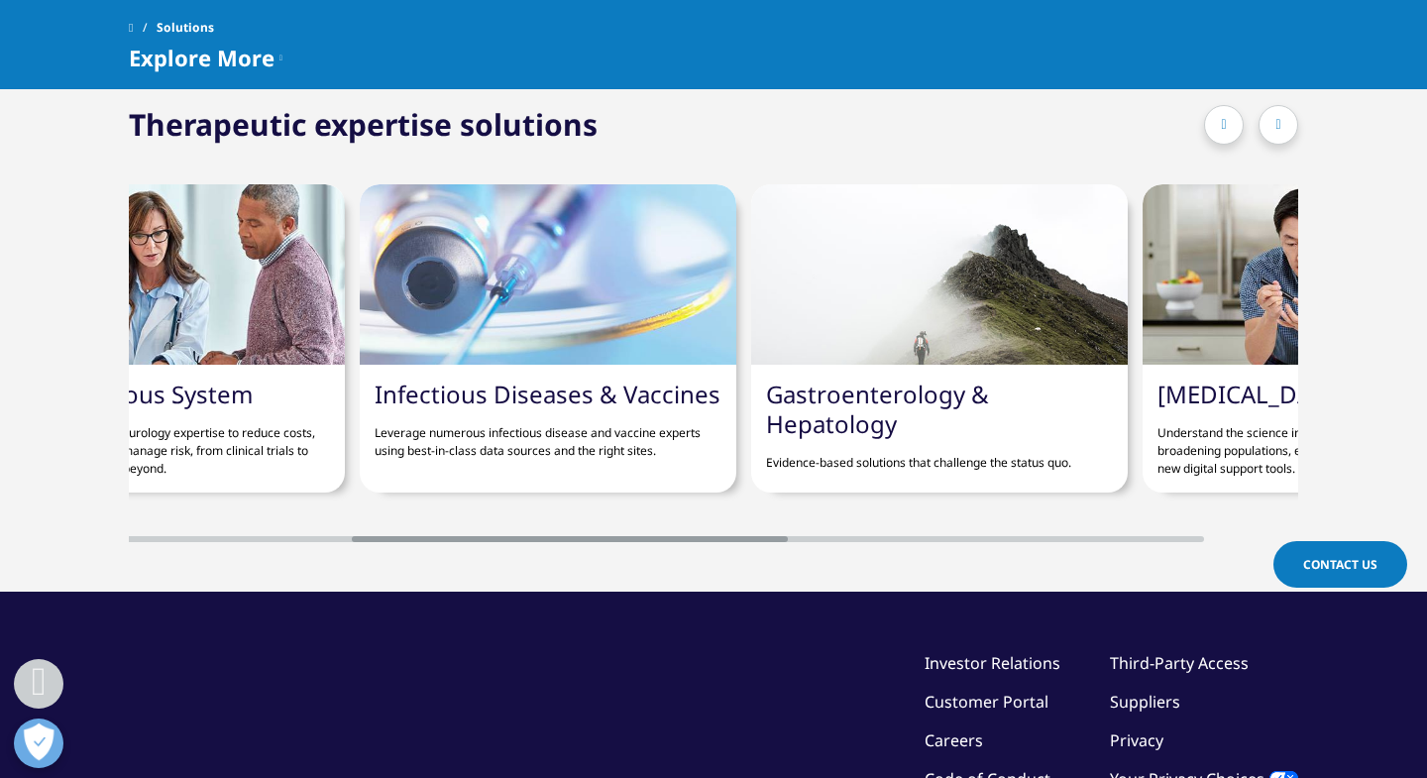
click at [1280, 128] on icon at bounding box center [1278, 125] width 5 height 14
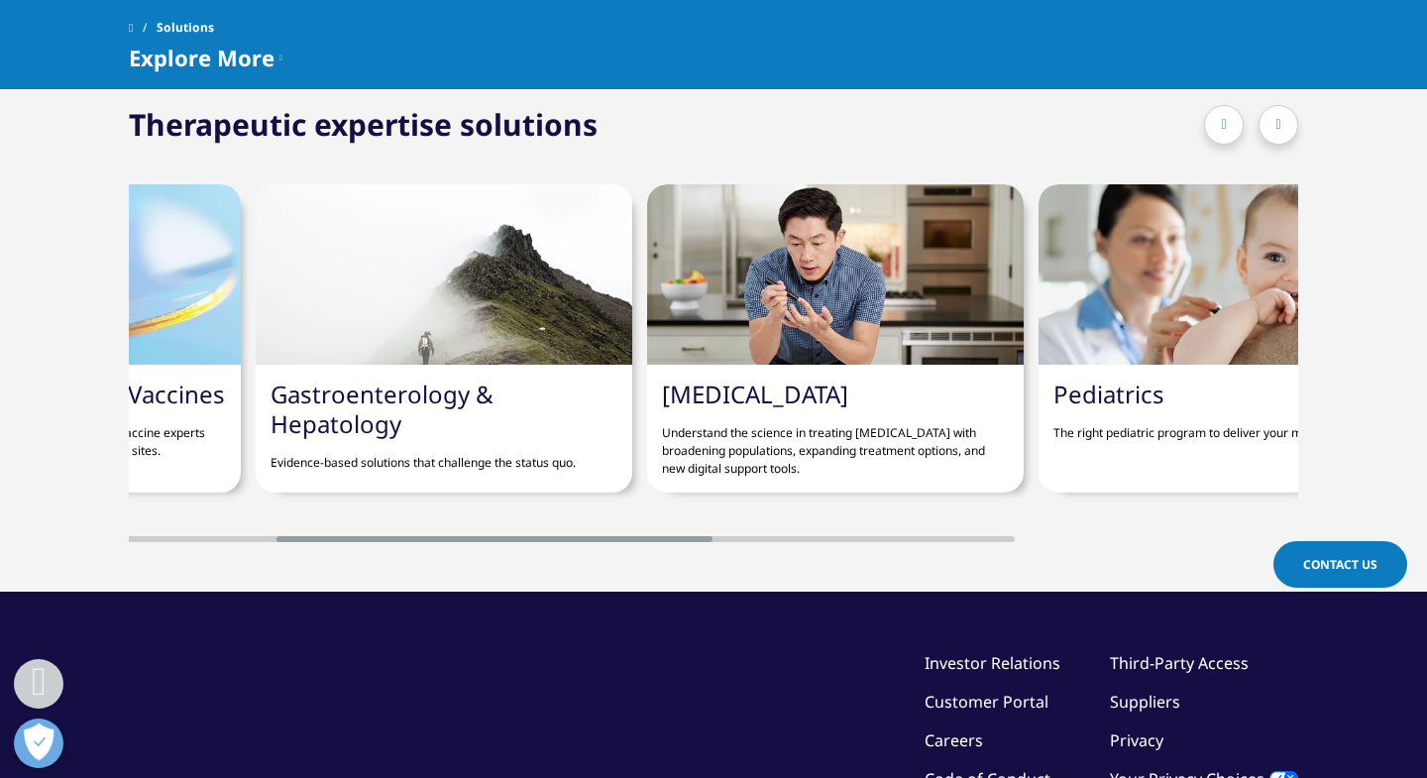
click at [1280, 128] on icon at bounding box center [1278, 125] width 5 height 14
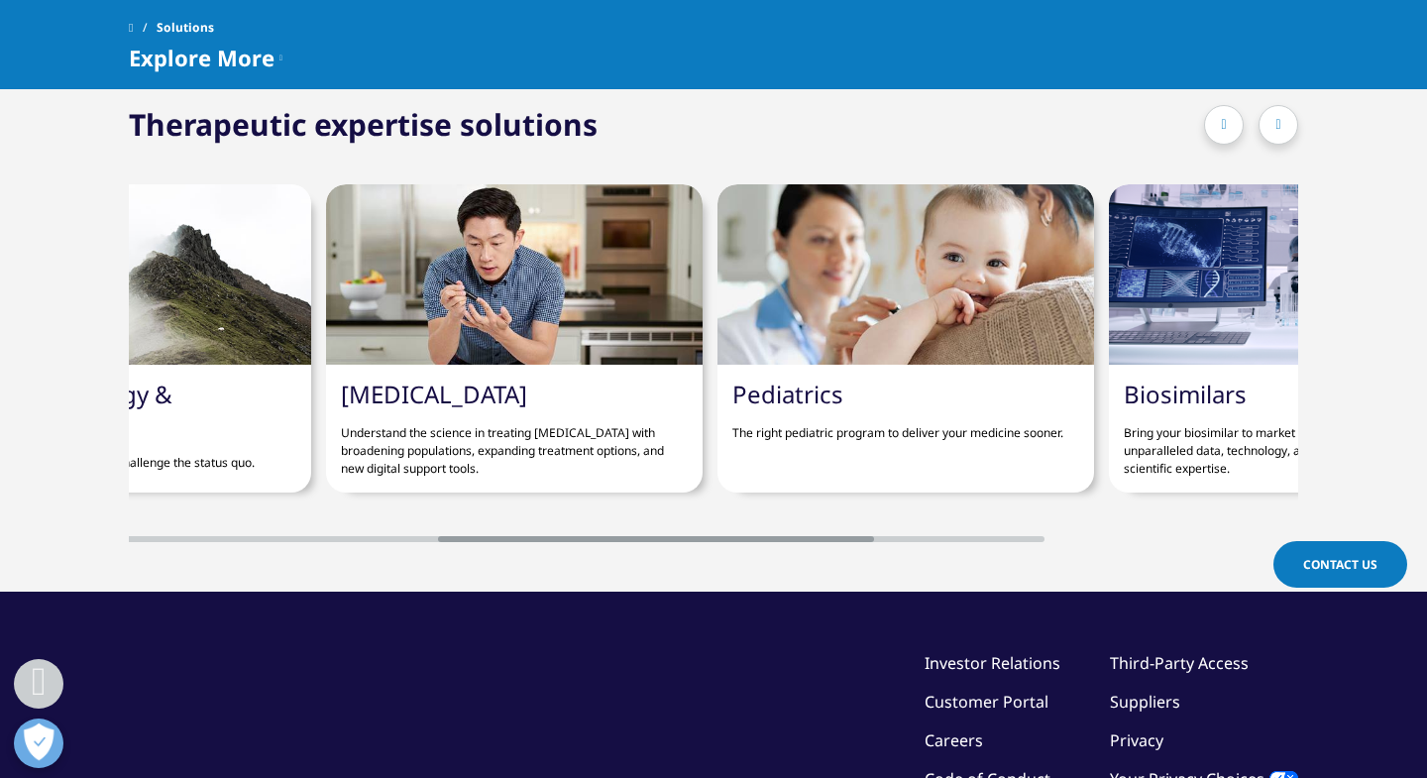
click at [1280, 128] on icon at bounding box center [1278, 125] width 5 height 14
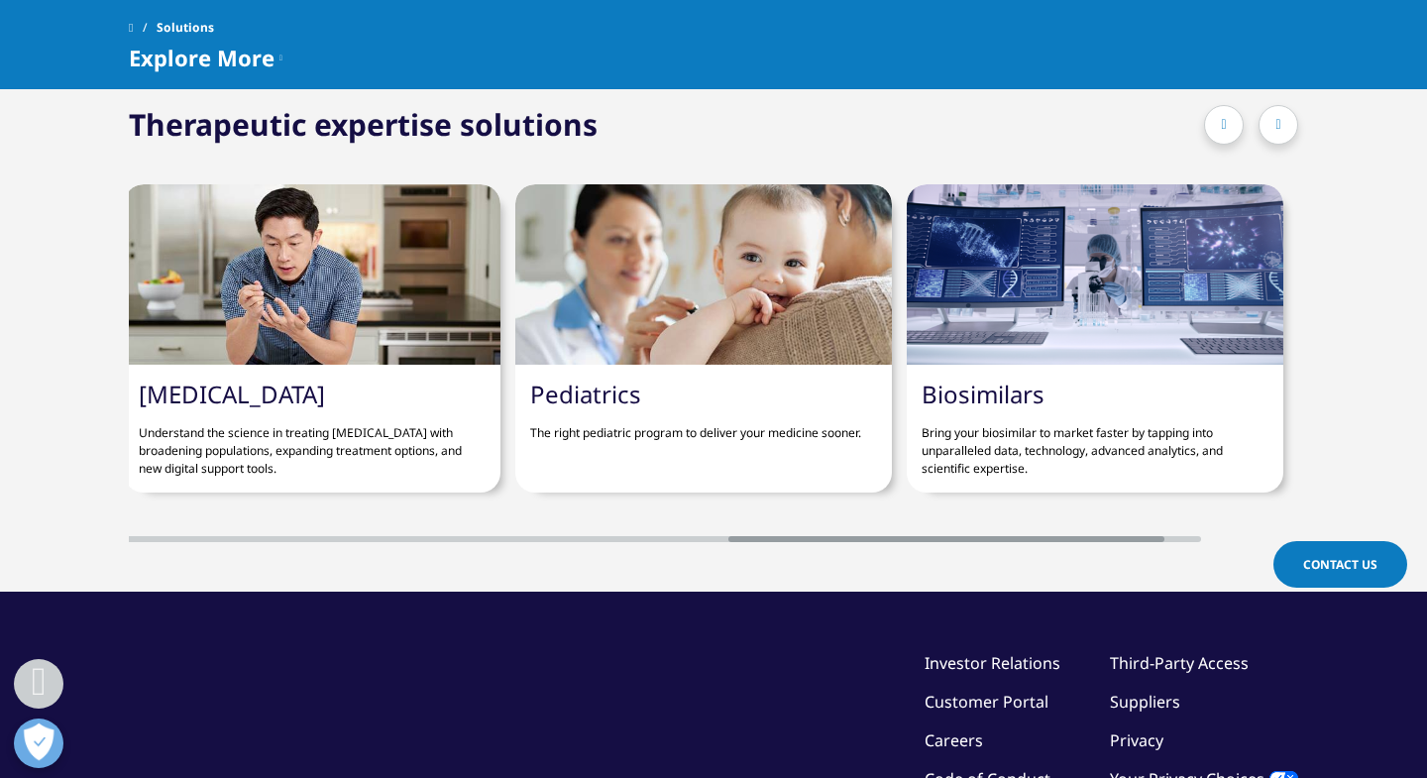
scroll to position [0, 1962]
click at [1280, 128] on div at bounding box center [1251, 125] width 94 height 40
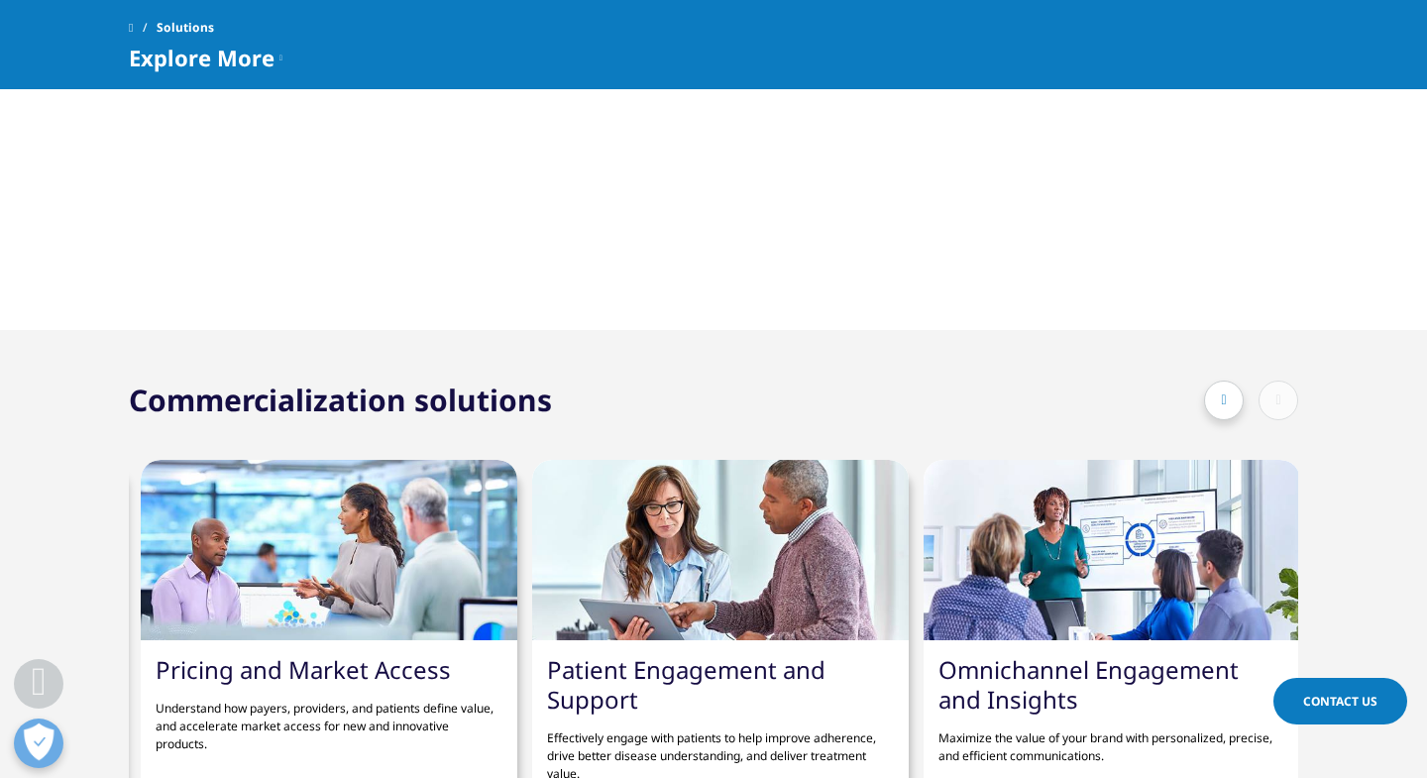
scroll to position [0, 0]
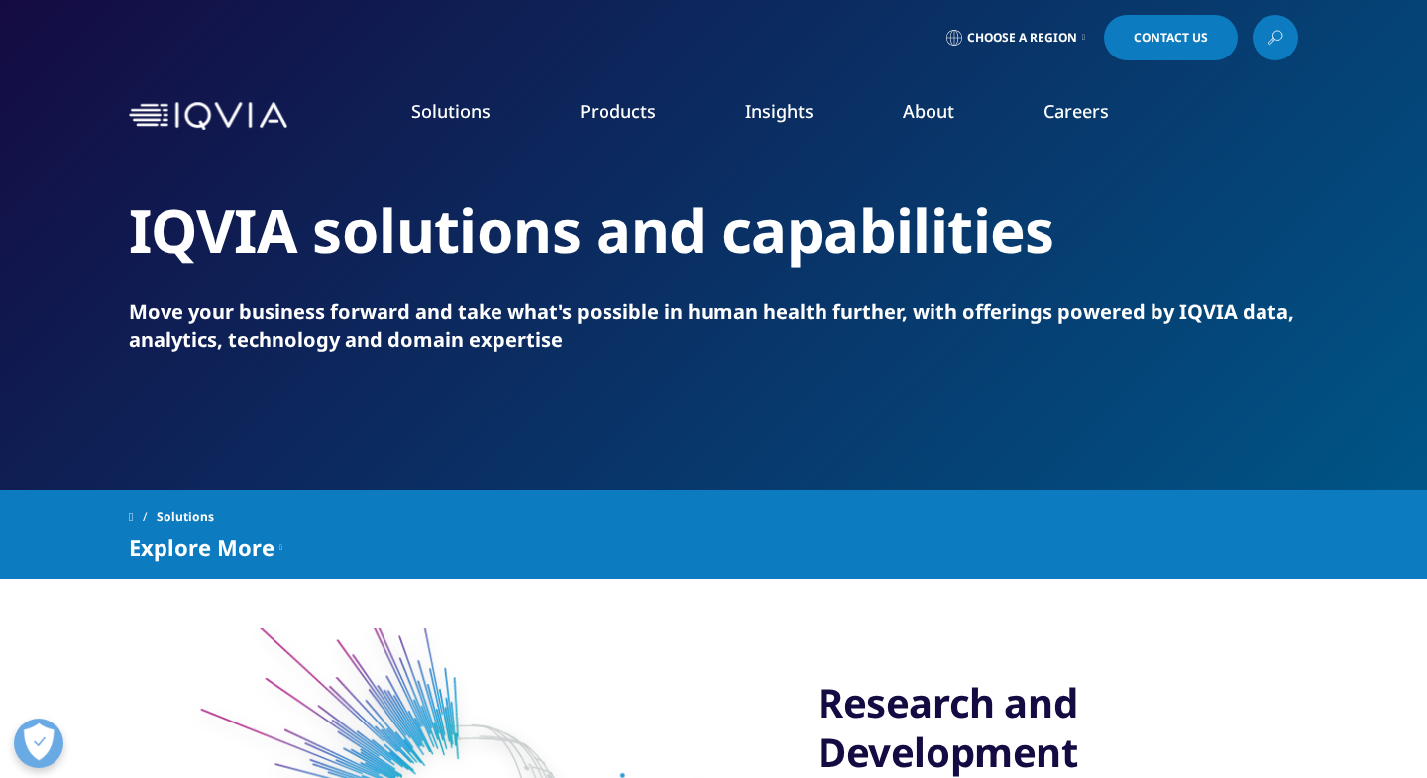
click at [1168, 427] on link "Functional Services" at bounding box center [1269, 423] width 296 height 22
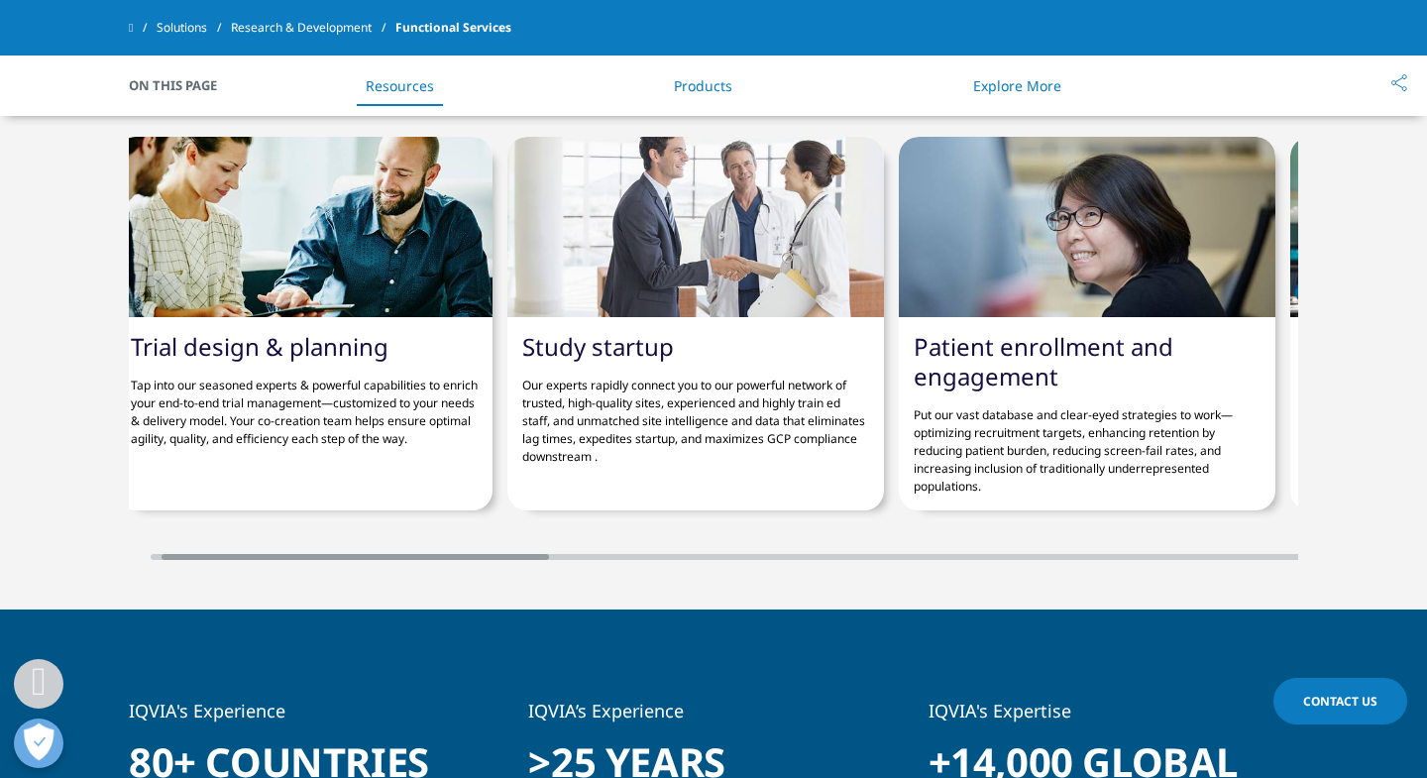
scroll to position [2604, 0]
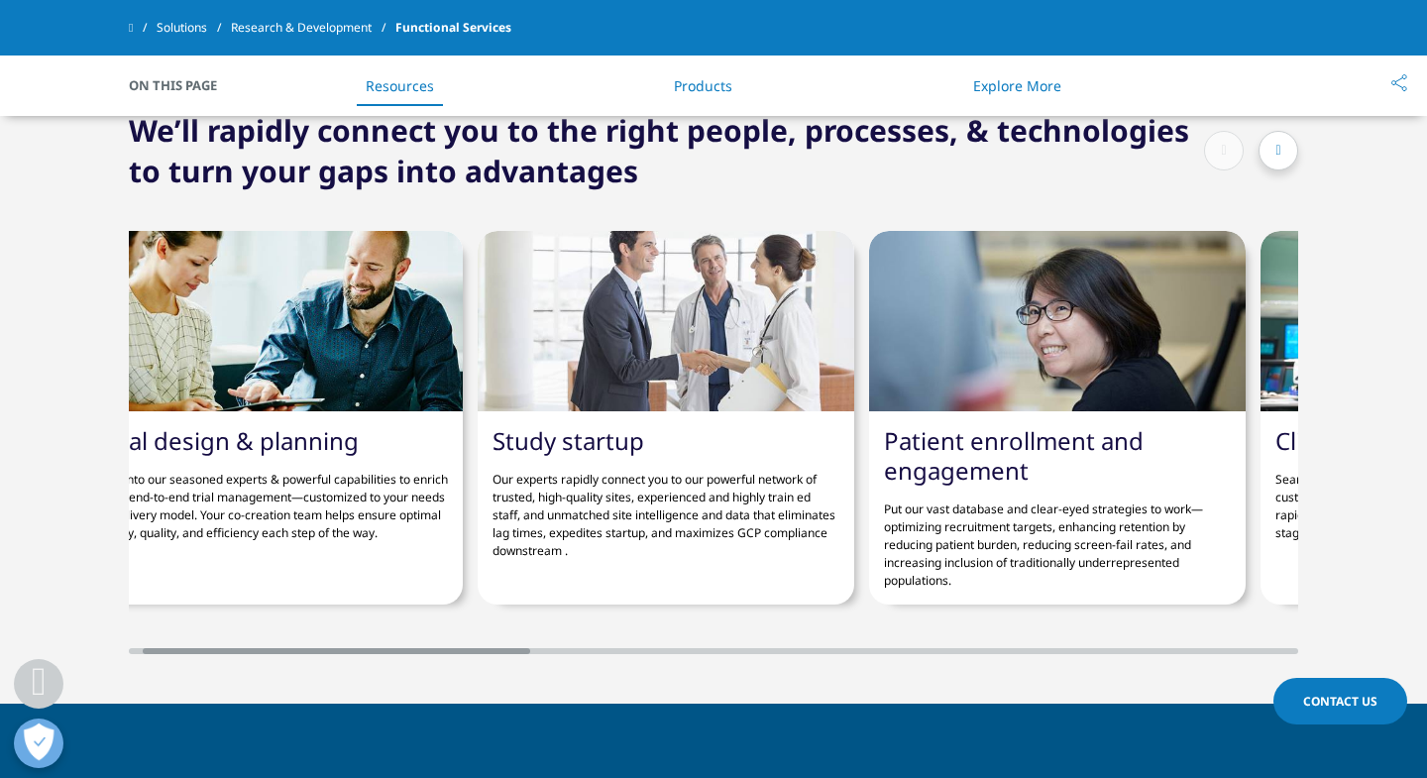
click at [1269, 163] on div at bounding box center [1279, 151] width 40 height 40
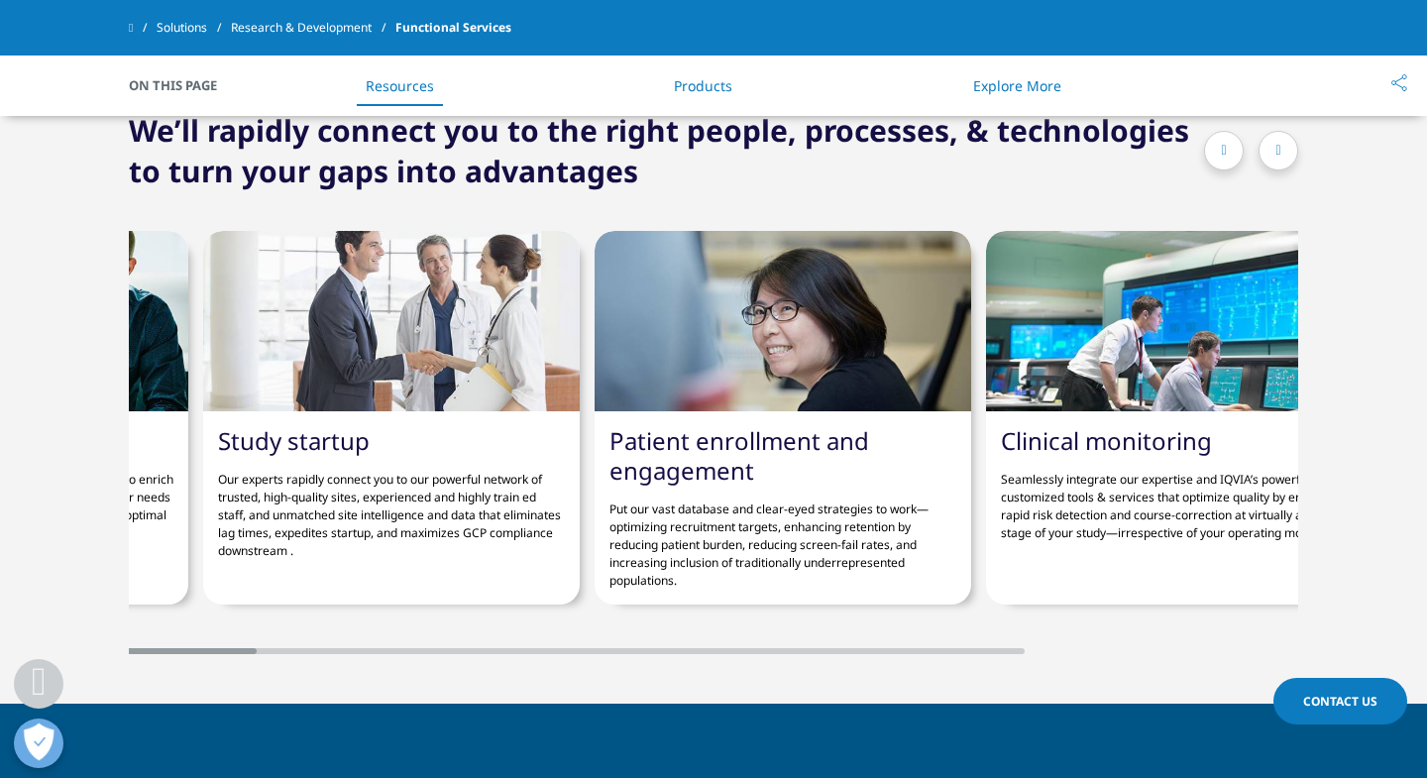
click at [1269, 163] on div at bounding box center [1279, 151] width 40 height 40
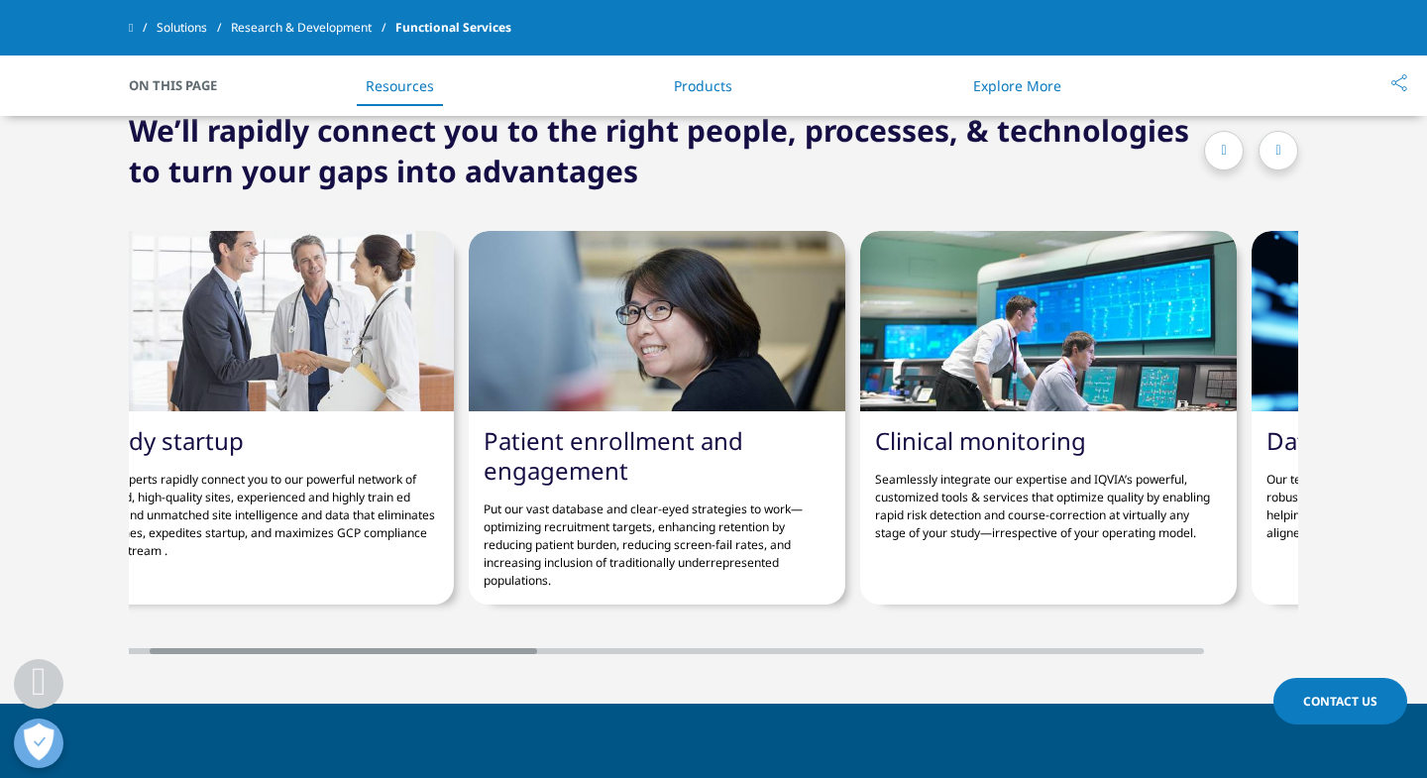
click at [1269, 163] on div at bounding box center [1279, 151] width 40 height 40
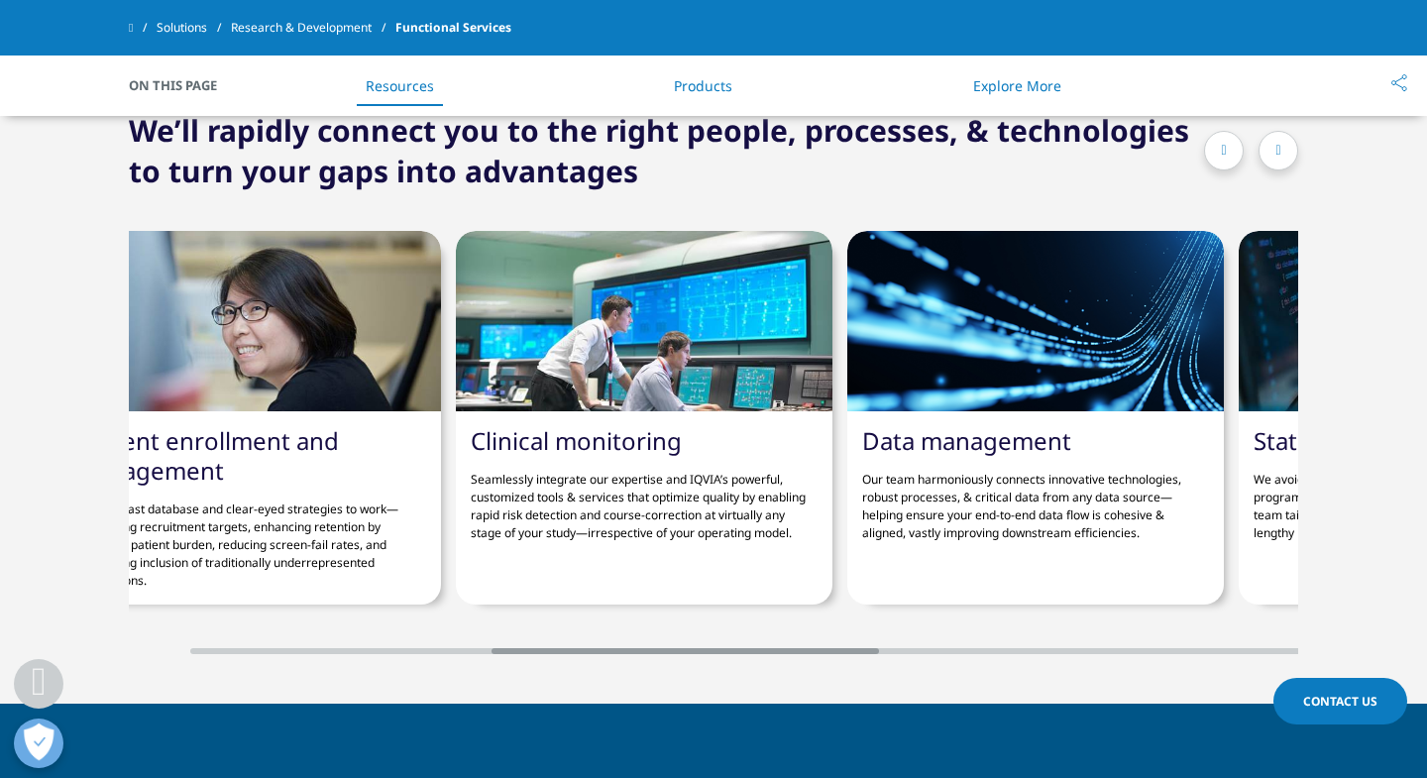
click at [1269, 163] on div at bounding box center [1279, 151] width 40 height 40
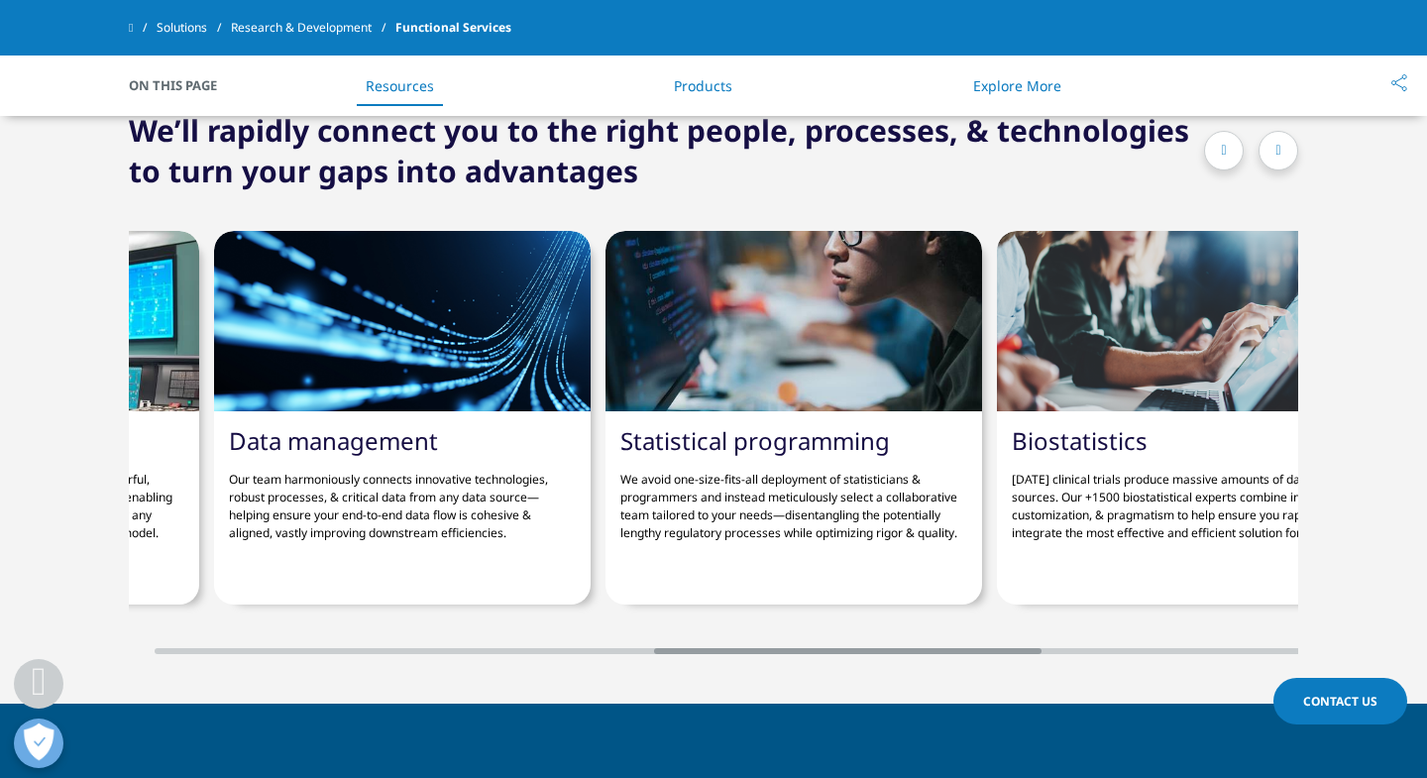
scroll to position [0, 1506]
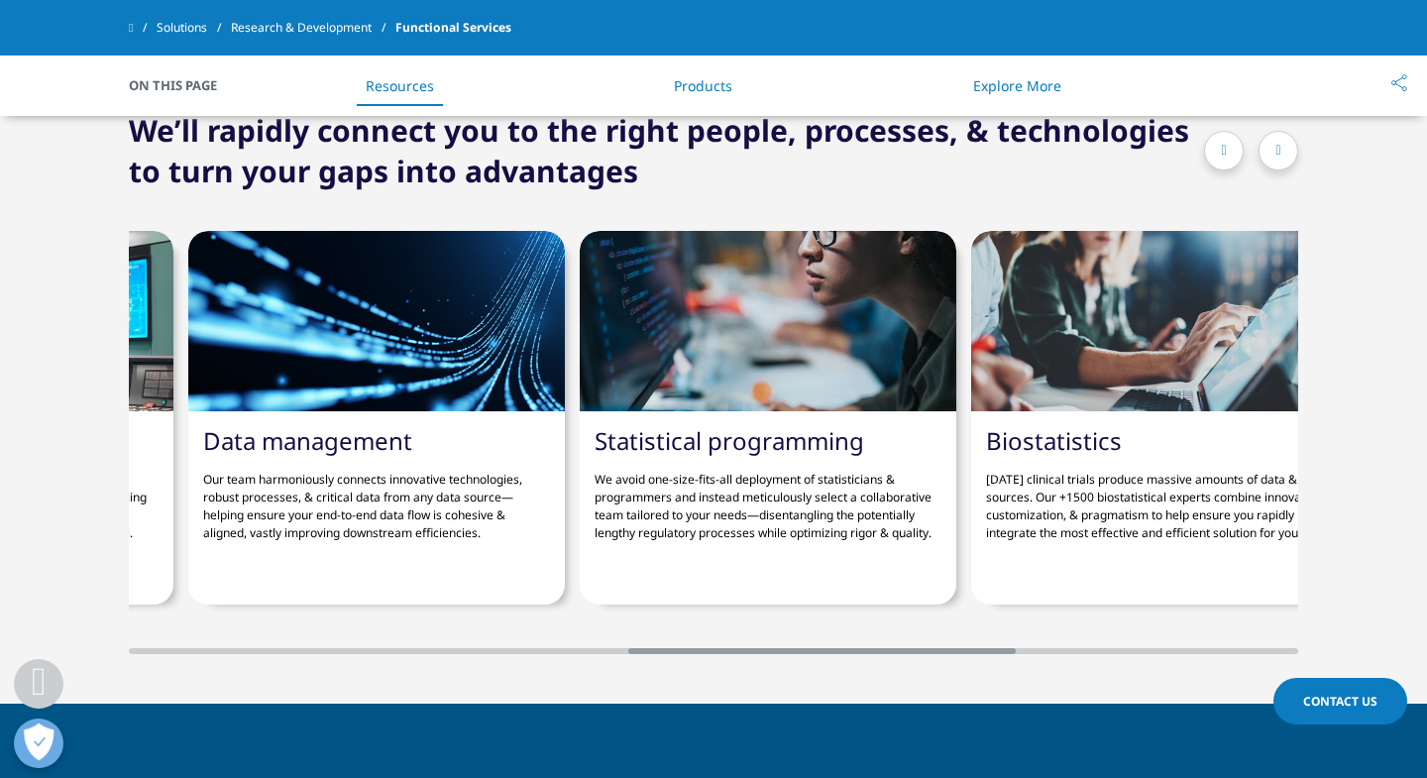
click at [1269, 163] on div at bounding box center [1279, 151] width 40 height 40
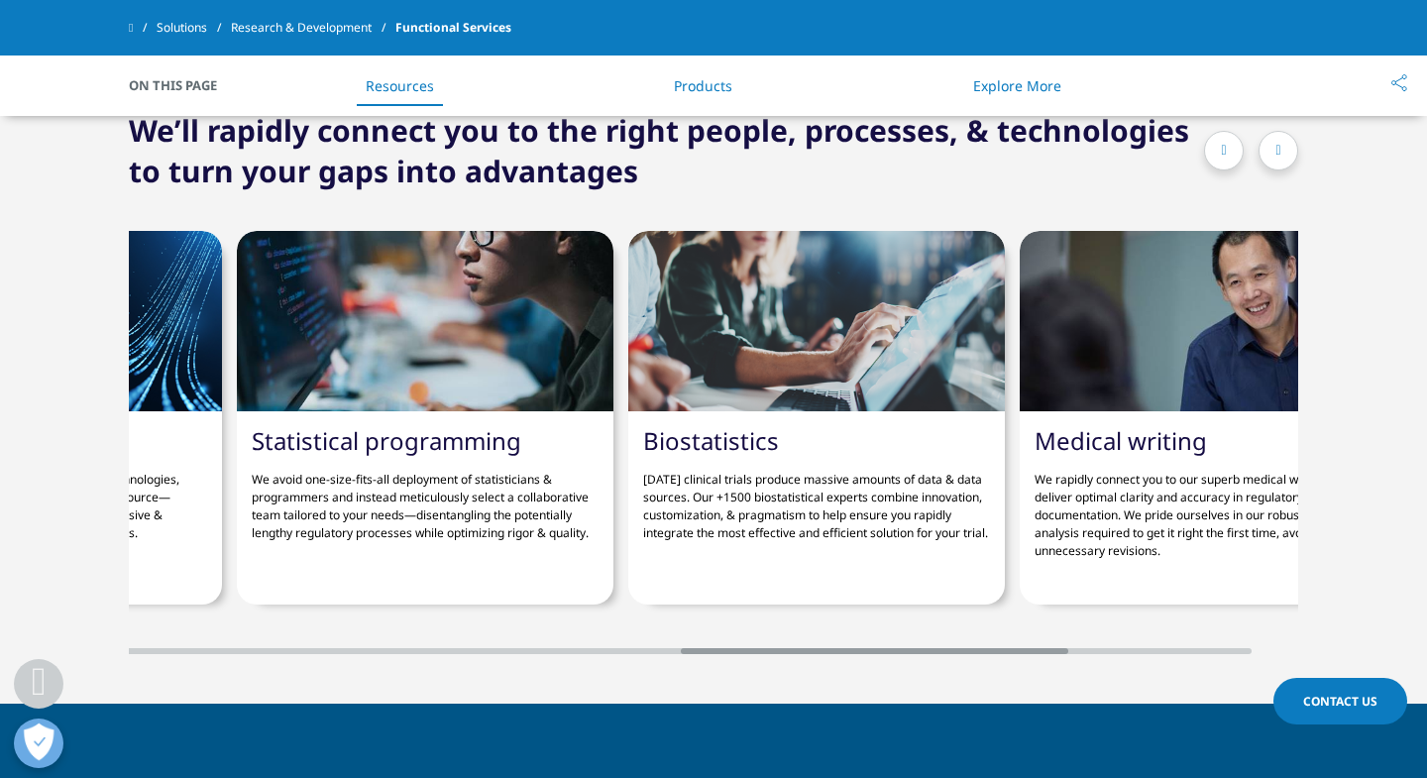
scroll to position [0, 1883]
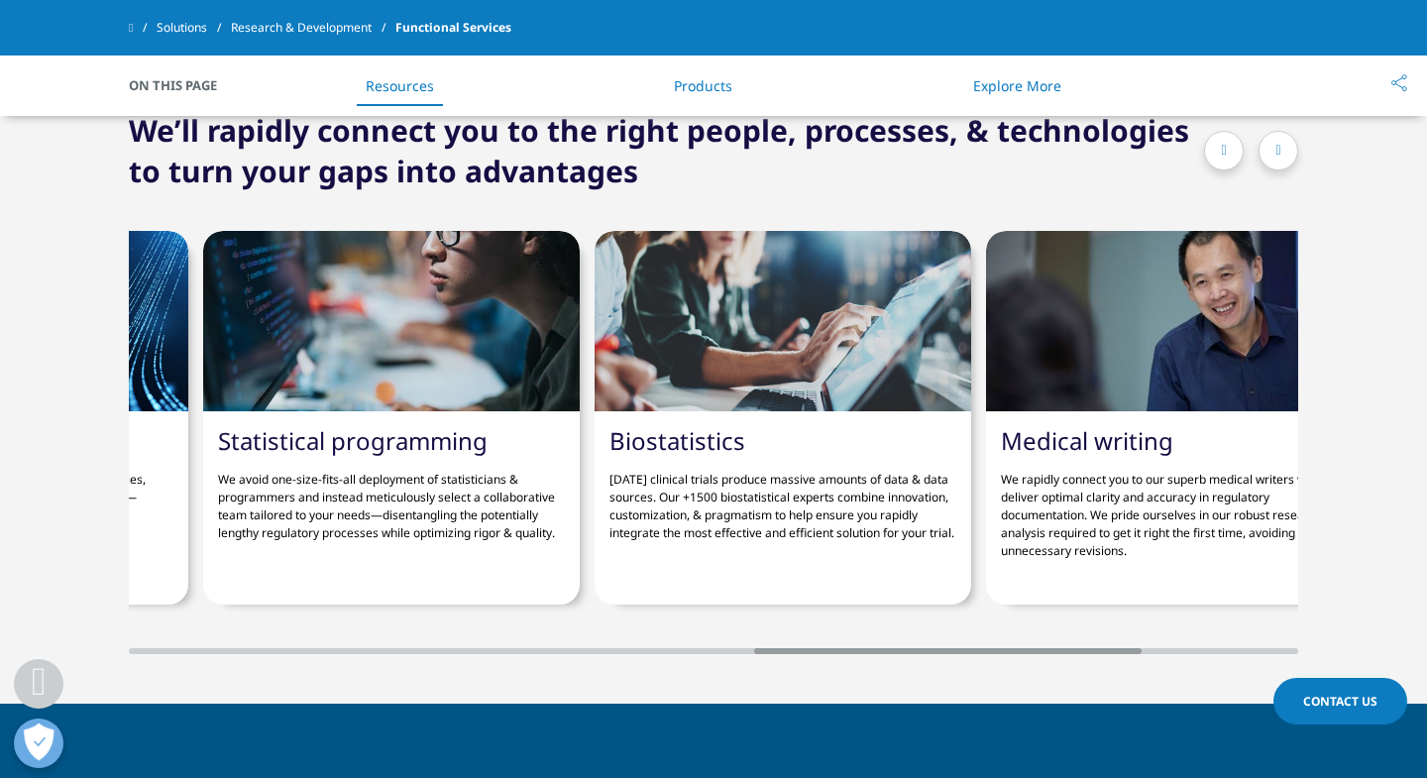
click at [1221, 156] on icon at bounding box center [1223, 151] width 5 height 14
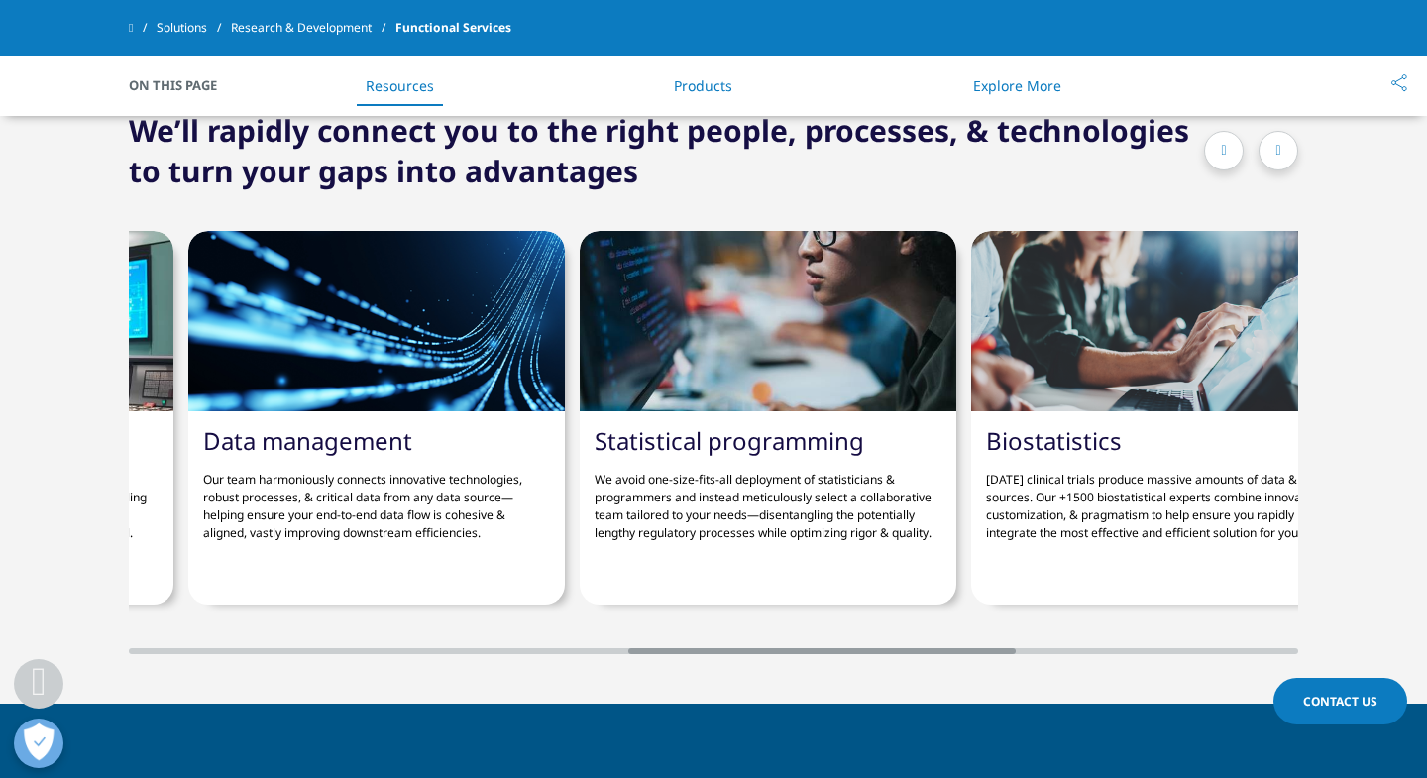
click at [1221, 156] on icon at bounding box center [1223, 151] width 5 height 14
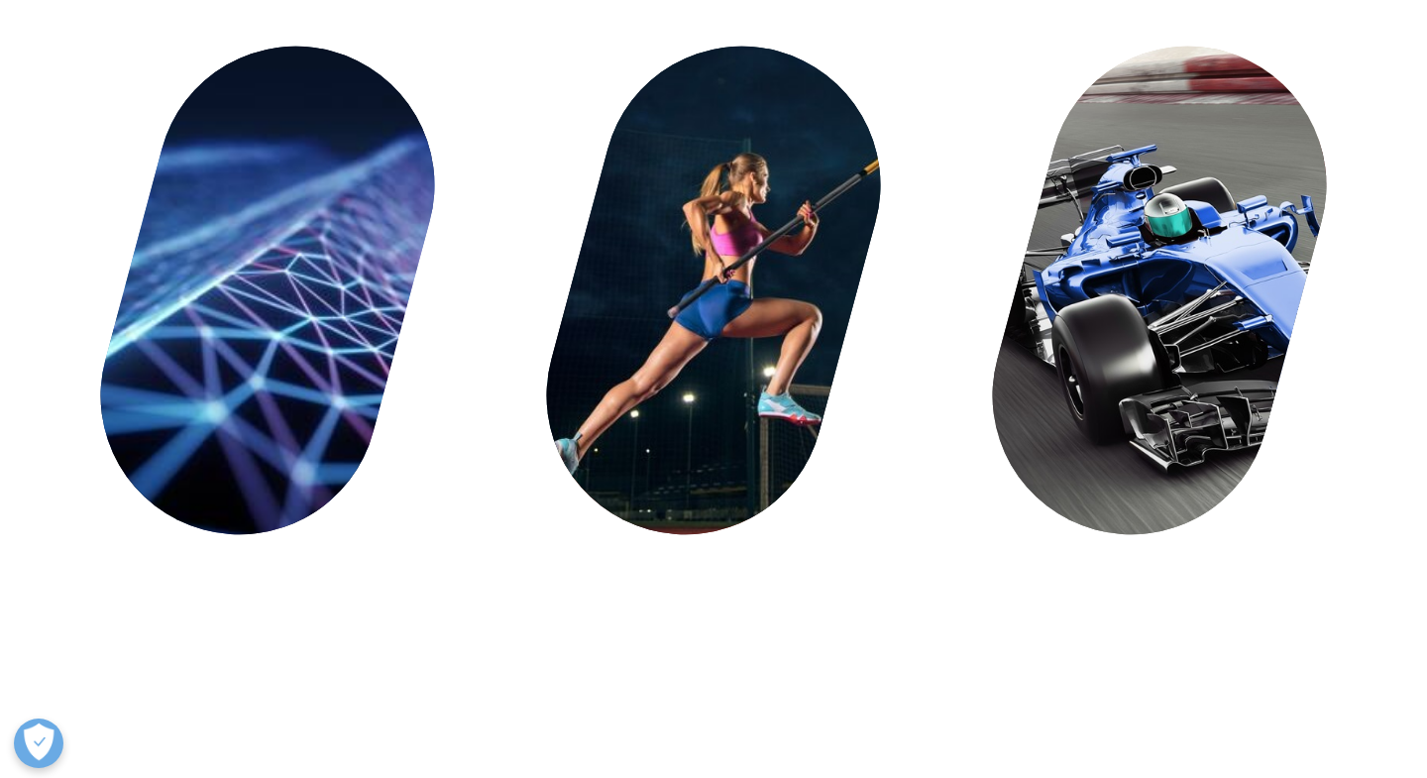
scroll to position [0, 0]
